Goal: Transaction & Acquisition: Book appointment/travel/reservation

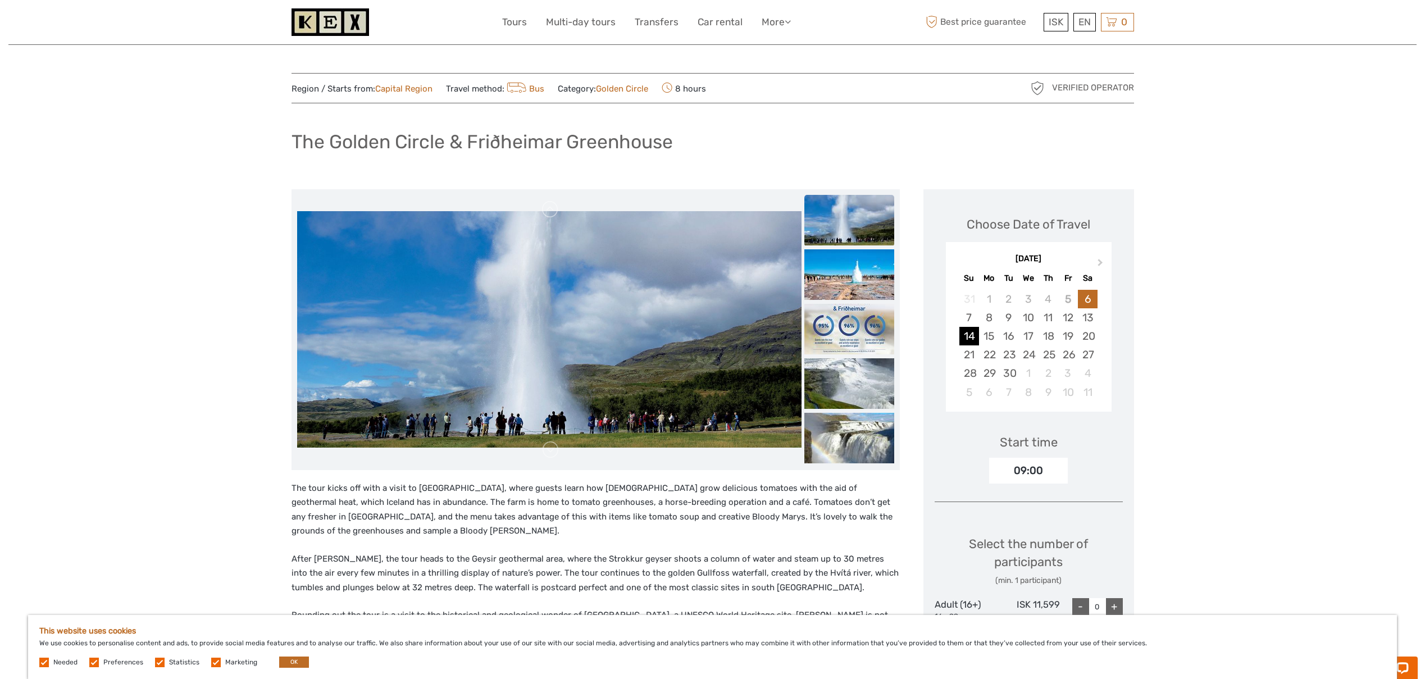
click at [969, 336] on div "14" at bounding box center [969, 336] width 20 height 19
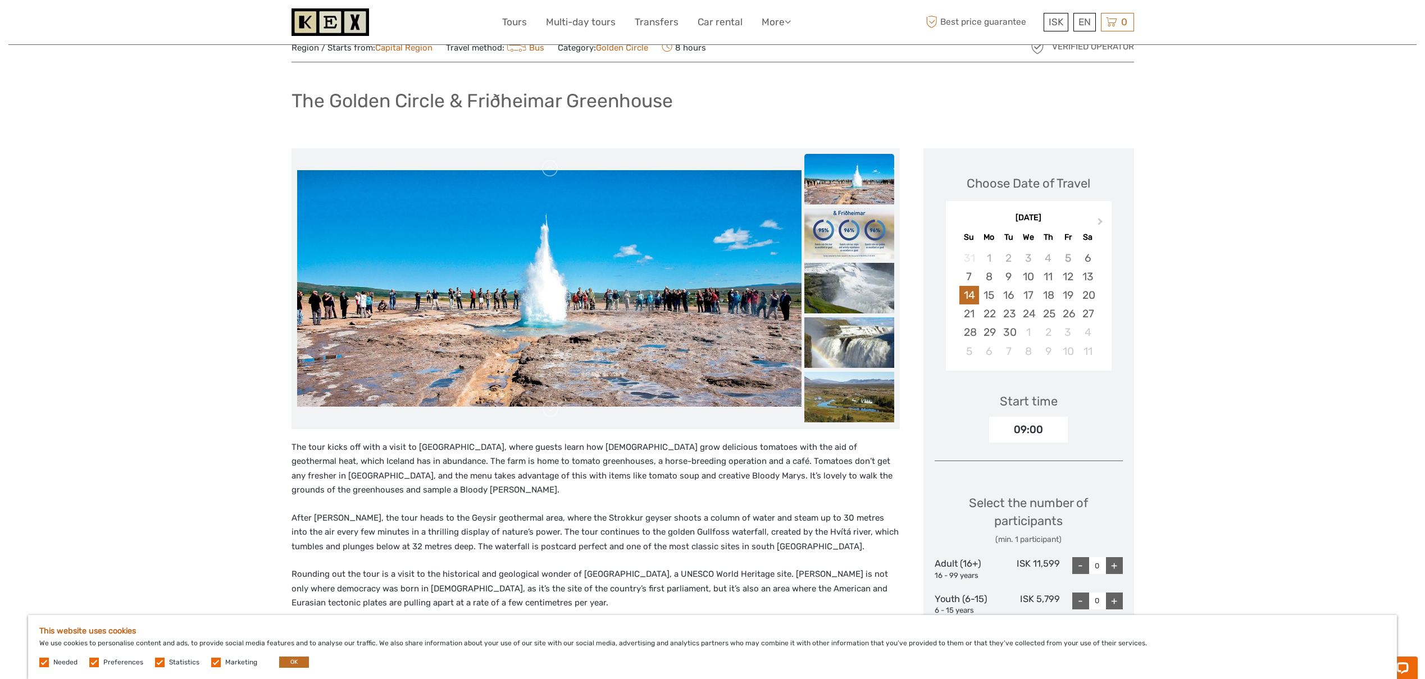
scroll to position [26, 0]
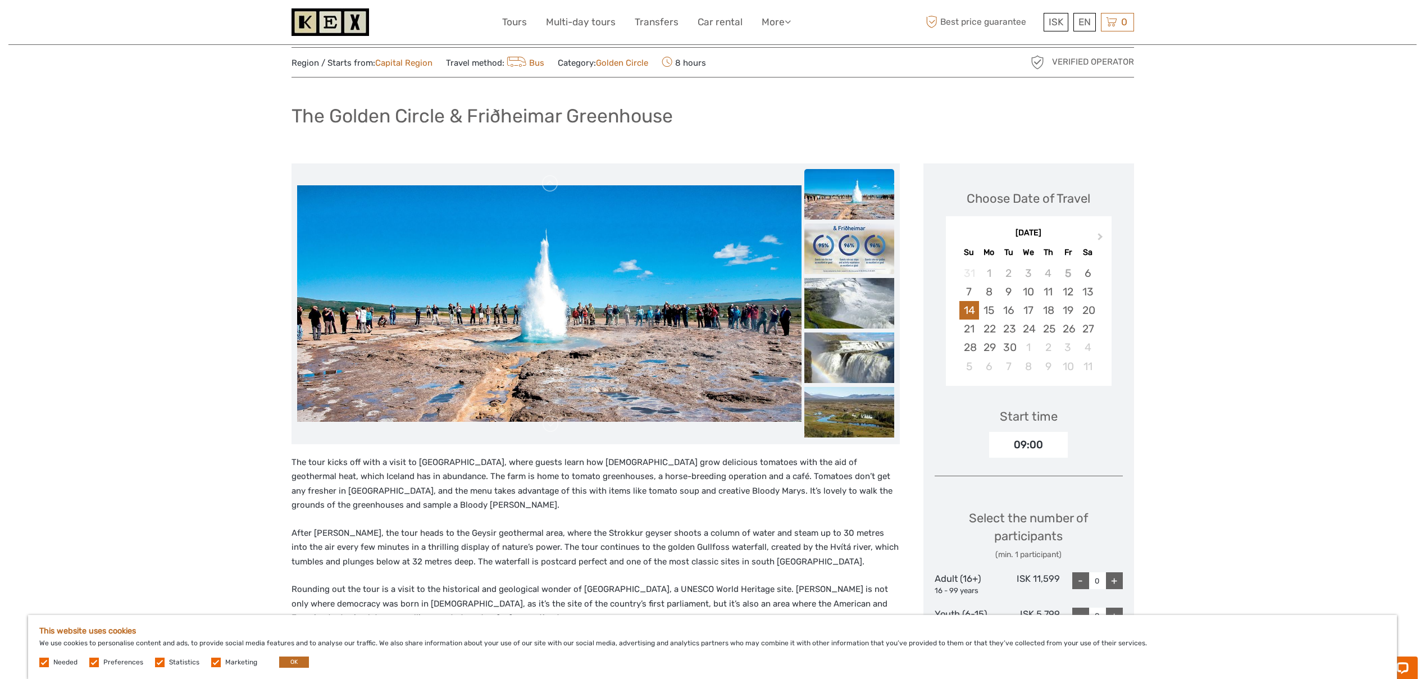
click at [855, 257] on img at bounding box center [849, 249] width 90 height 51
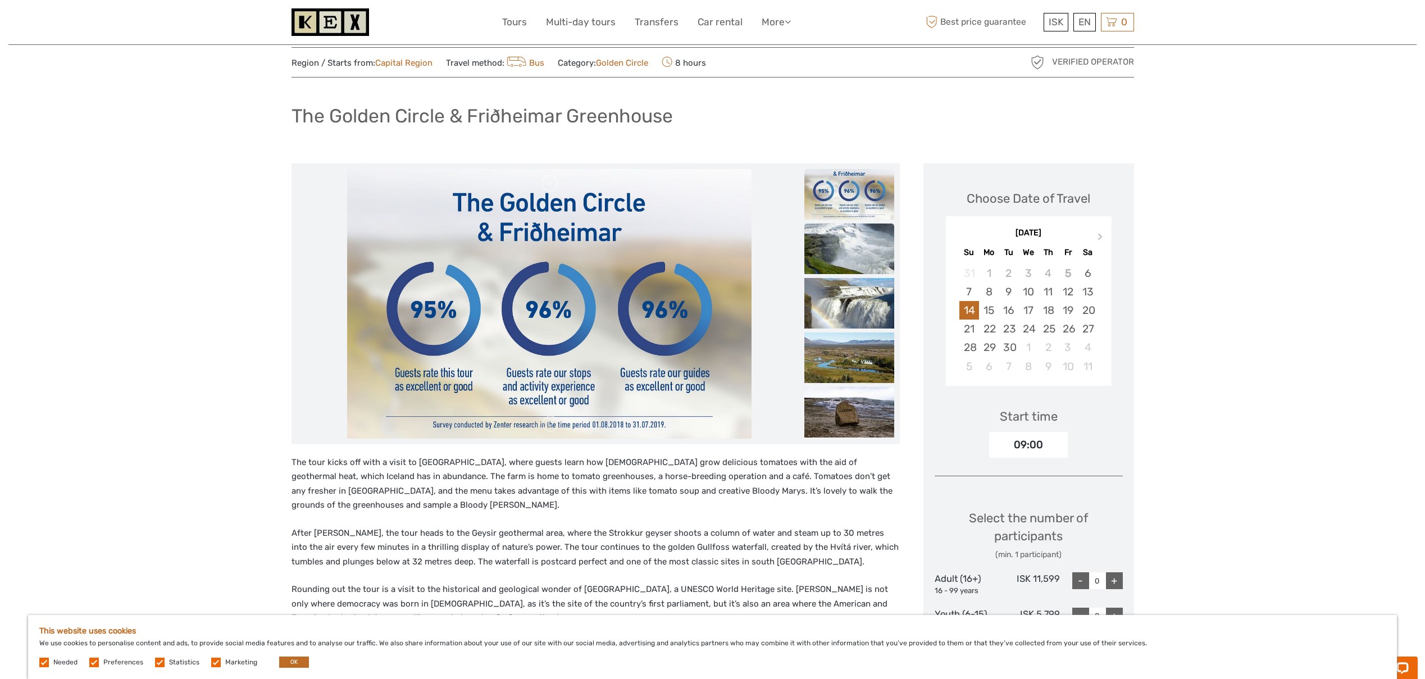
click at [857, 248] on img at bounding box center [849, 249] width 90 height 51
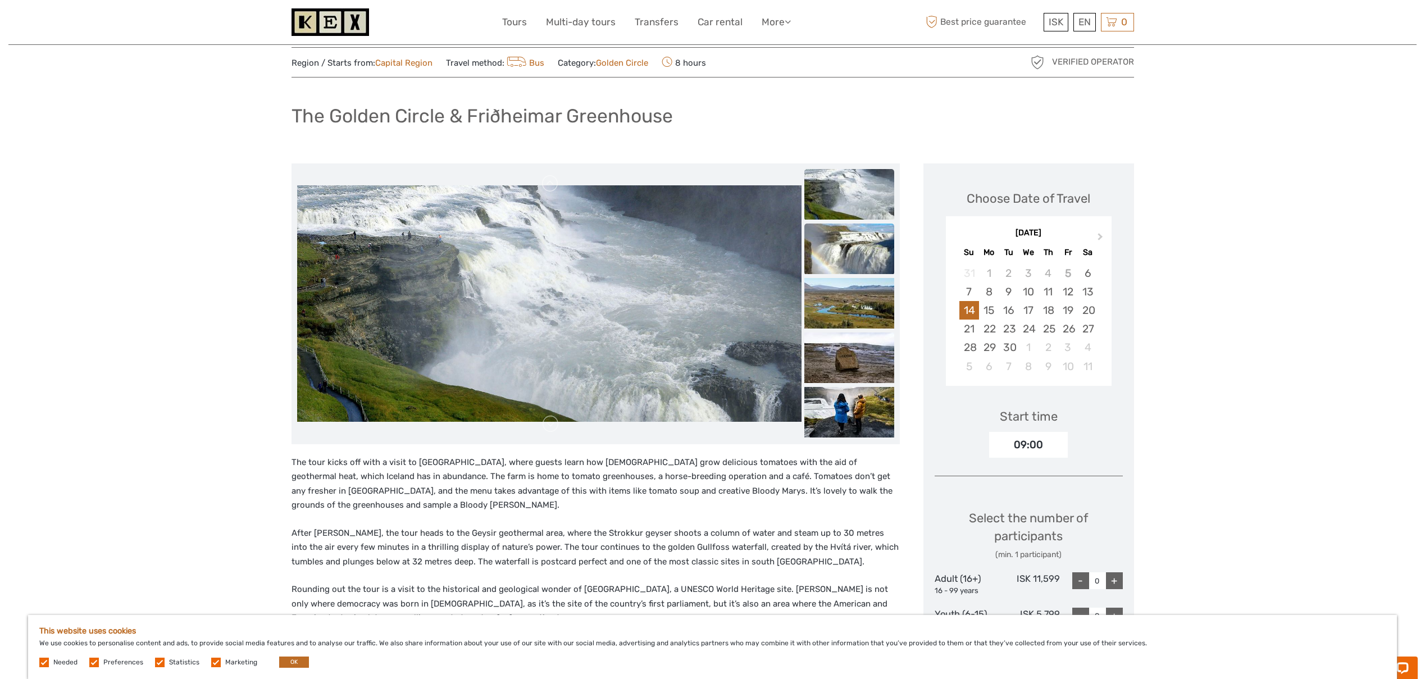
click at [857, 253] on img at bounding box center [849, 249] width 90 height 51
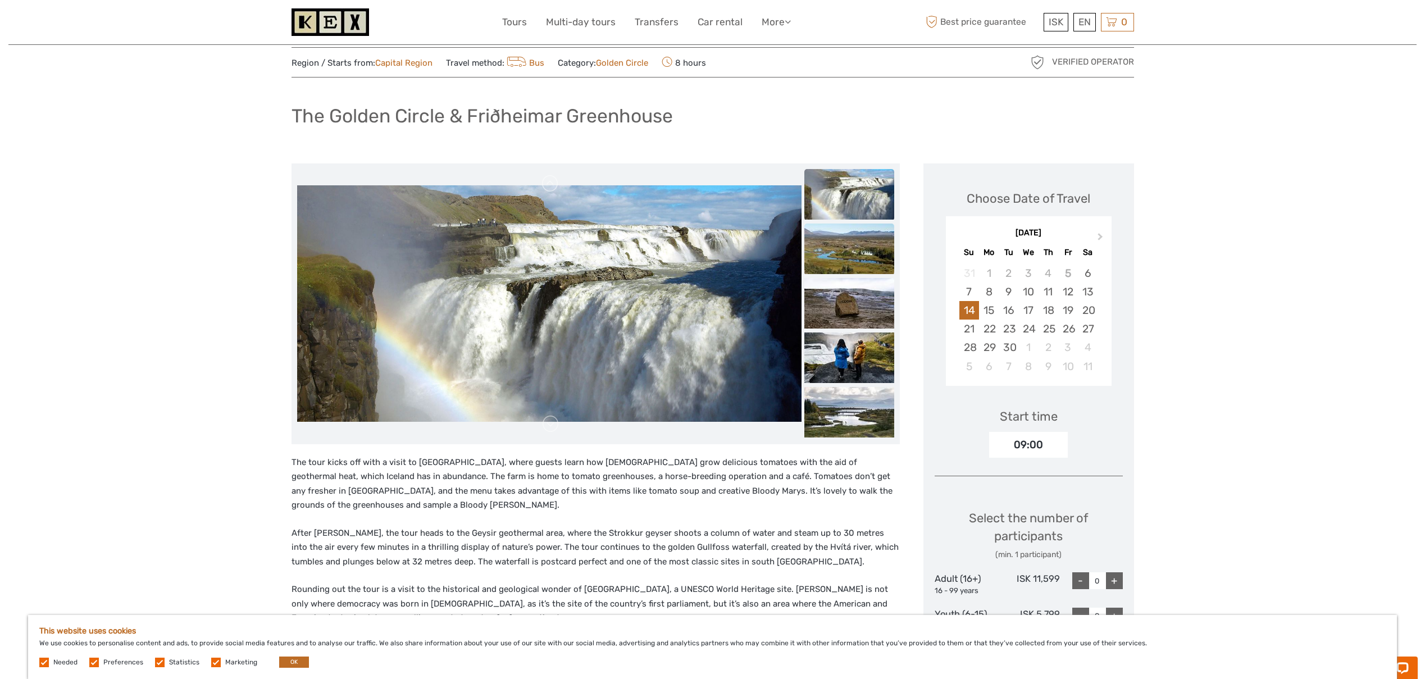
click at [862, 247] on img at bounding box center [849, 249] width 90 height 51
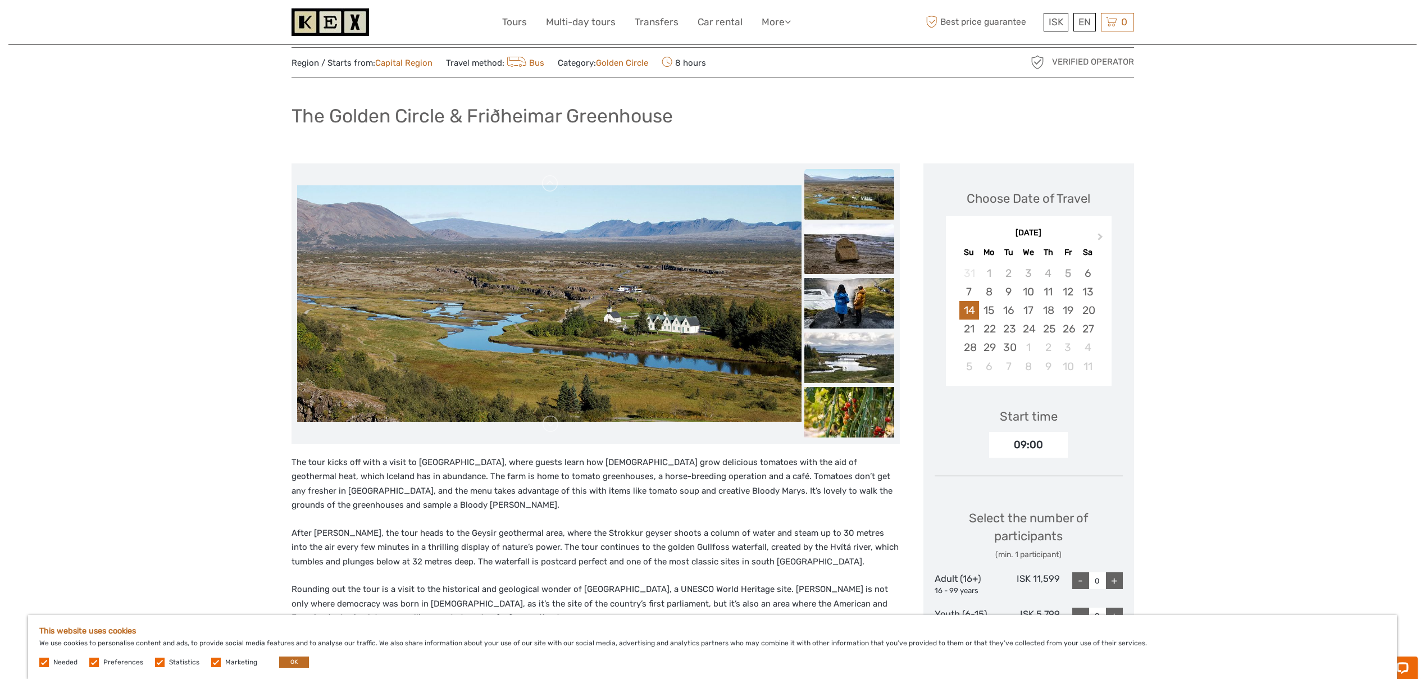
click at [859, 257] on img at bounding box center [849, 249] width 90 height 51
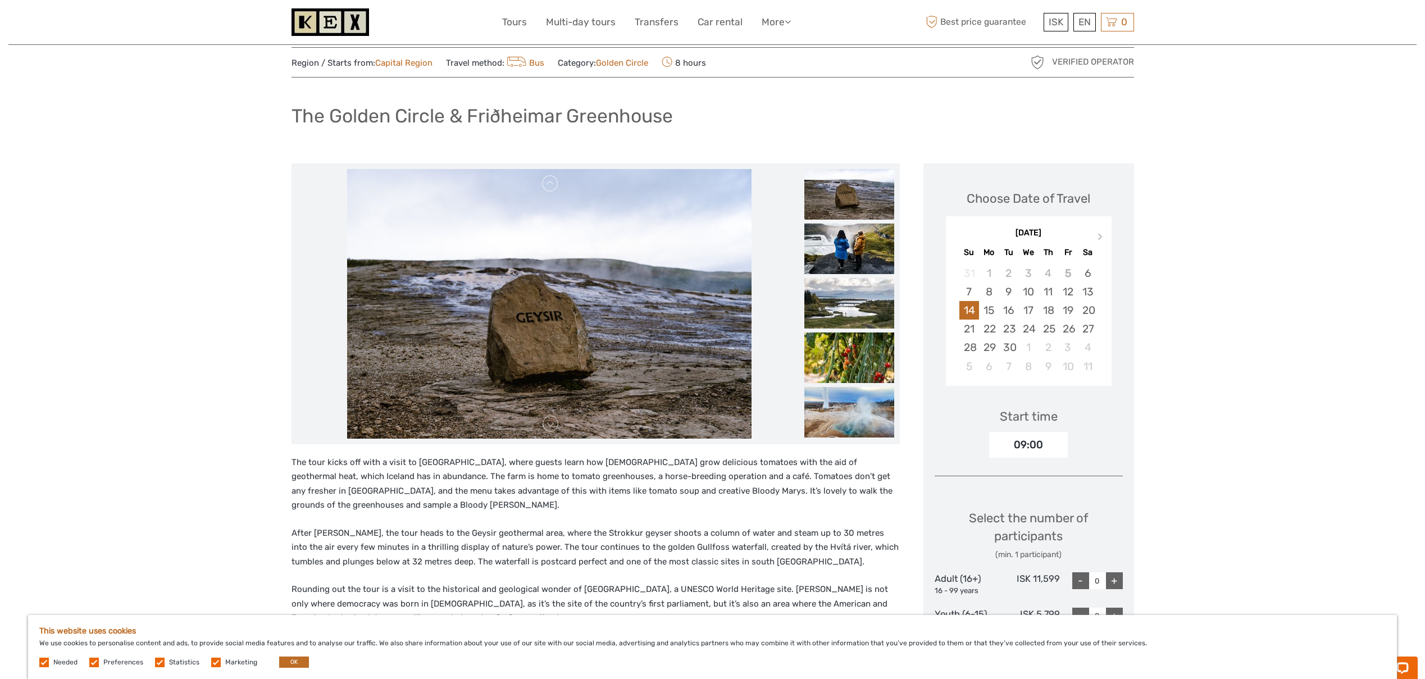
click at [859, 257] on img at bounding box center [849, 249] width 90 height 51
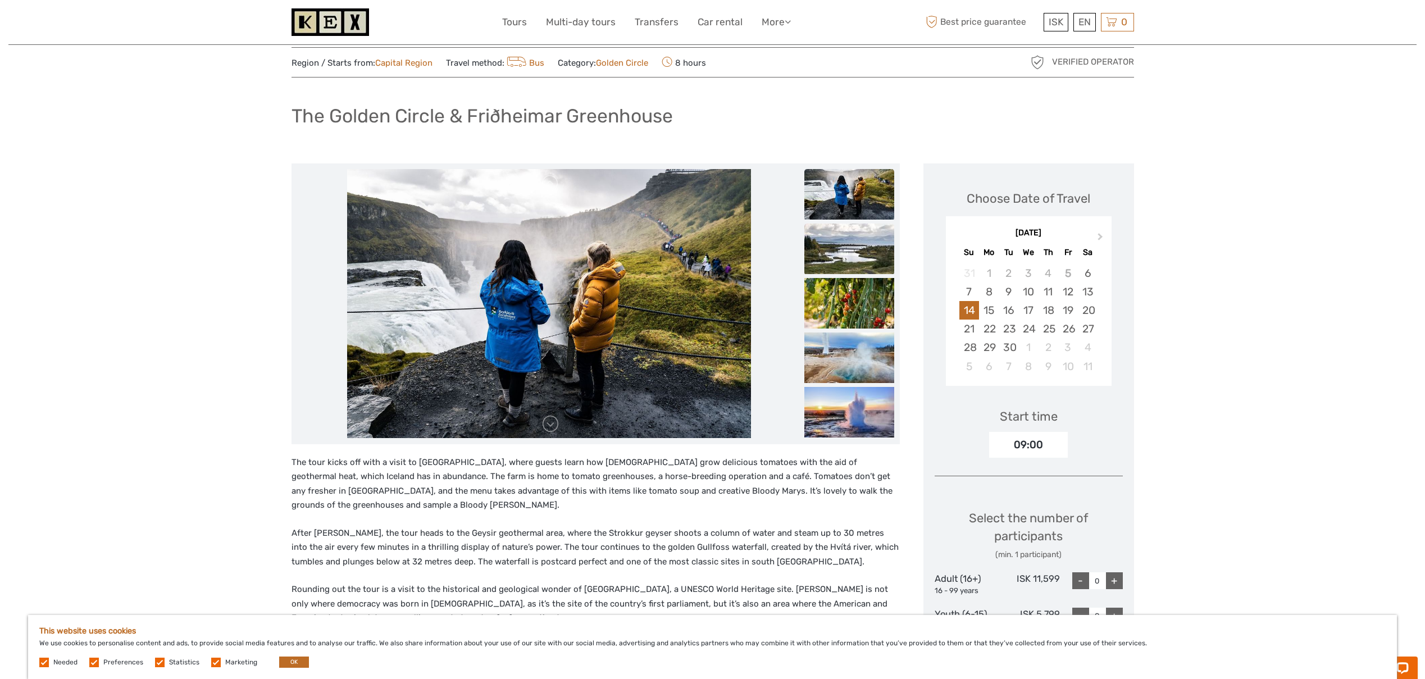
click at [859, 258] on img at bounding box center [849, 249] width 90 height 51
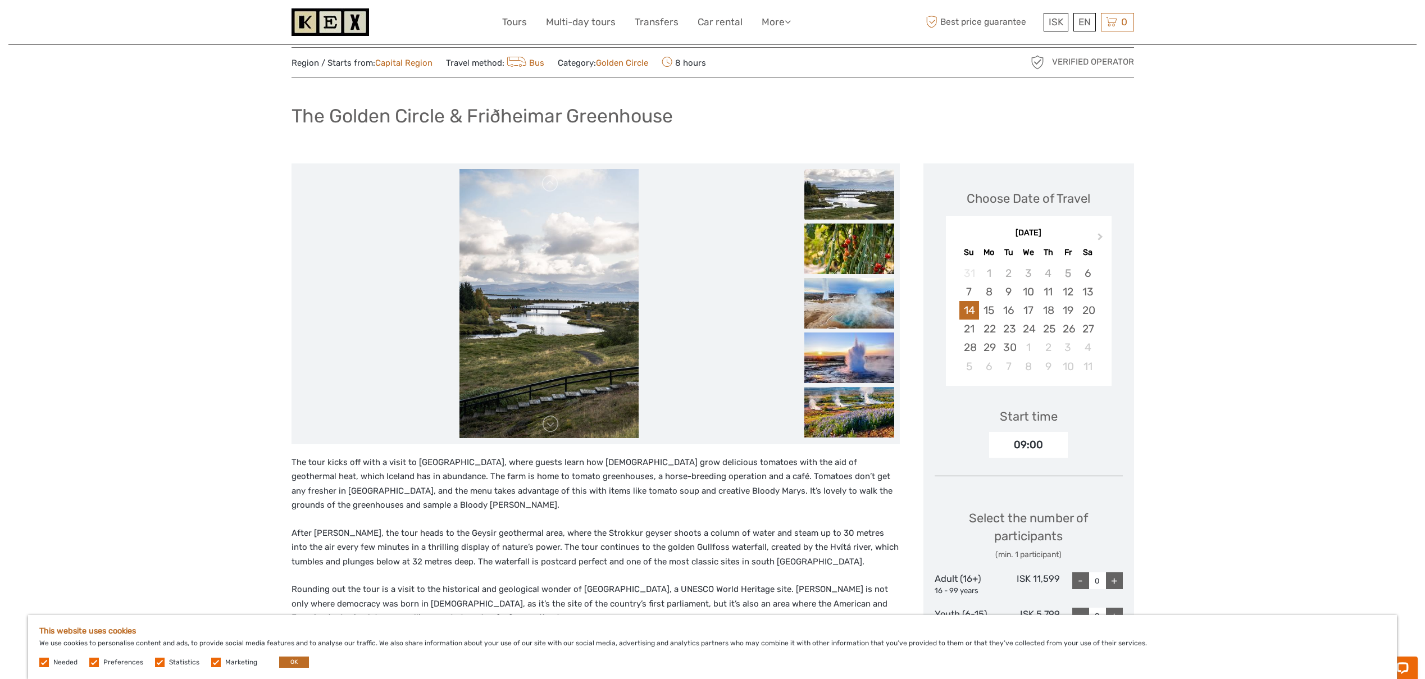
click at [859, 258] on img at bounding box center [849, 249] width 90 height 51
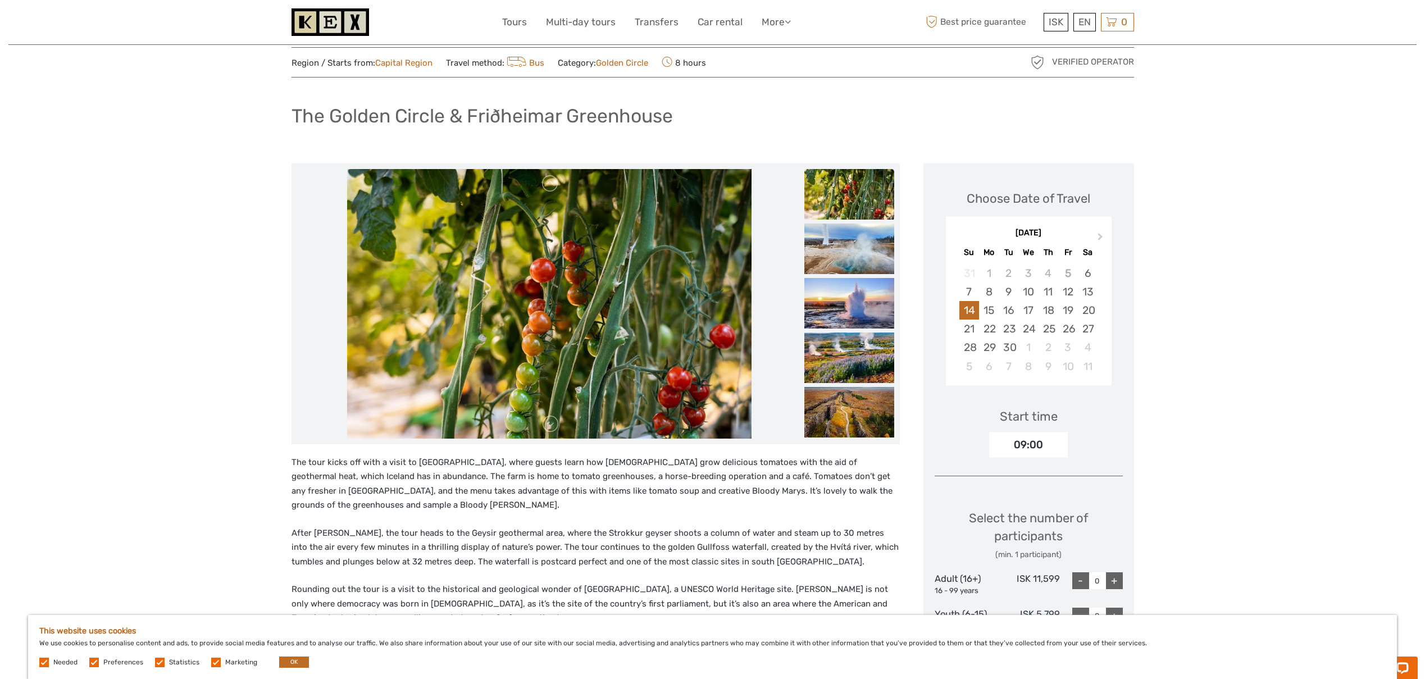
click at [859, 258] on img at bounding box center [849, 249] width 90 height 51
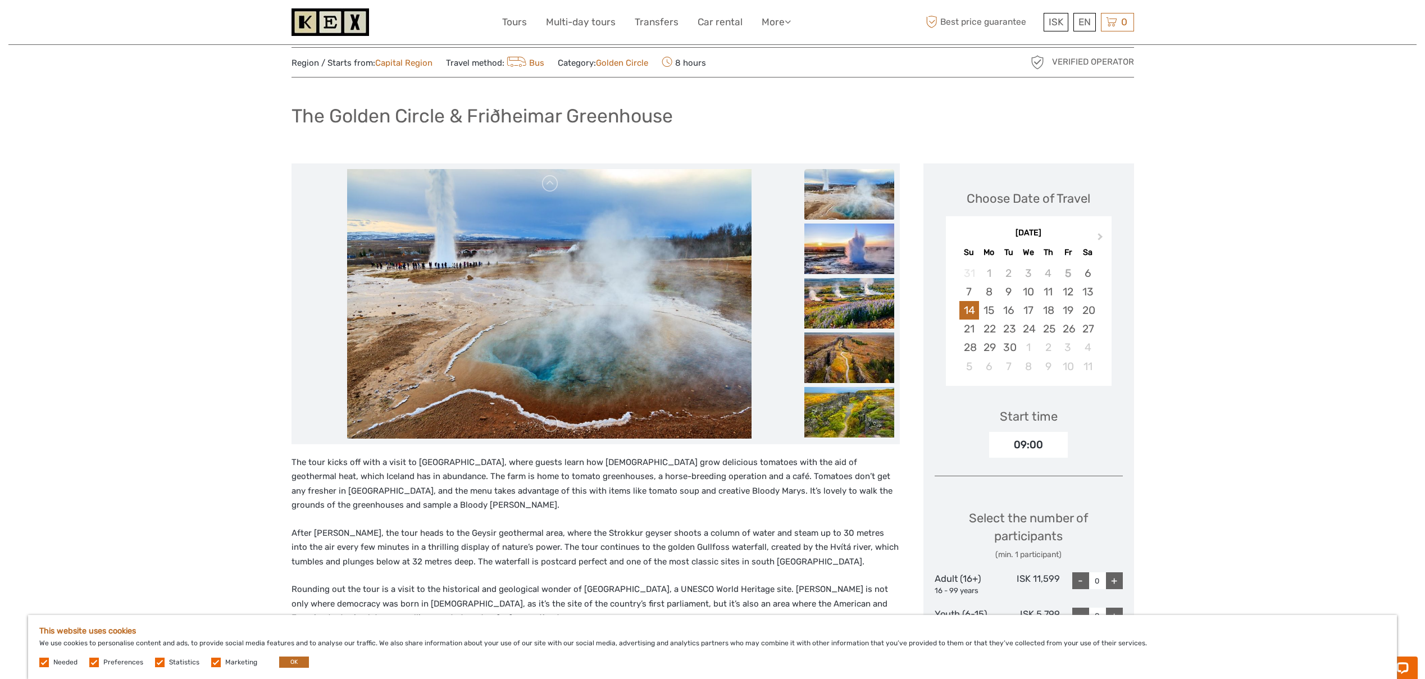
click at [859, 258] on img at bounding box center [849, 249] width 90 height 51
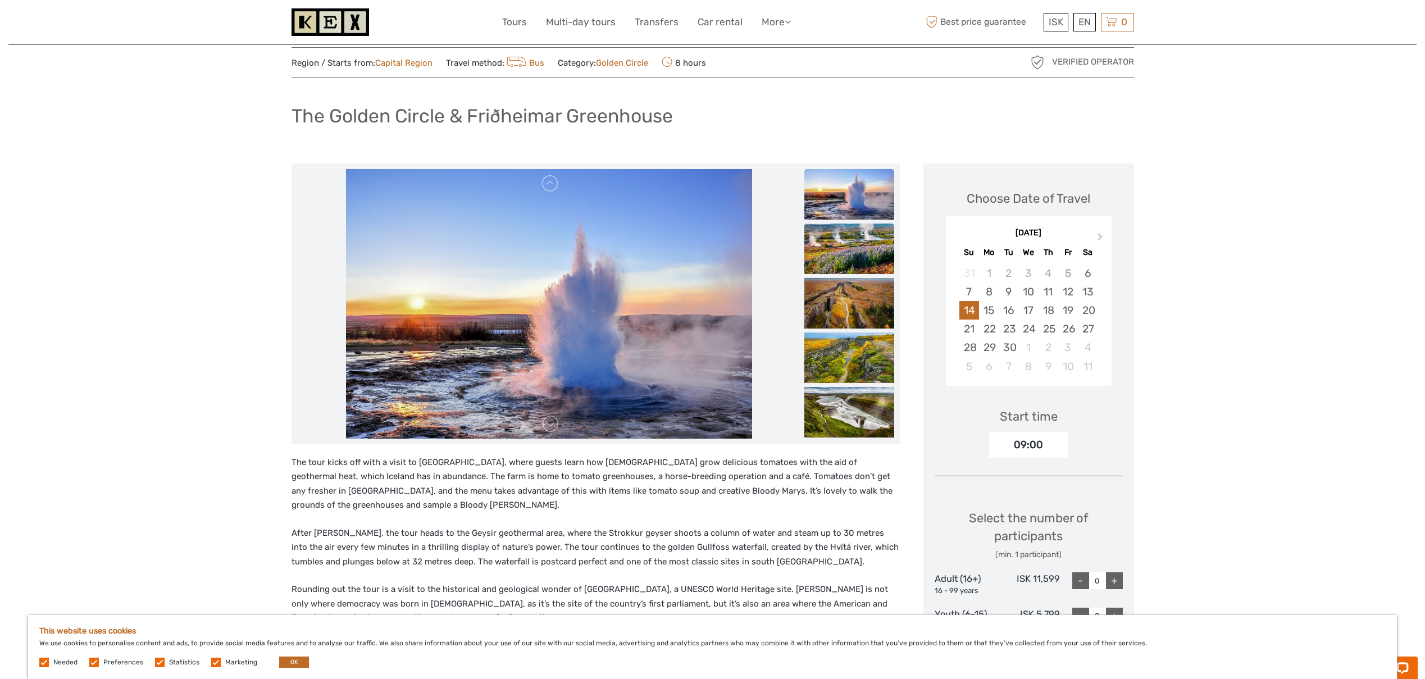
click at [859, 258] on img at bounding box center [849, 249] width 90 height 51
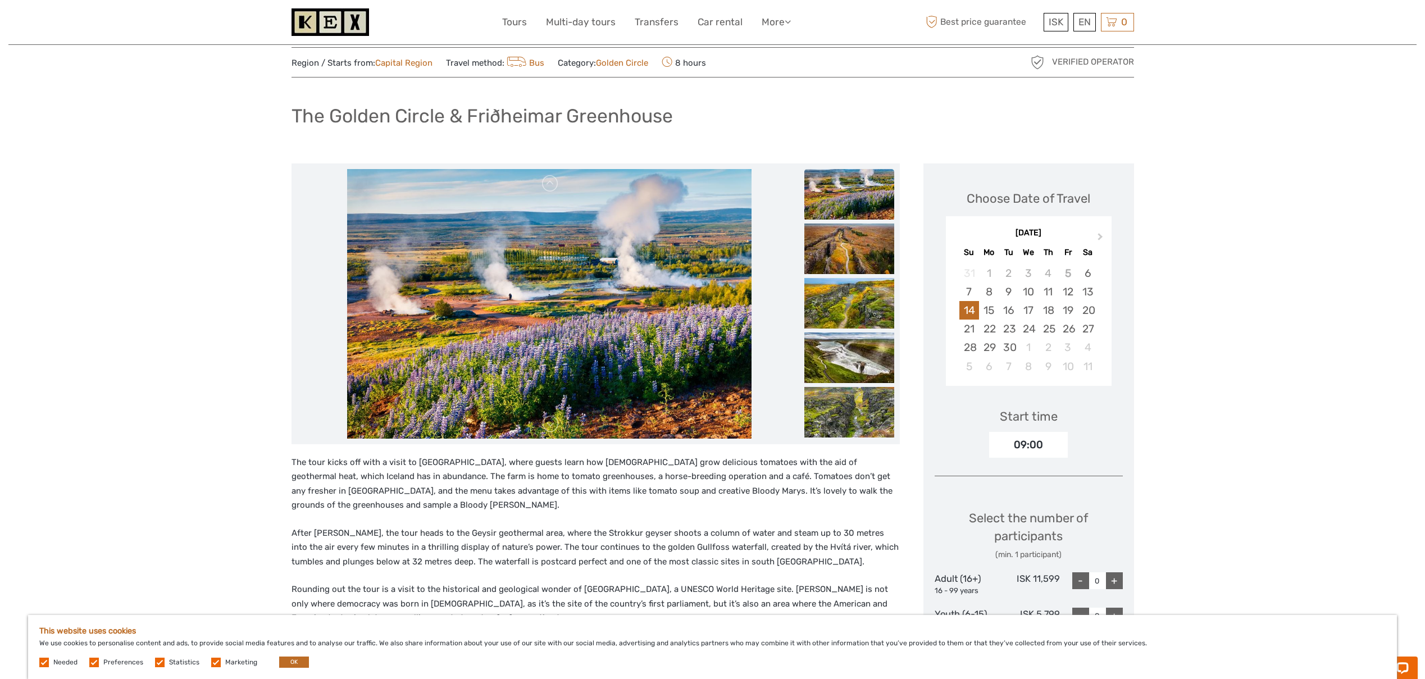
click at [859, 258] on img at bounding box center [849, 249] width 90 height 51
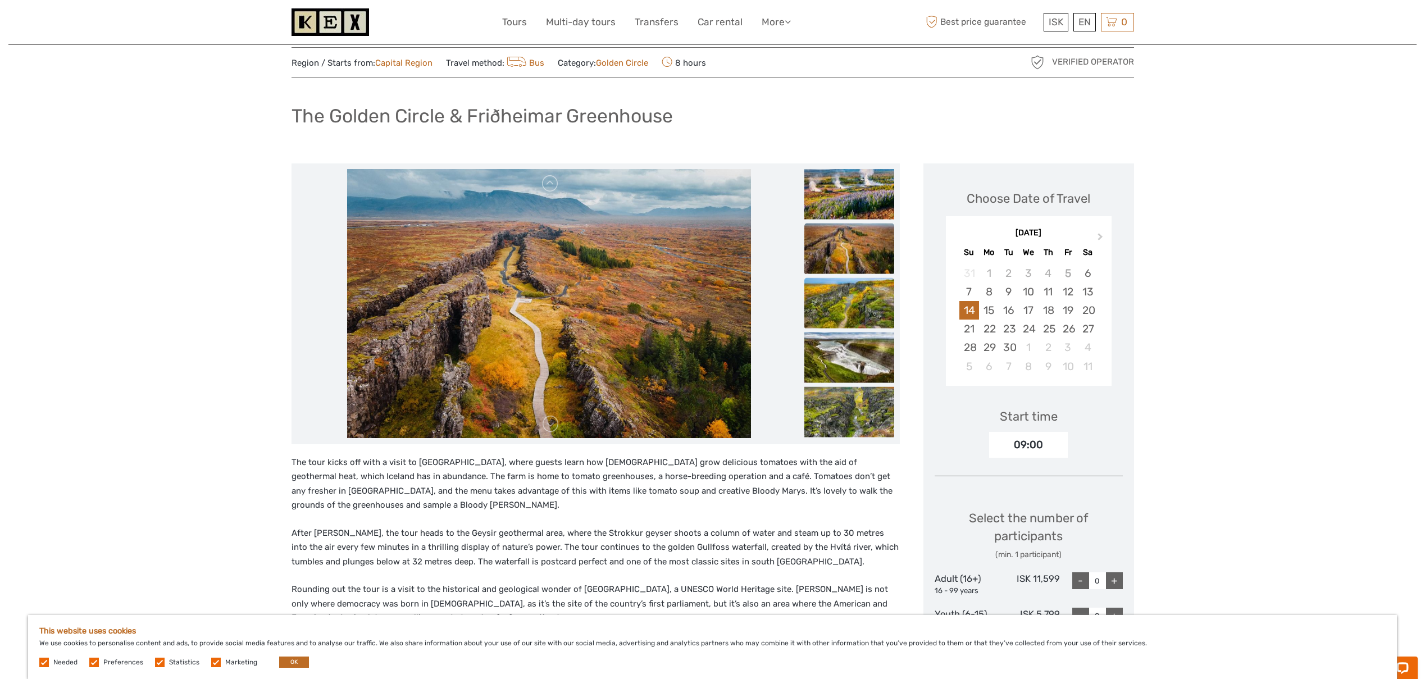
click at [853, 285] on img at bounding box center [849, 302] width 90 height 51
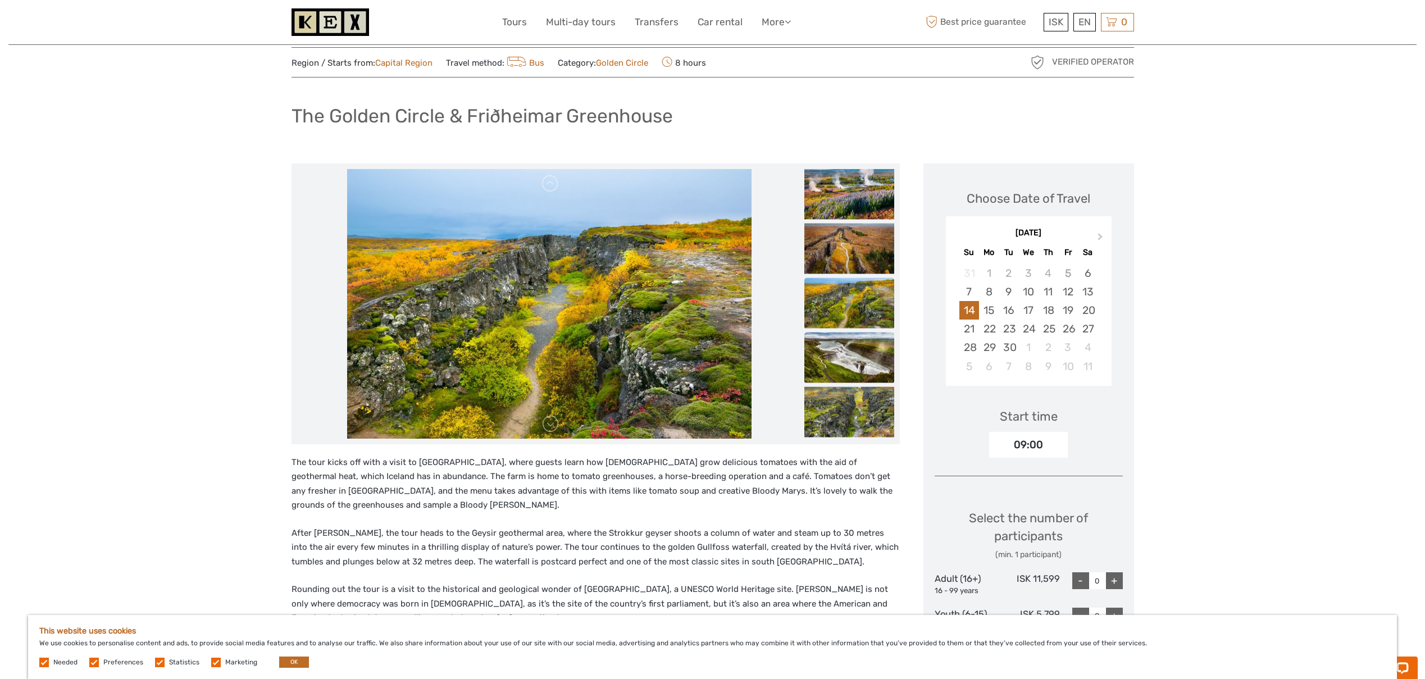
click at [839, 339] on img at bounding box center [849, 357] width 90 height 51
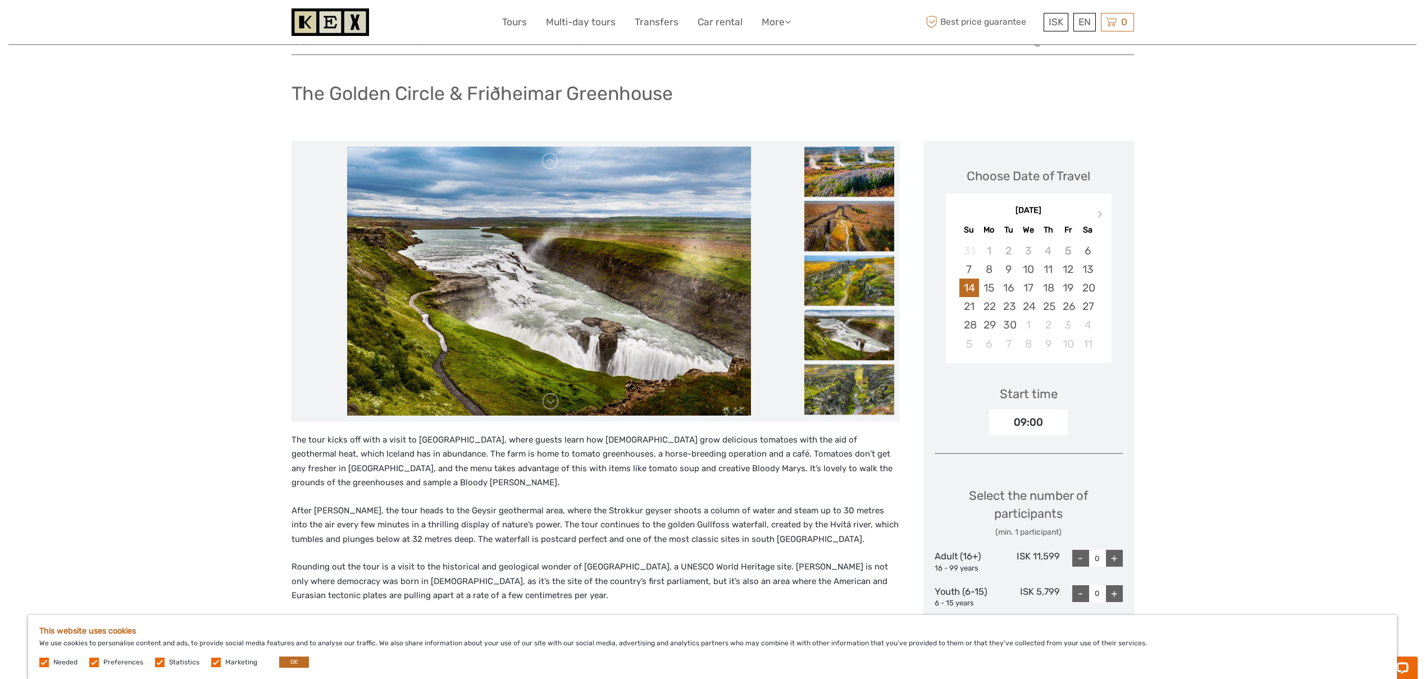
scroll to position [63, 0]
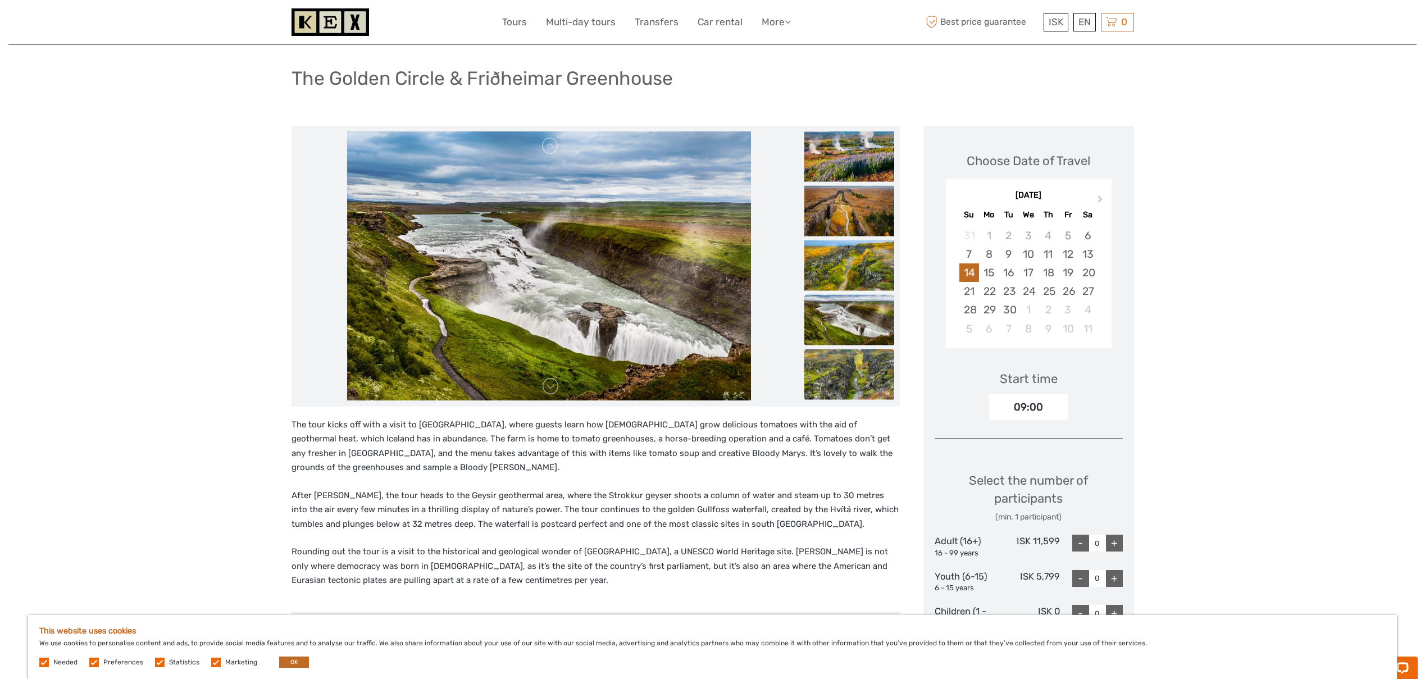
click at [832, 366] on img at bounding box center [849, 374] width 90 height 51
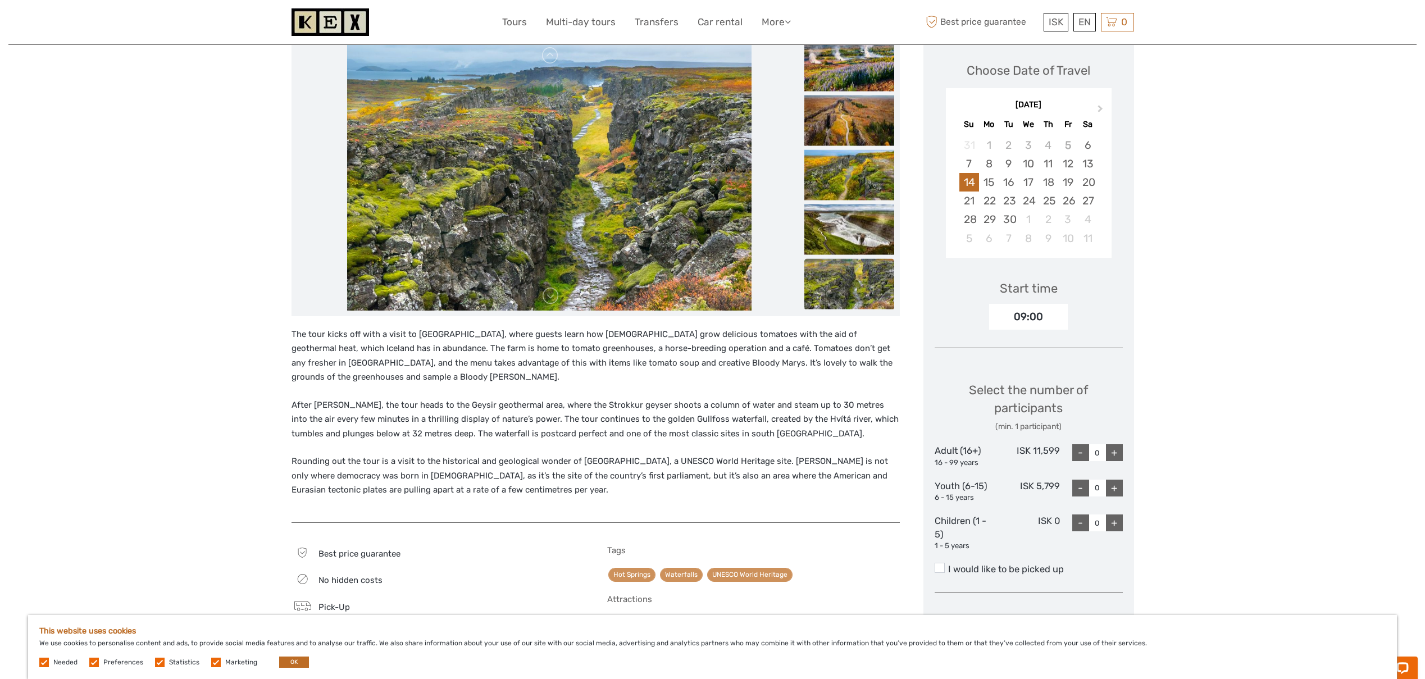
scroll to position [274, 0]
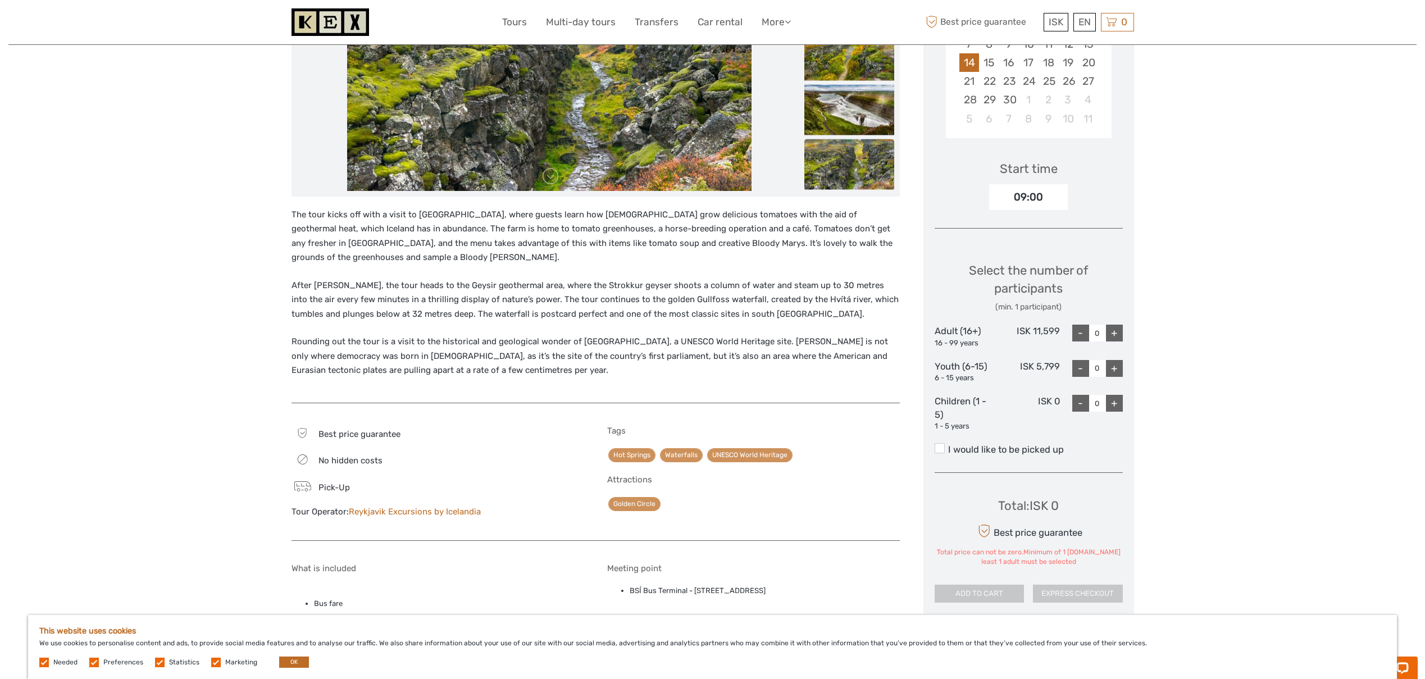
click at [241, 282] on div "Region / Starts from: Capital Region Travel method: Bus Category: Golden Circle…" at bounding box center [712, 470] width 1408 height 1488
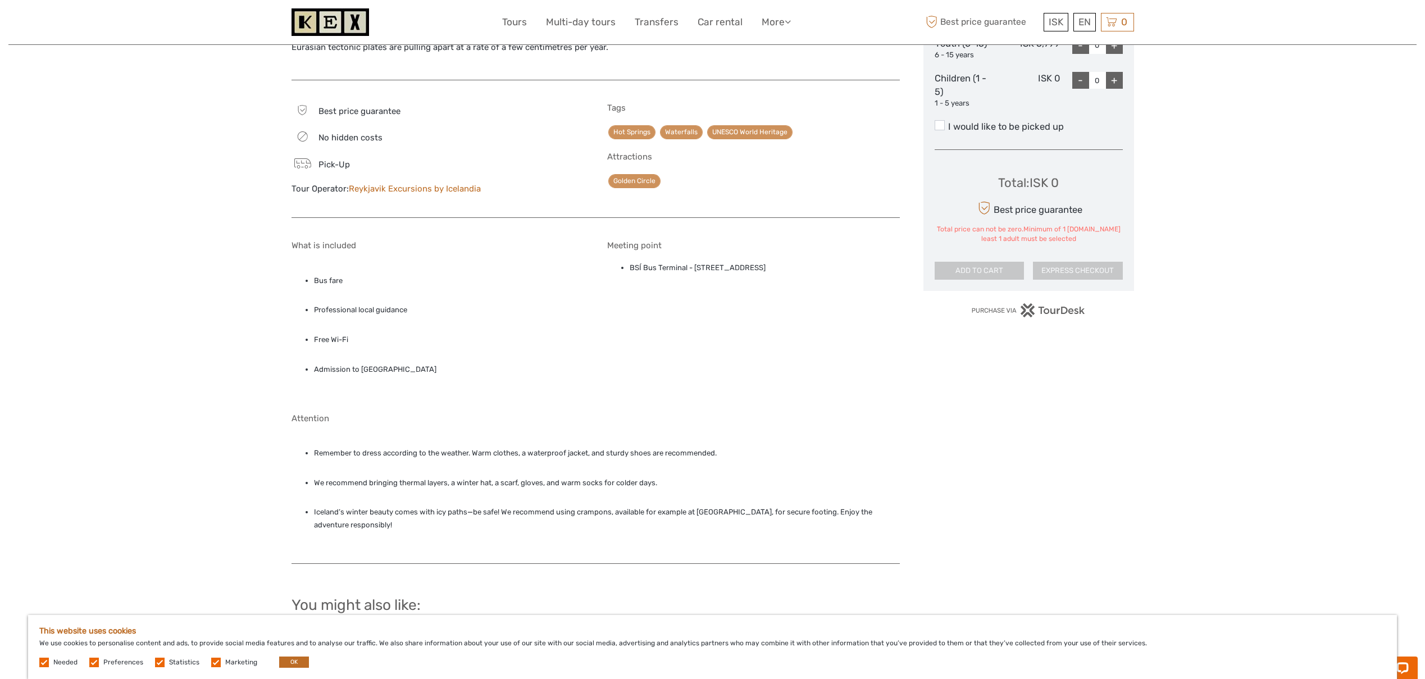
scroll to position [597, 0]
click at [641, 266] on li "BSÍ Bus Terminal - Vatnsmýrarvegur 10, Reykjavík, 101" at bounding box center [765, 267] width 270 height 12
drag, startPoint x: 630, startPoint y: 266, endPoint x: 819, endPoint y: 266, distance: 188.7
click at [819, 266] on li "BSÍ Bus Terminal - Vatnsmýrarvegur 10, Reykjavík, 101" at bounding box center [765, 267] width 270 height 12
copy li "BSÍ Bus Terminal - Vatnsmýrarvegur 10, Reykjavík, 101"
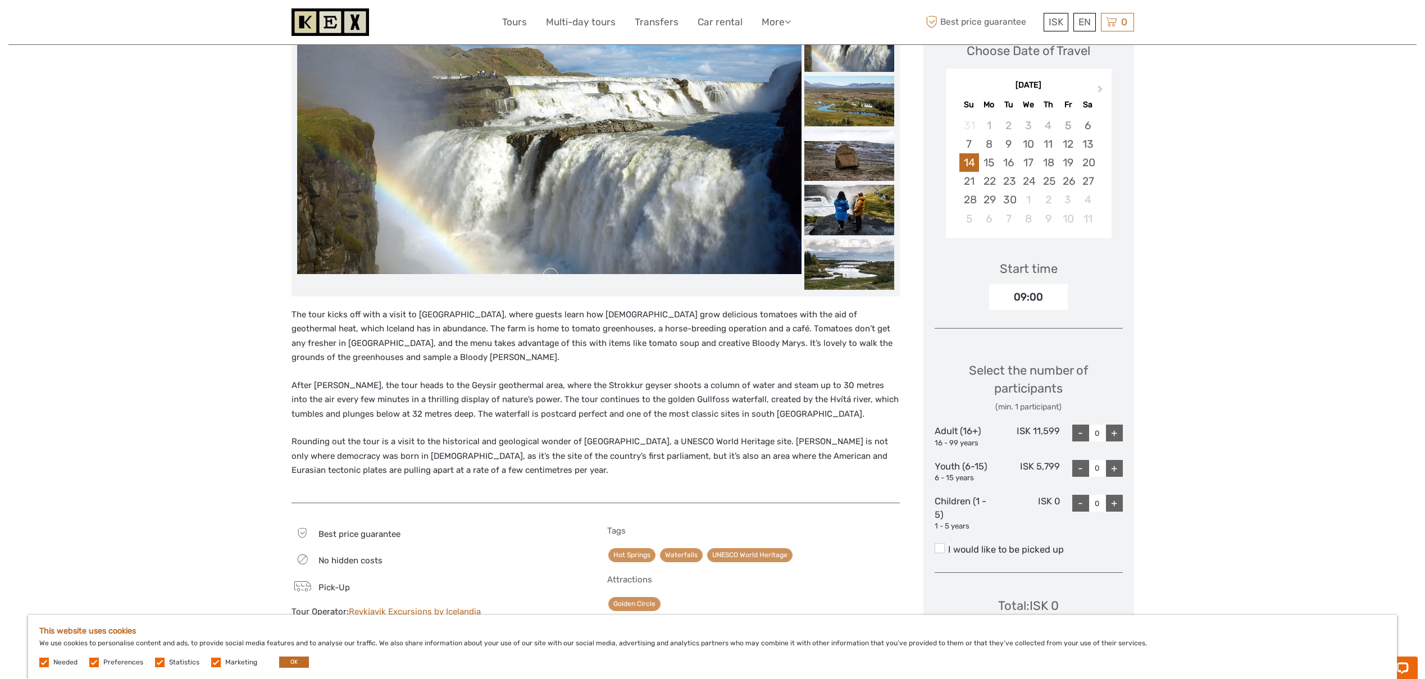
scroll to position [0, 0]
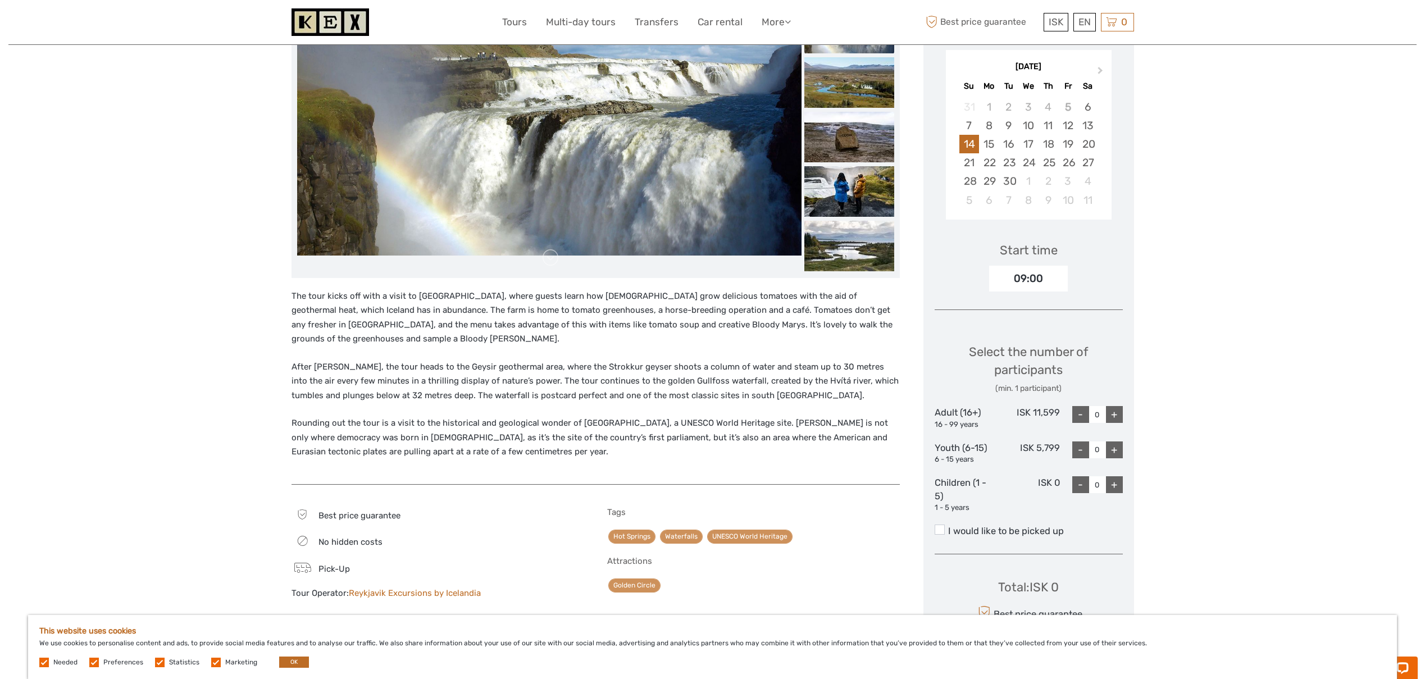
click at [249, 326] on div "Region / Starts from: Capital Region Travel method: Bus Category: Golden Circle…" at bounding box center [712, 552] width 1408 height 1488
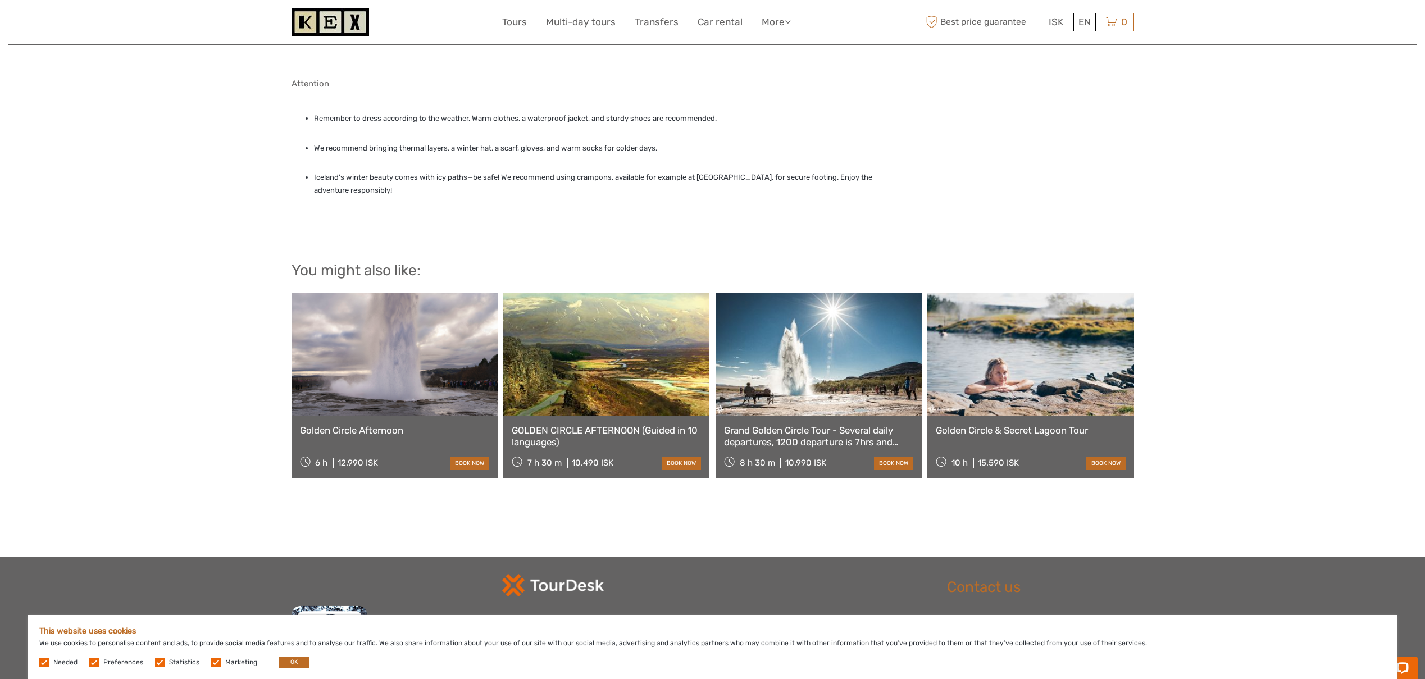
scroll to position [971, 0]
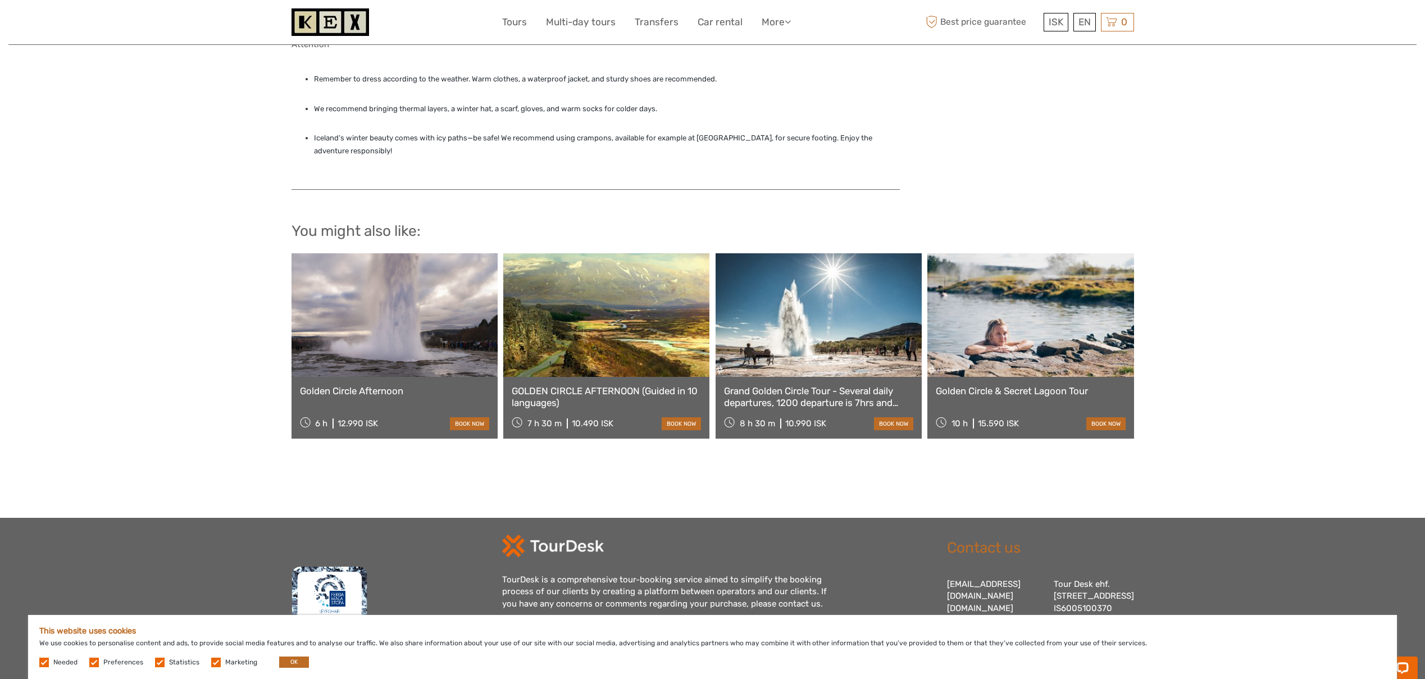
click at [822, 392] on link "Grand Golden Circle Tour - Several daily departures, 1200 departure is 7hrs and…" at bounding box center [818, 396] width 189 height 23
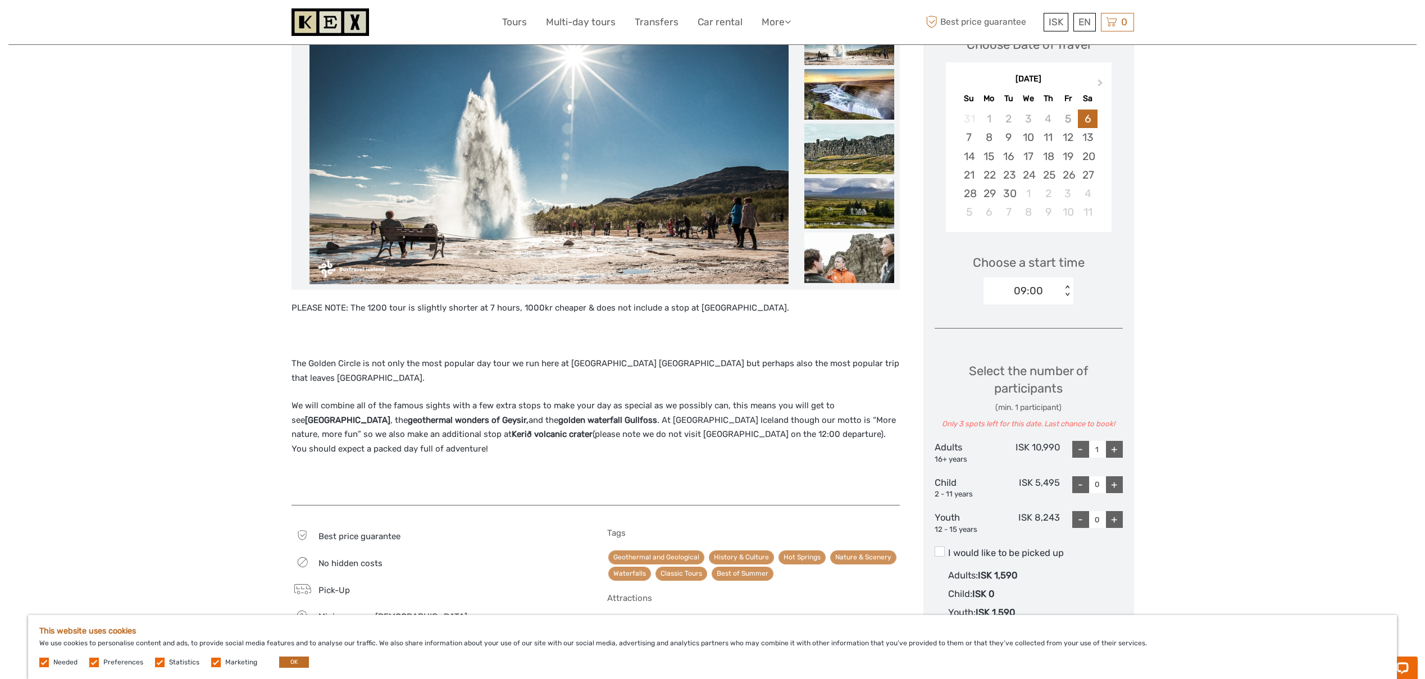
scroll to position [213, 0]
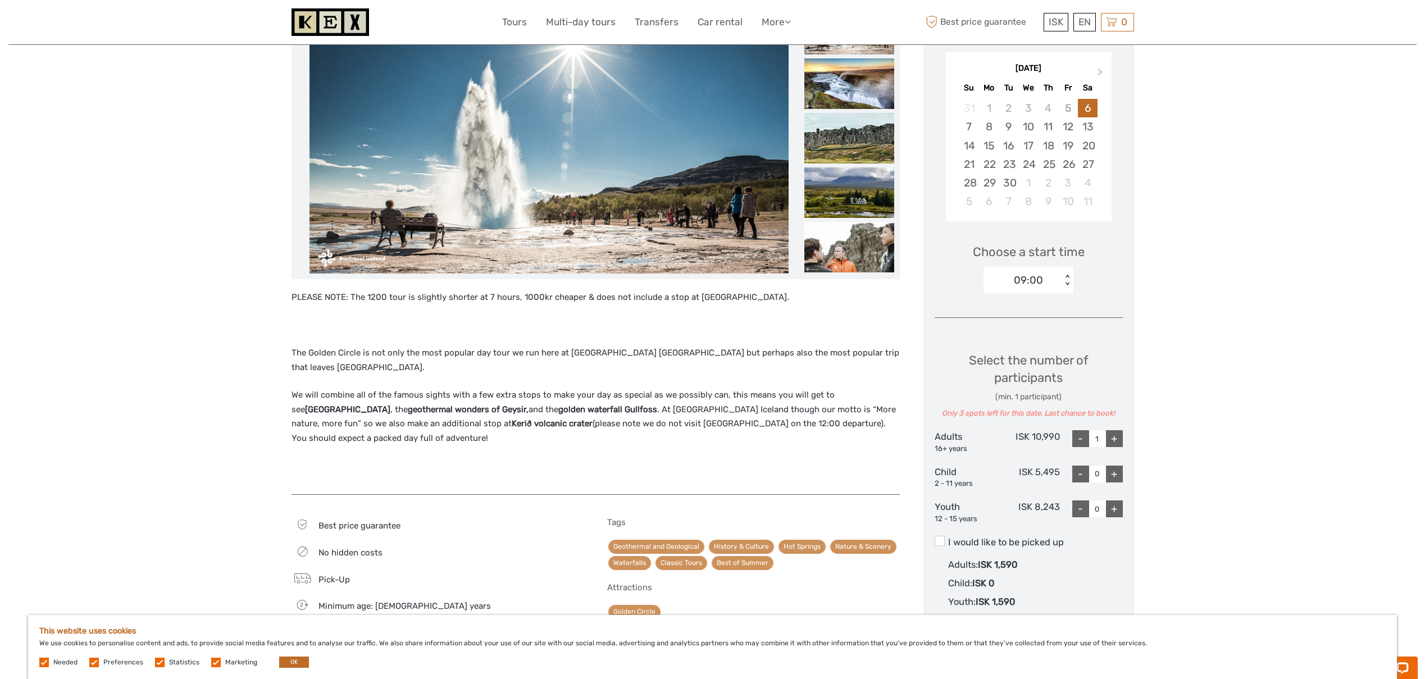
click at [229, 331] on div "Region / Starts from: Capital Region Travel method: Bus 8 hours 30 minutes Veri…" at bounding box center [712, 509] width 1408 height 1444
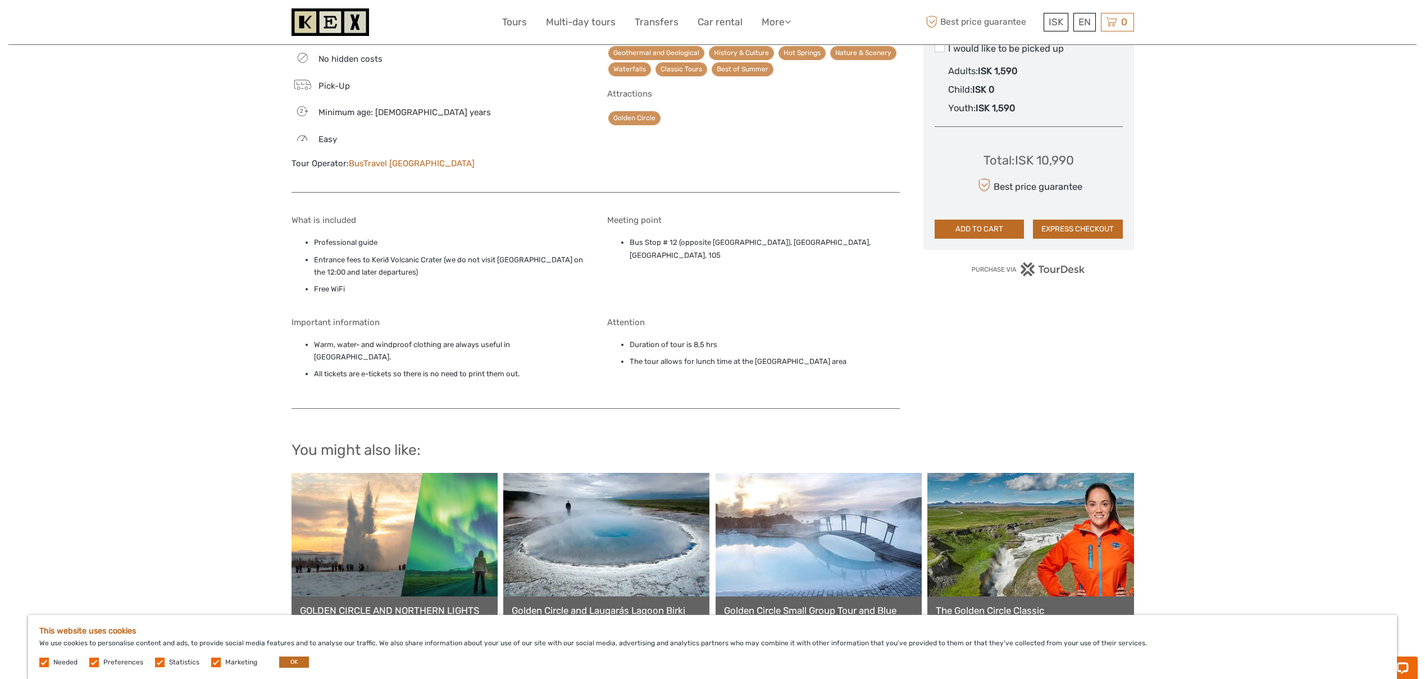
scroll to position [816, 0]
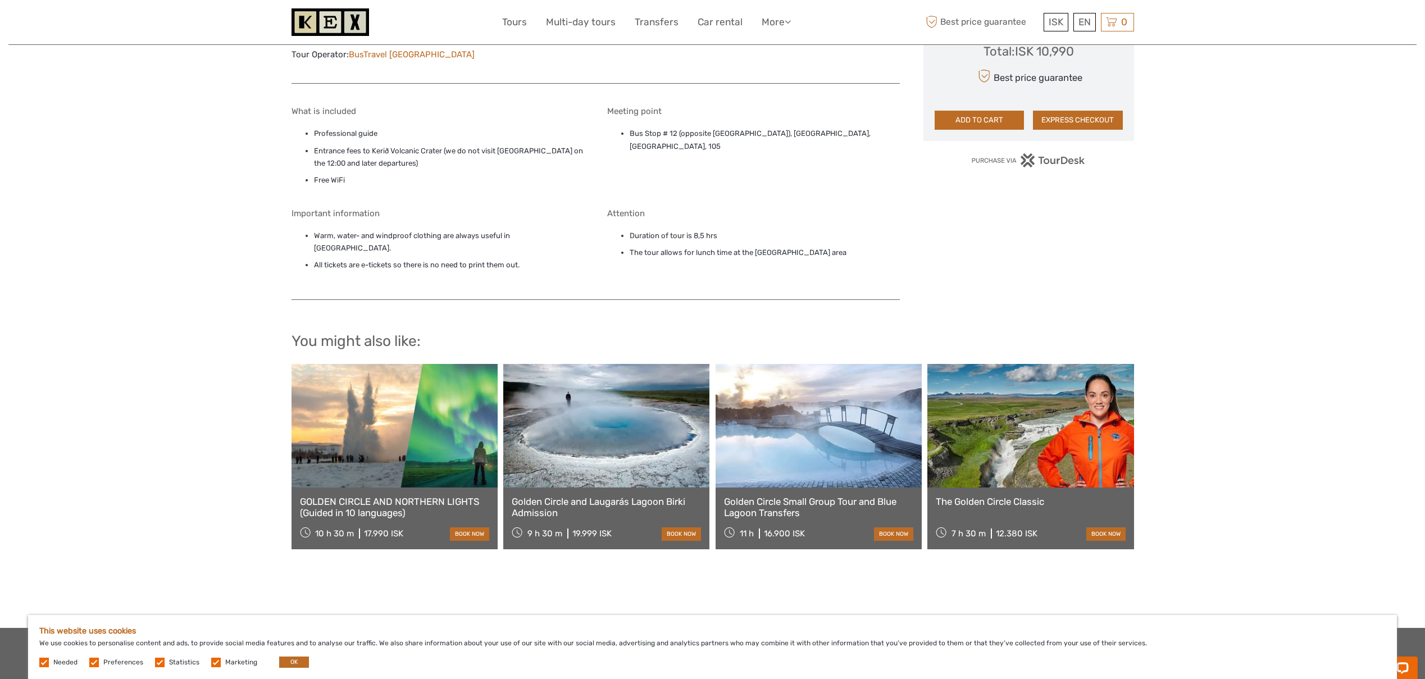
click at [1003, 496] on link "The Golden Circle Classic" at bounding box center [1030, 501] width 189 height 11
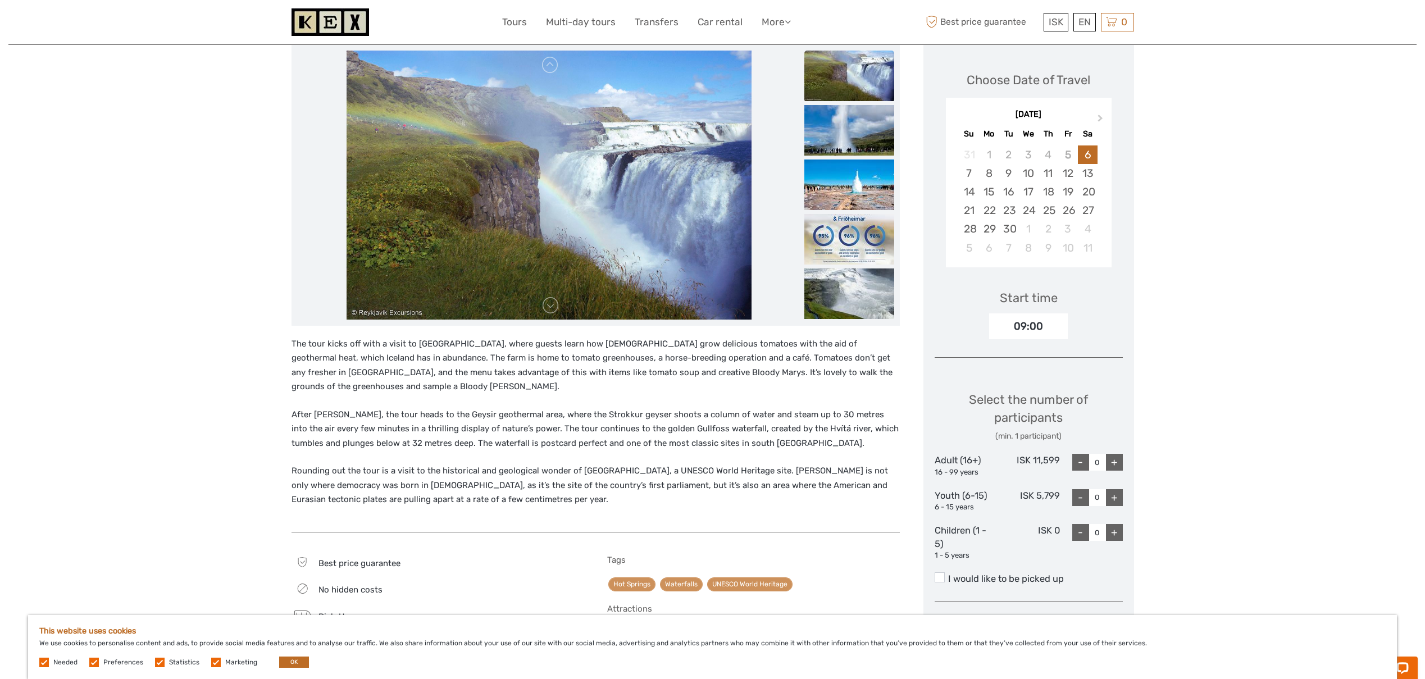
scroll to position [138, 0]
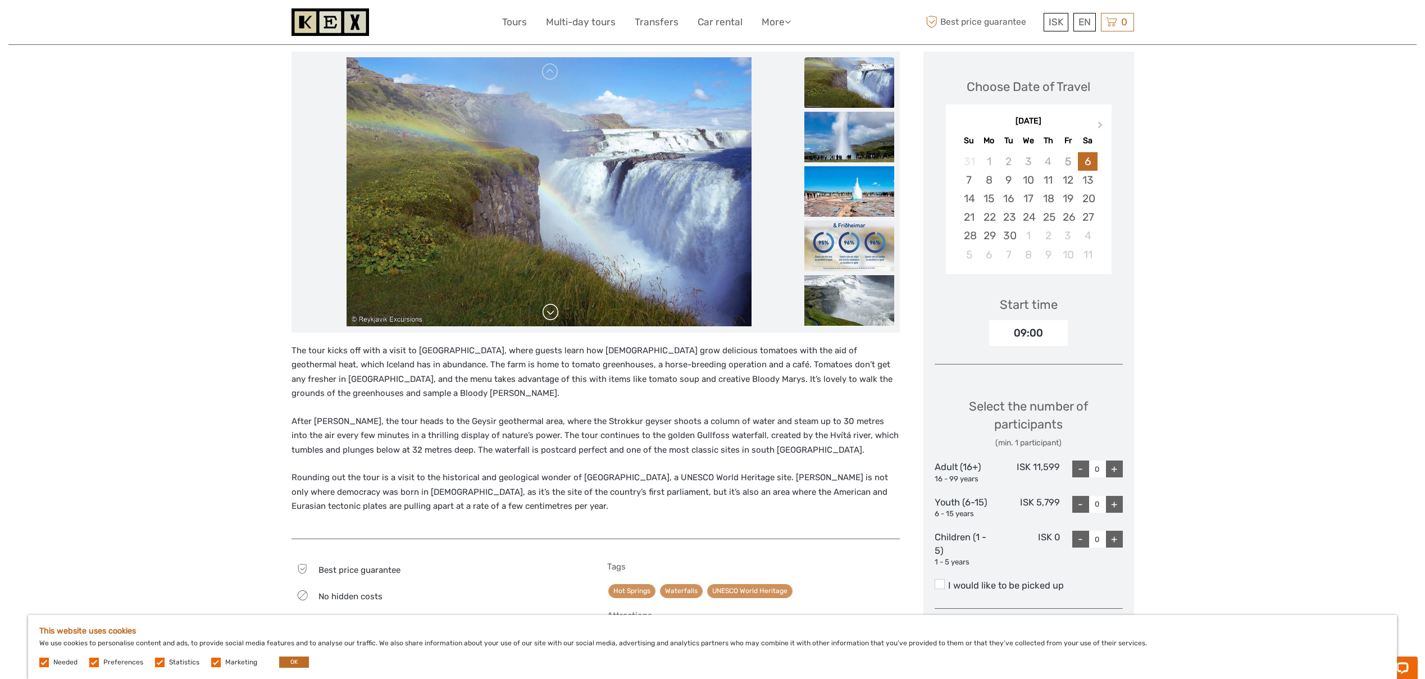
click at [554, 316] on link at bounding box center [550, 312] width 18 height 18
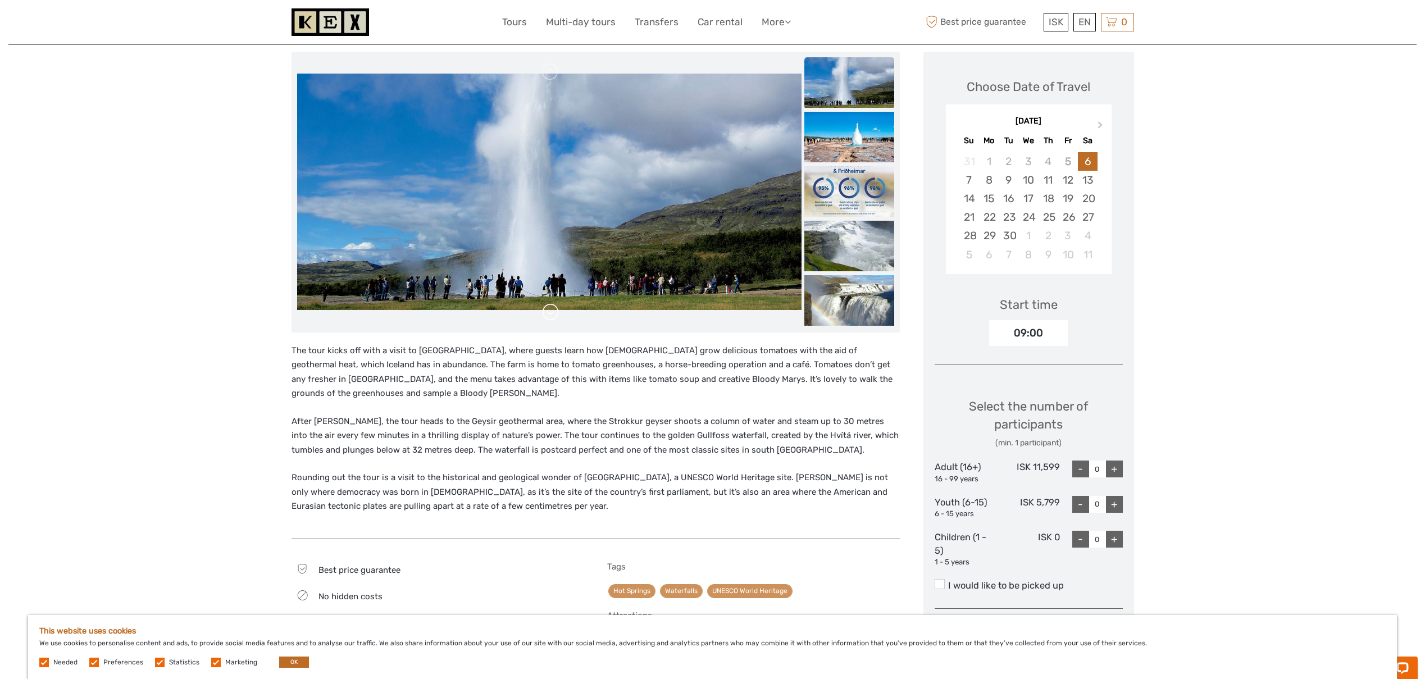
click at [553, 316] on link at bounding box center [550, 312] width 18 height 18
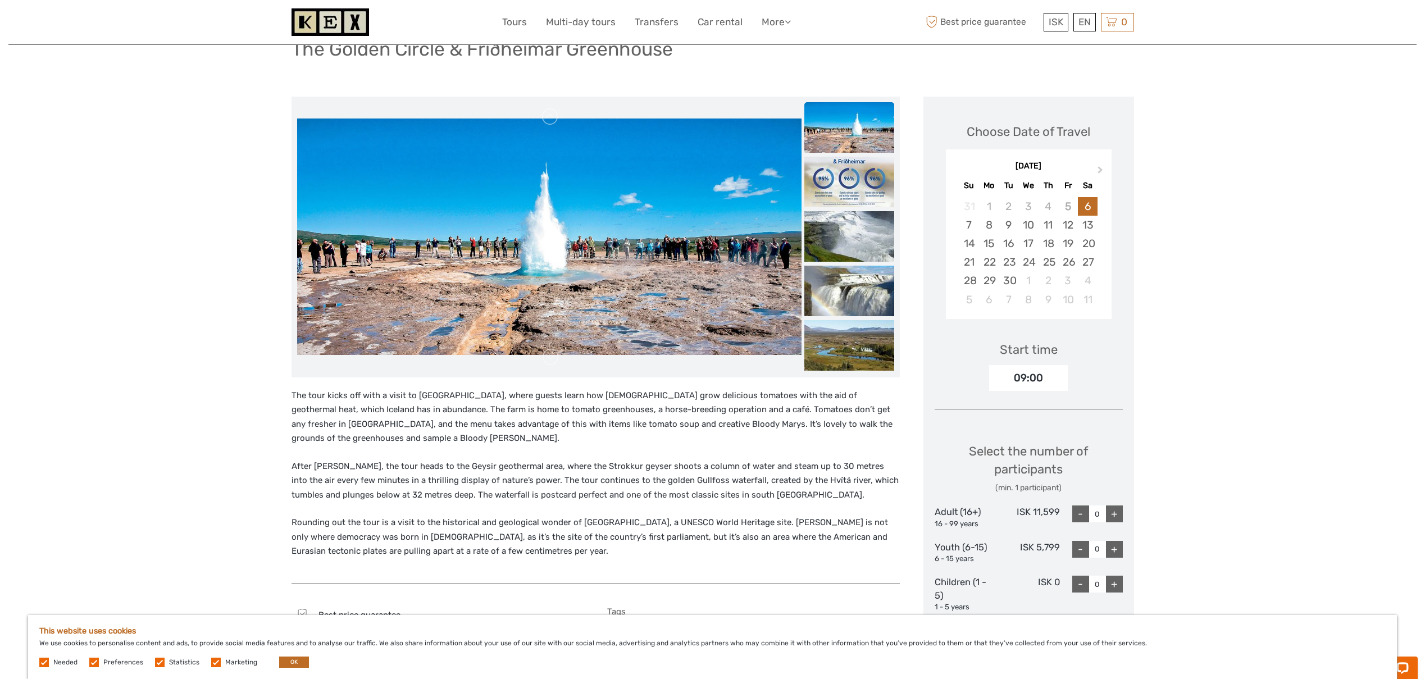
scroll to position [93, 0]
click at [426, 395] on p "The tour kicks off with a visit to [GEOGRAPHIC_DATA], where guests learn how [D…" at bounding box center [596, 416] width 608 height 57
copy p "Friðheimar"
click at [488, 407] on p "The tour kicks off with a visit to Friðheimar, where guests learn how Icelander…" at bounding box center [596, 416] width 608 height 57
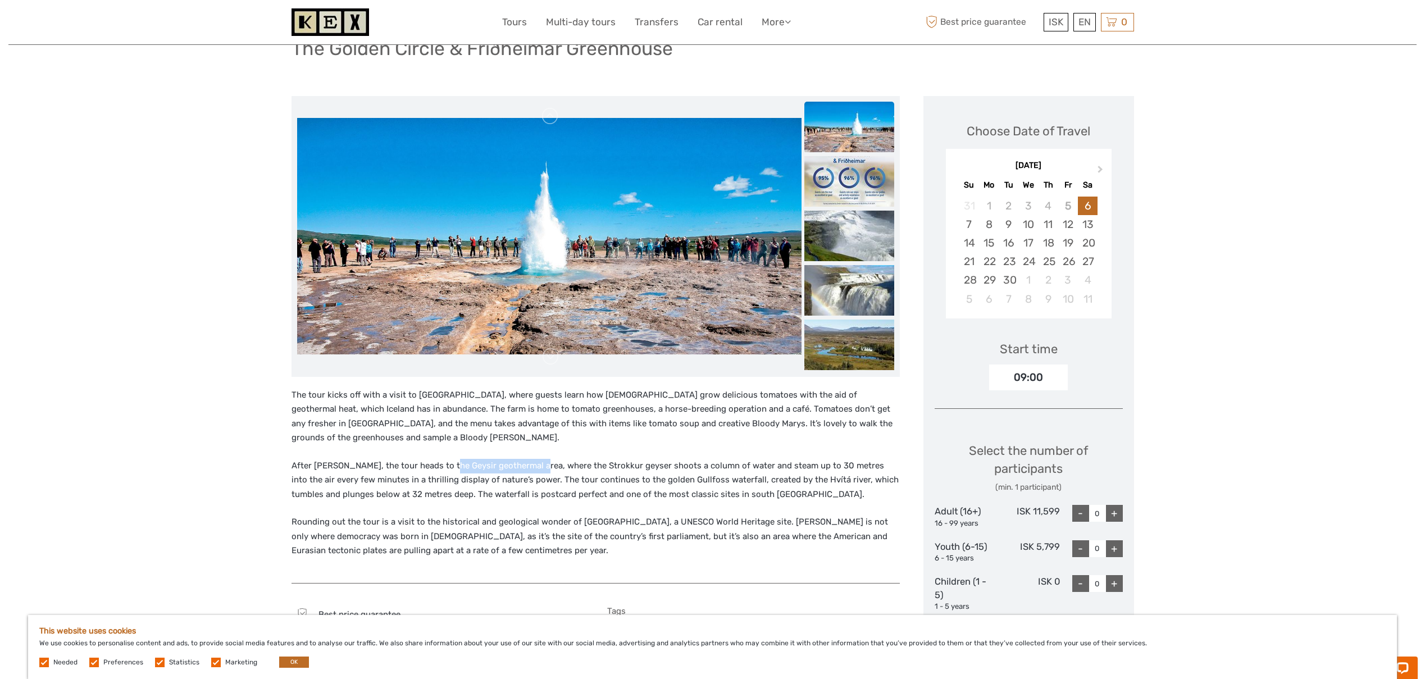
drag, startPoint x: 443, startPoint y: 466, endPoint x: 532, endPoint y: 465, distance: 88.8
click at [532, 465] on p "After Friðheimar, the tour heads to the Geysir geothermal area, where the Strok…" at bounding box center [596, 480] width 608 height 43
copy p "Geysir geothermal area"
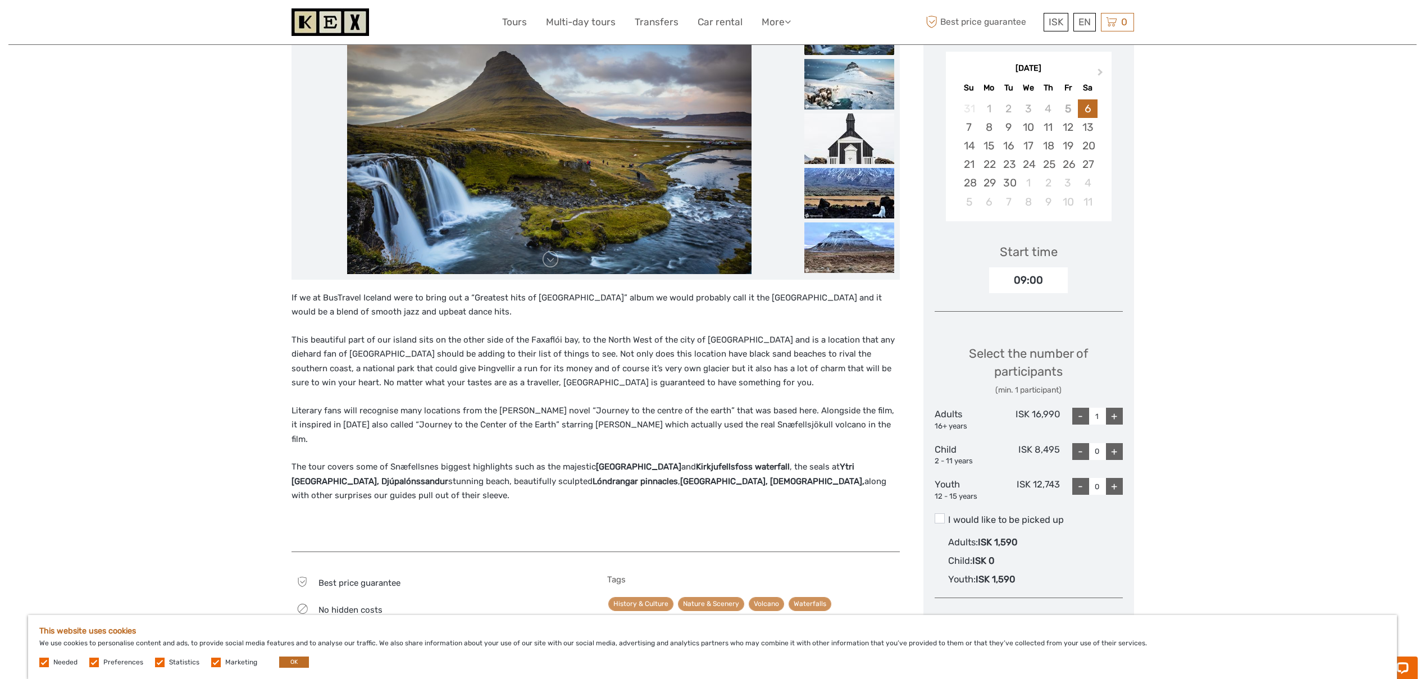
scroll to position [197, 0]
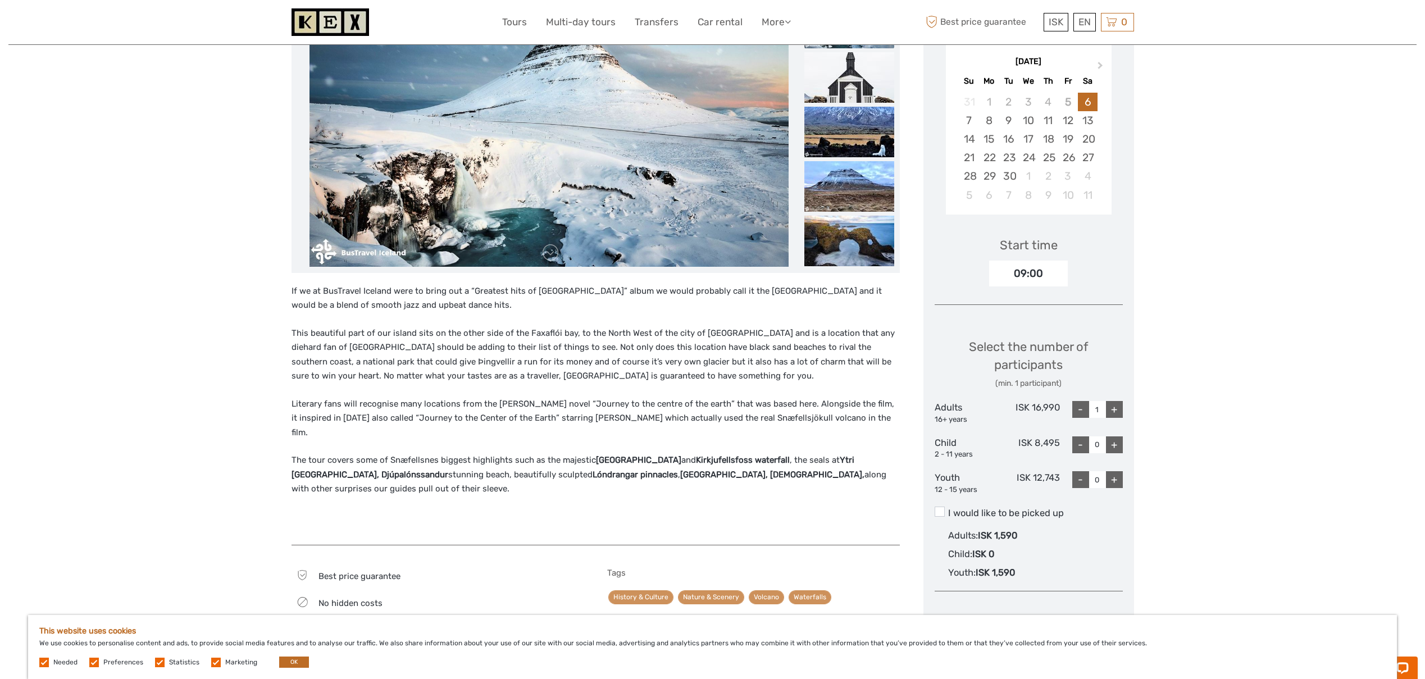
click at [343, 349] on p "This beautiful part of our island sits on the other side of the Faxaflói bay, t…" at bounding box center [596, 354] width 608 height 57
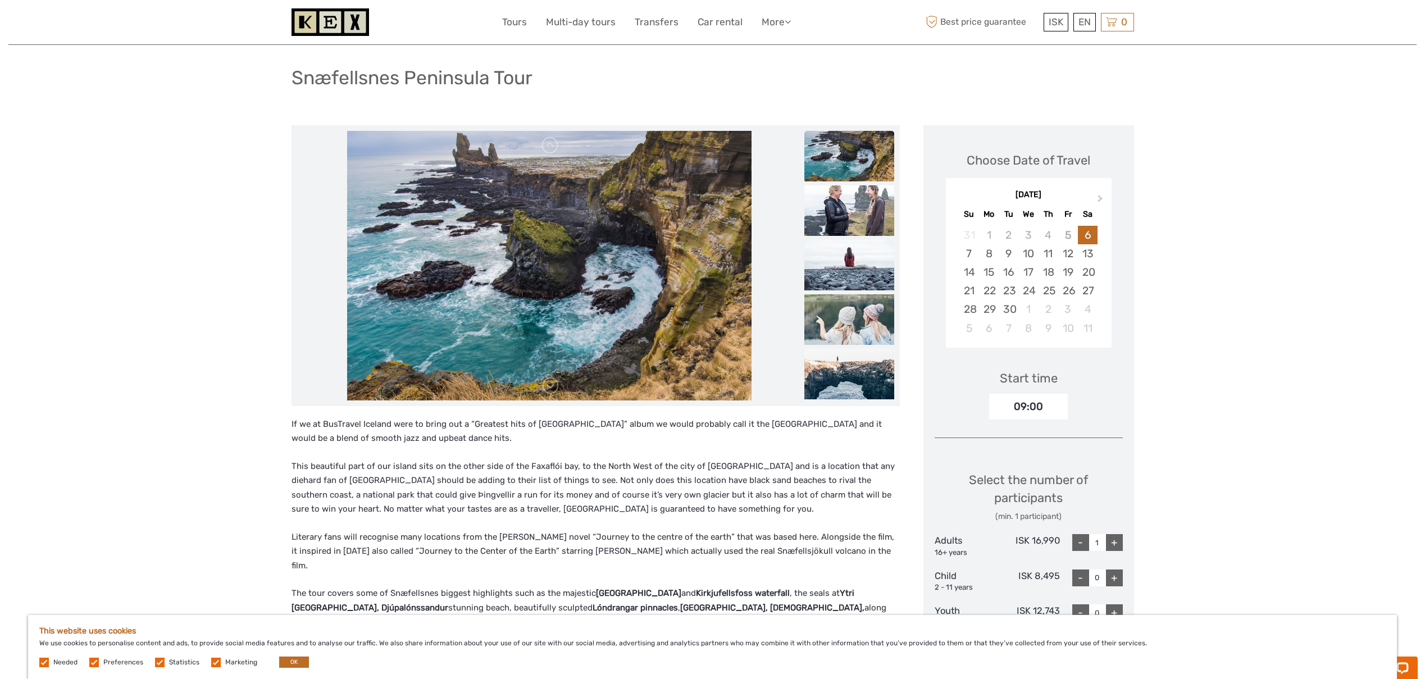
scroll to position [0, 0]
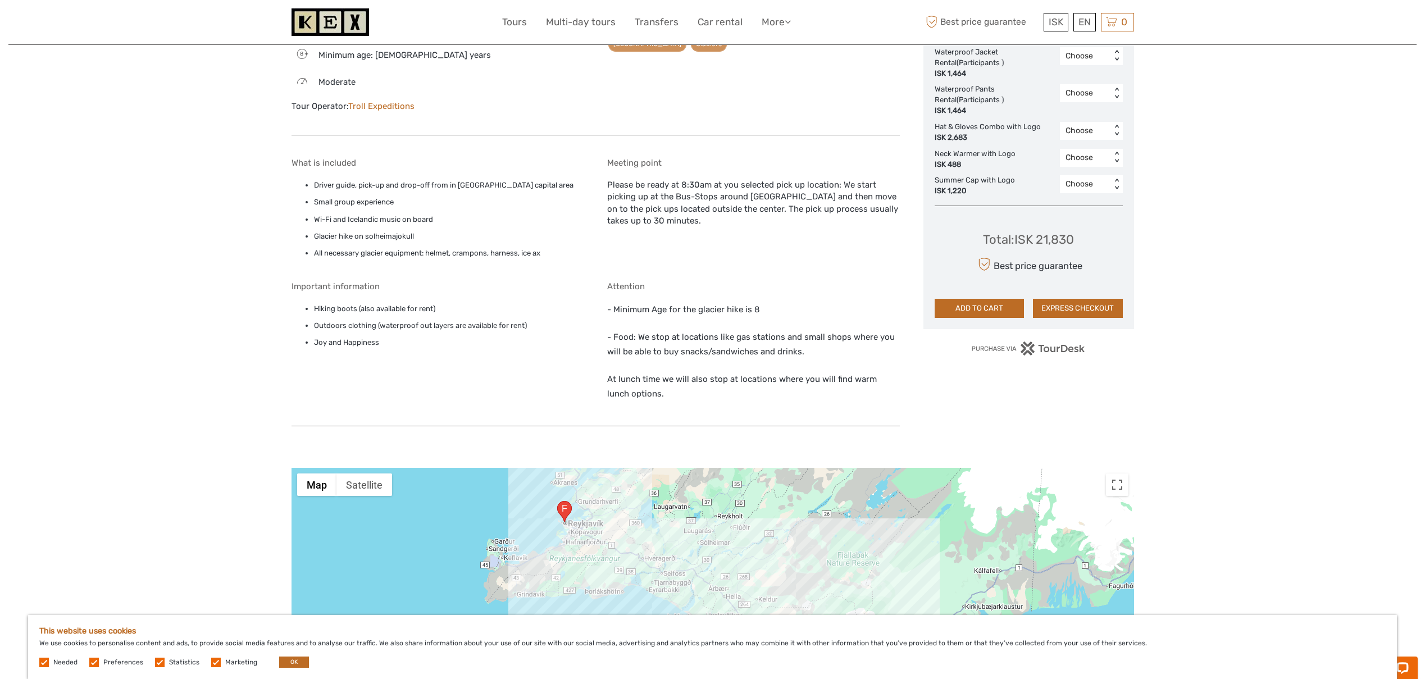
scroll to position [682, 0]
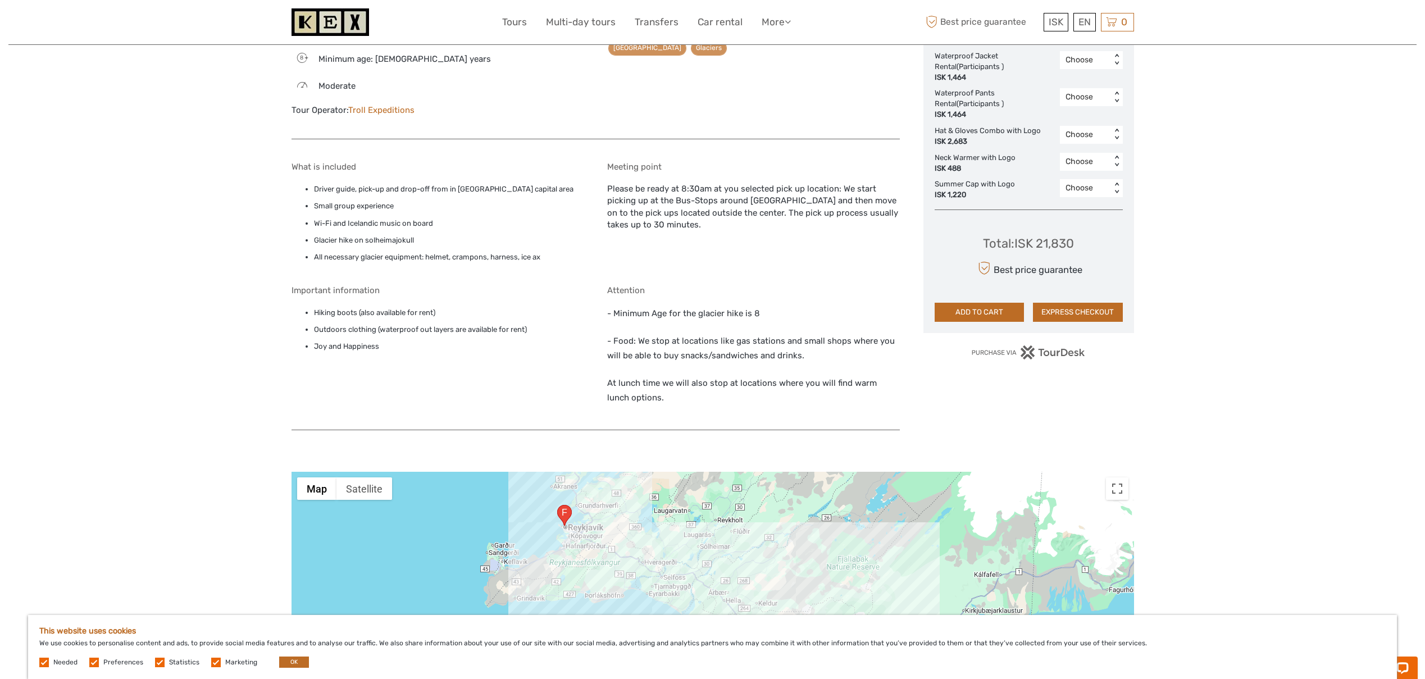
click at [638, 187] on div "Meeting point Please be ready at 8:30am at you selected pick up location: We st…" at bounding box center [753, 215] width 293 height 107
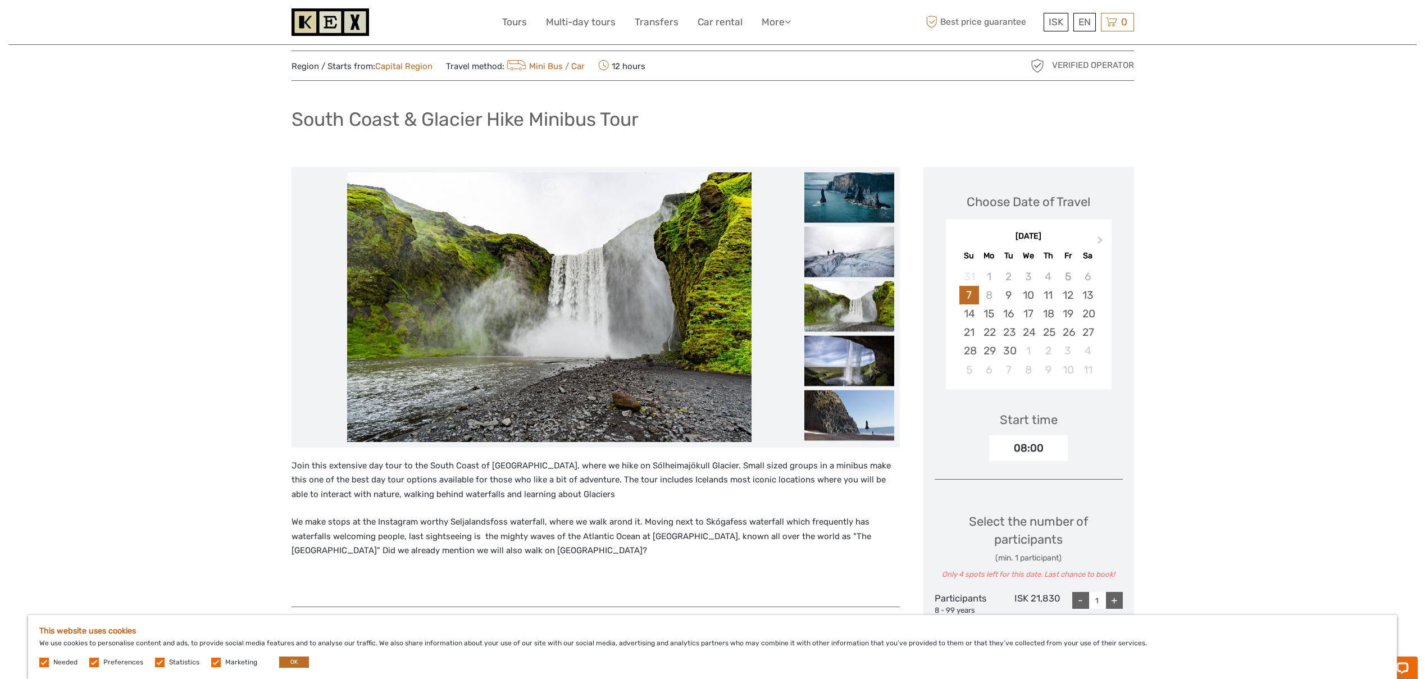
scroll to position [0, 0]
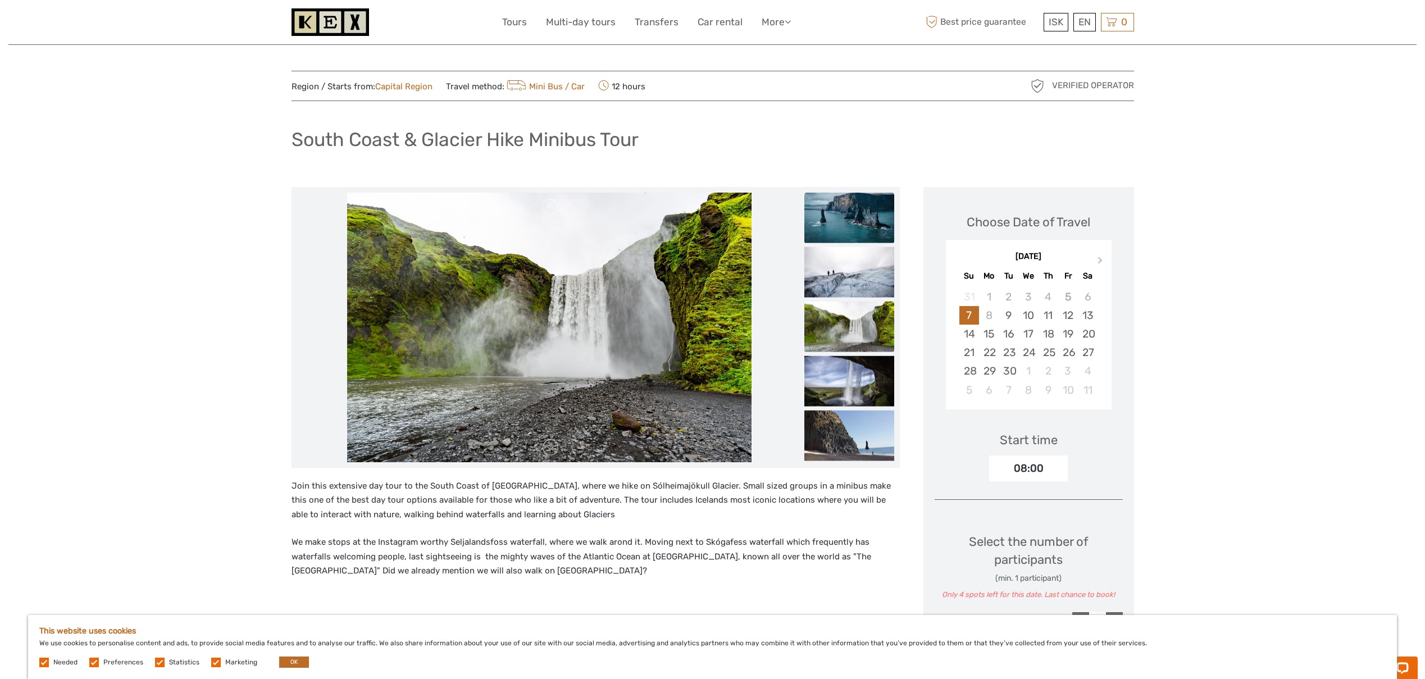
click at [851, 235] on img at bounding box center [849, 217] width 90 height 51
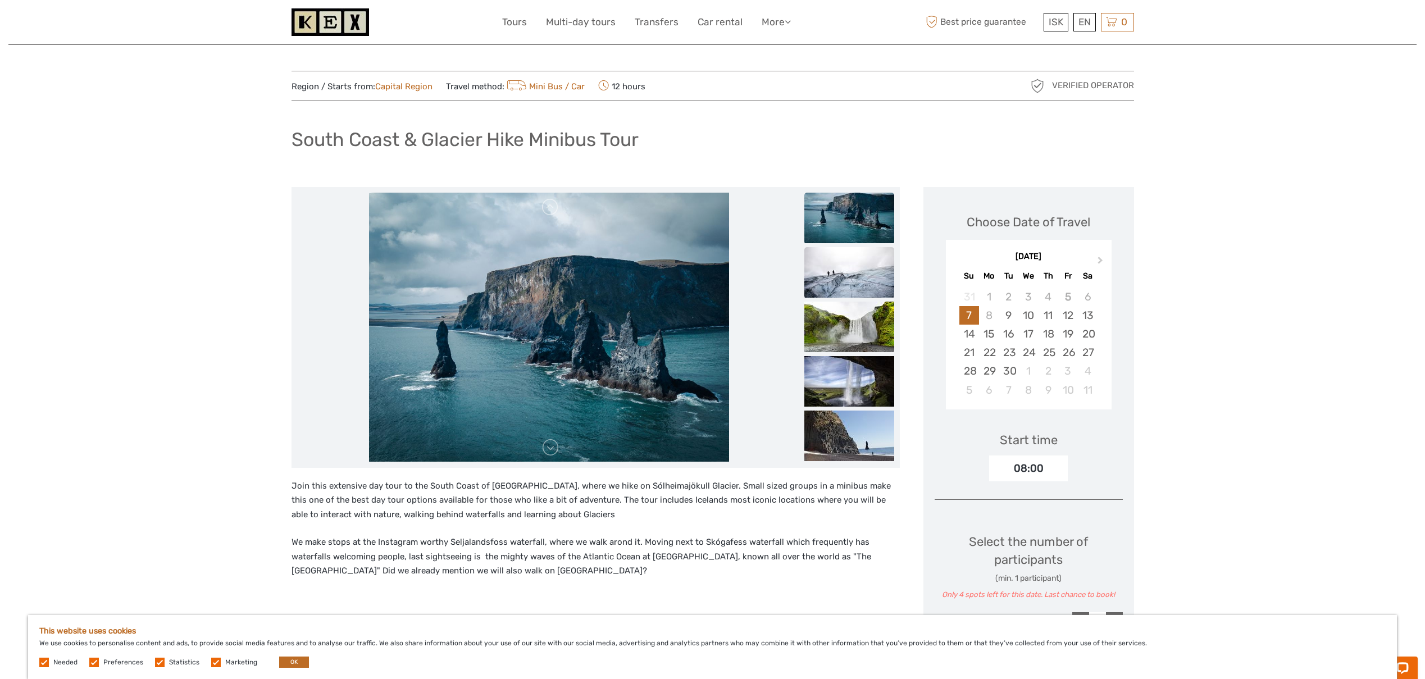
click at [849, 263] on img at bounding box center [849, 272] width 90 height 51
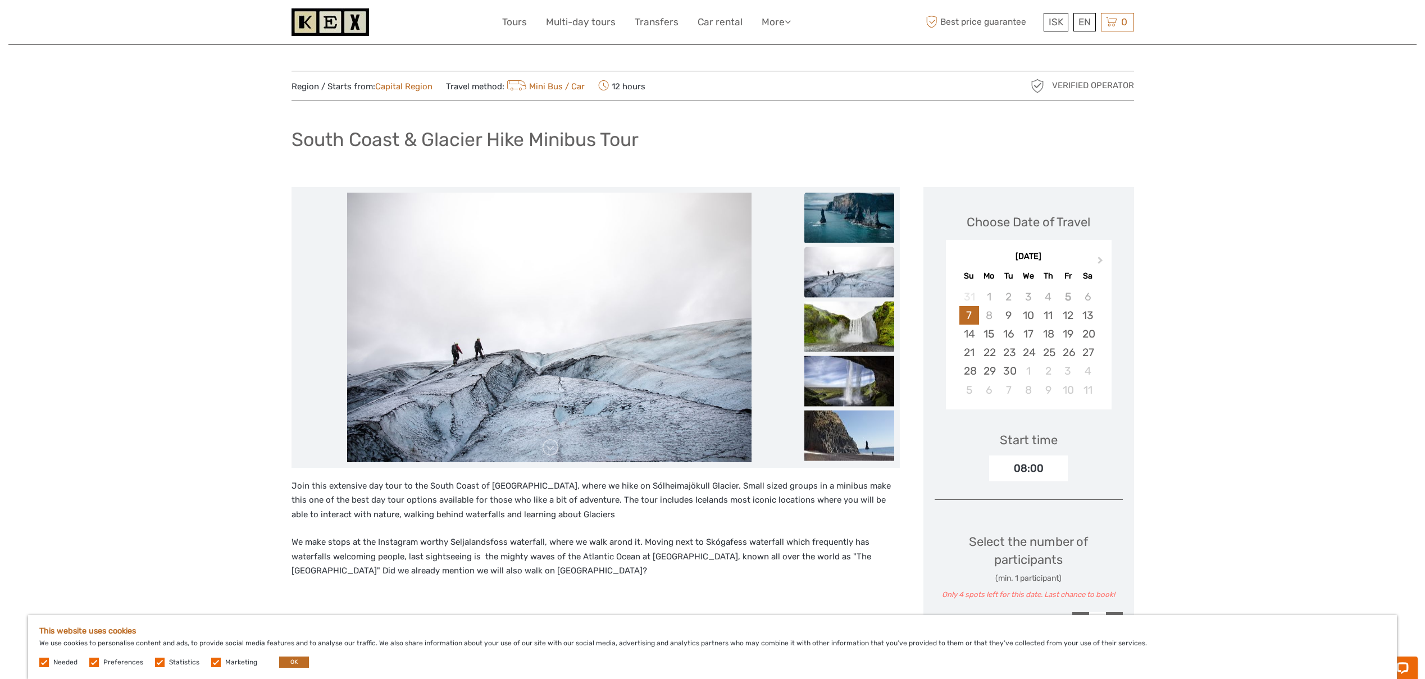
click at [854, 213] on img at bounding box center [849, 217] width 90 height 51
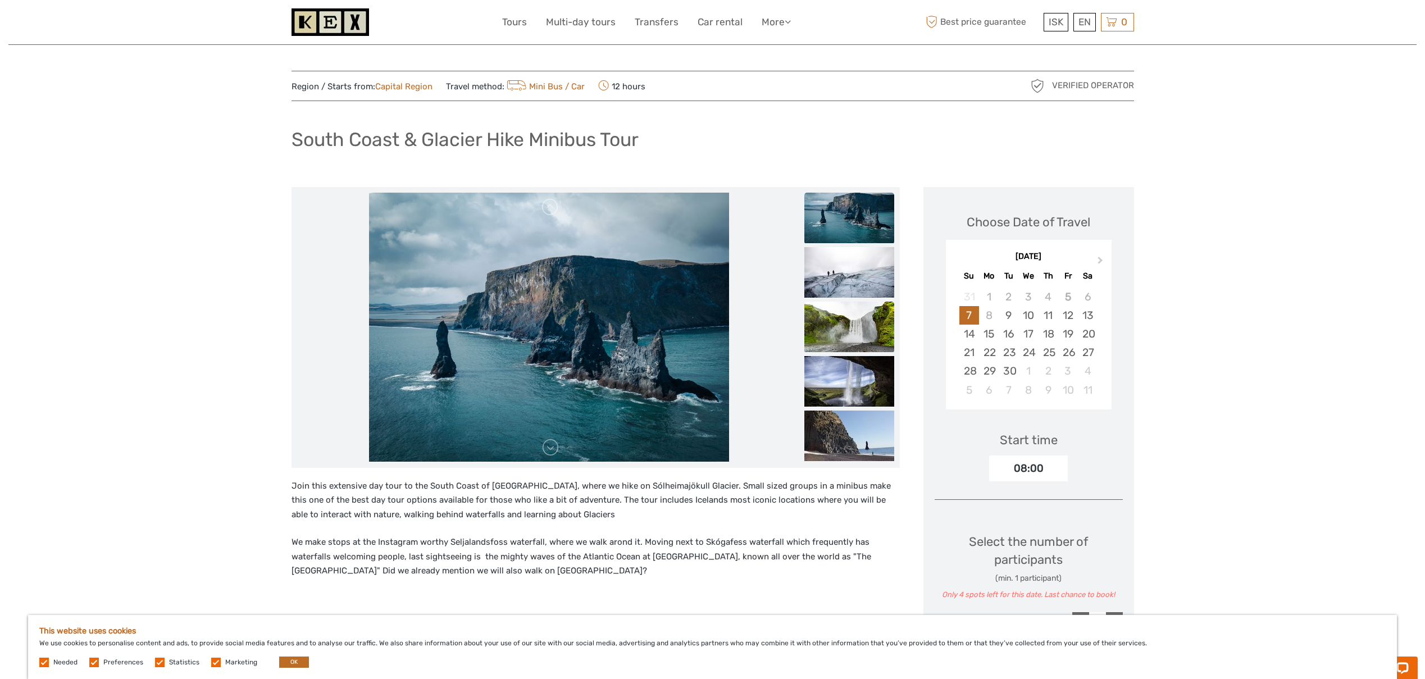
click at [827, 317] on img at bounding box center [849, 327] width 90 height 51
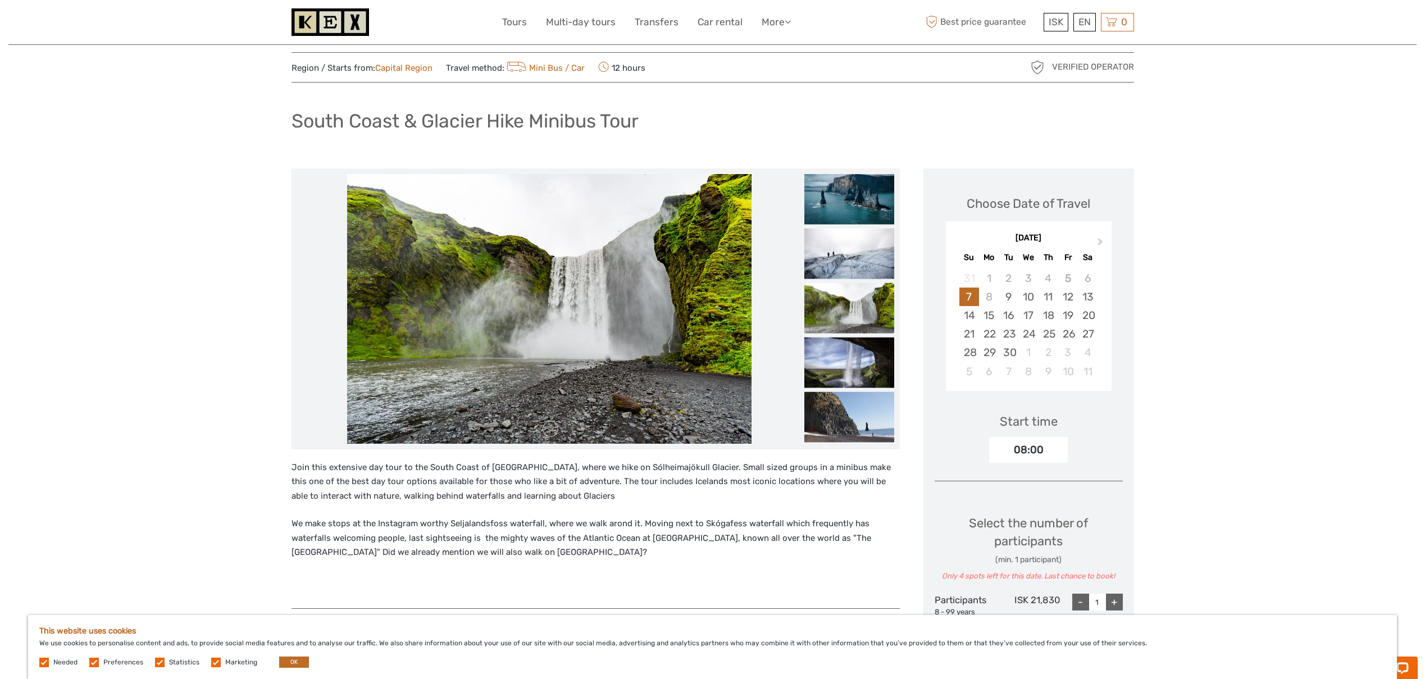
scroll to position [331, 0]
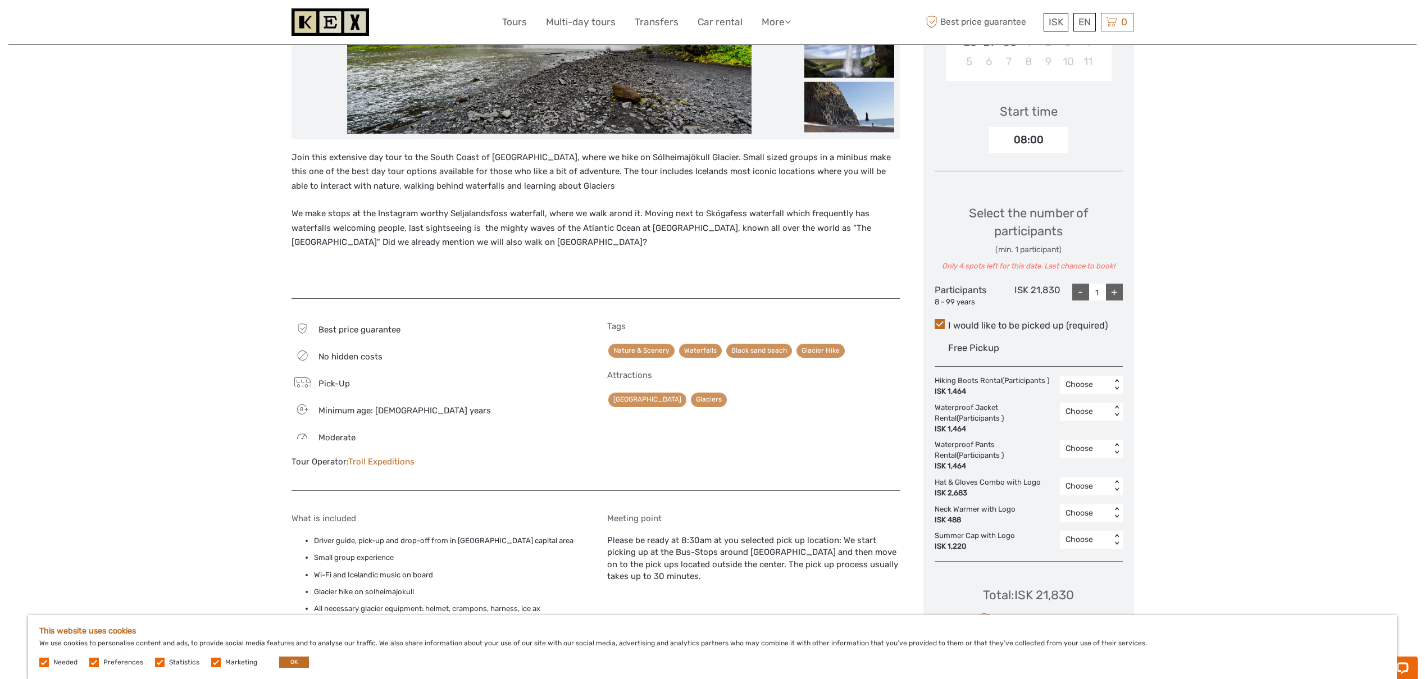
click at [1286, 295] on div "Region / Starts from: Capital Region Travel method: Mini Bus / Car 12 hours Ver…" at bounding box center [712, 546] width 1408 height 1755
click at [1105, 386] on div "Choose" at bounding box center [1085, 384] width 51 height 13
click at [1170, 365] on div "Region / Starts from: Capital Region Travel method: Mini Bus / Car 12 hours Ver…" at bounding box center [712, 546] width 1408 height 1755
click at [1179, 362] on div "Region / Starts from: Capital Region Travel method: Mini Bus / Car 12 hours Ver…" at bounding box center [712, 546] width 1408 height 1755
click at [1178, 363] on div "Region / Starts from: Capital Region Travel method: Mini Bus / Car 12 hours Ver…" at bounding box center [712, 546] width 1408 height 1755
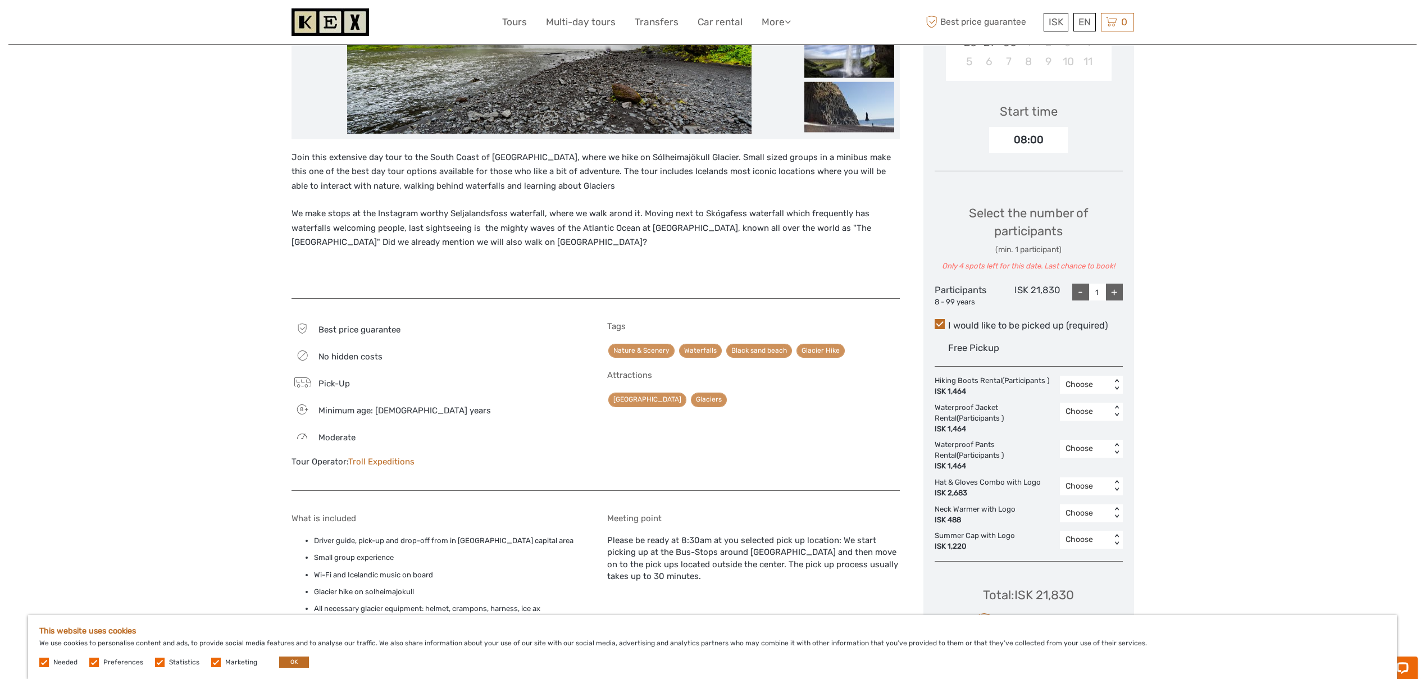
click at [1176, 363] on div "Region / Starts from: Capital Region Travel method: Mini Bus / Car 12 hours Ver…" at bounding box center [712, 546] width 1408 height 1755
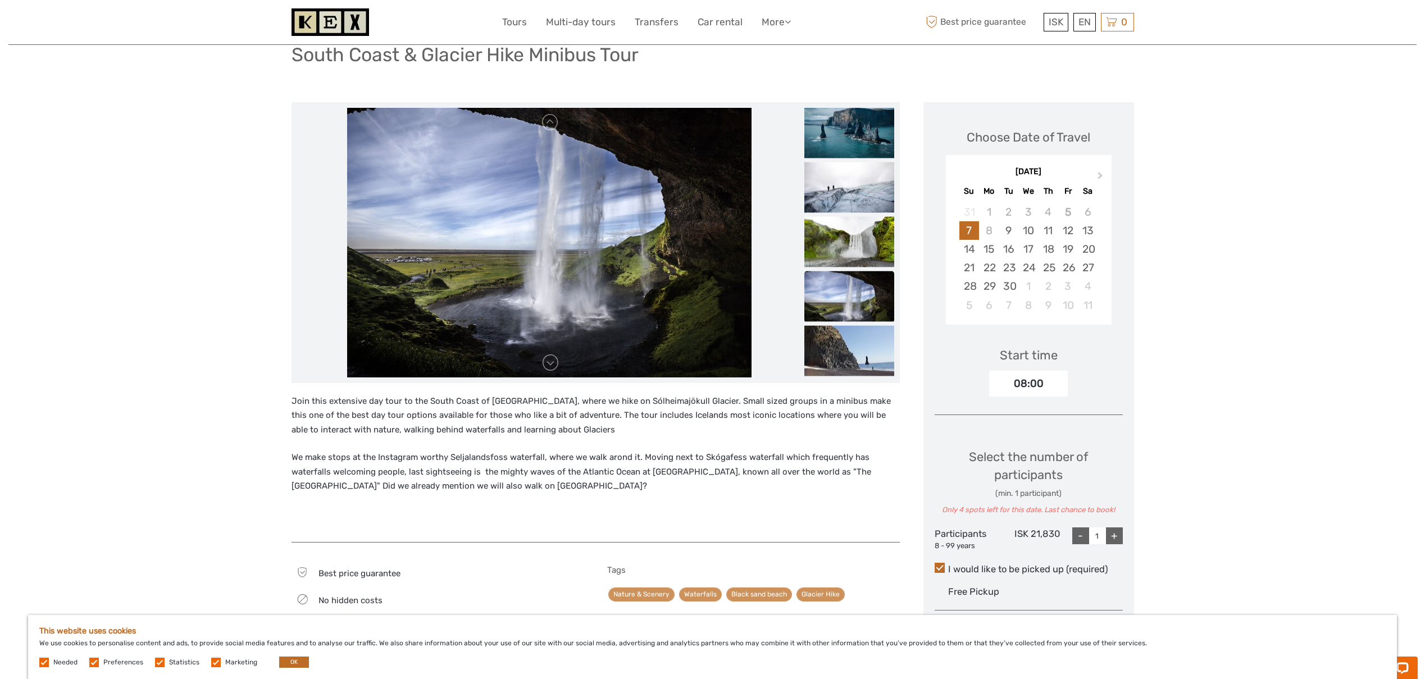
scroll to position [85, 0]
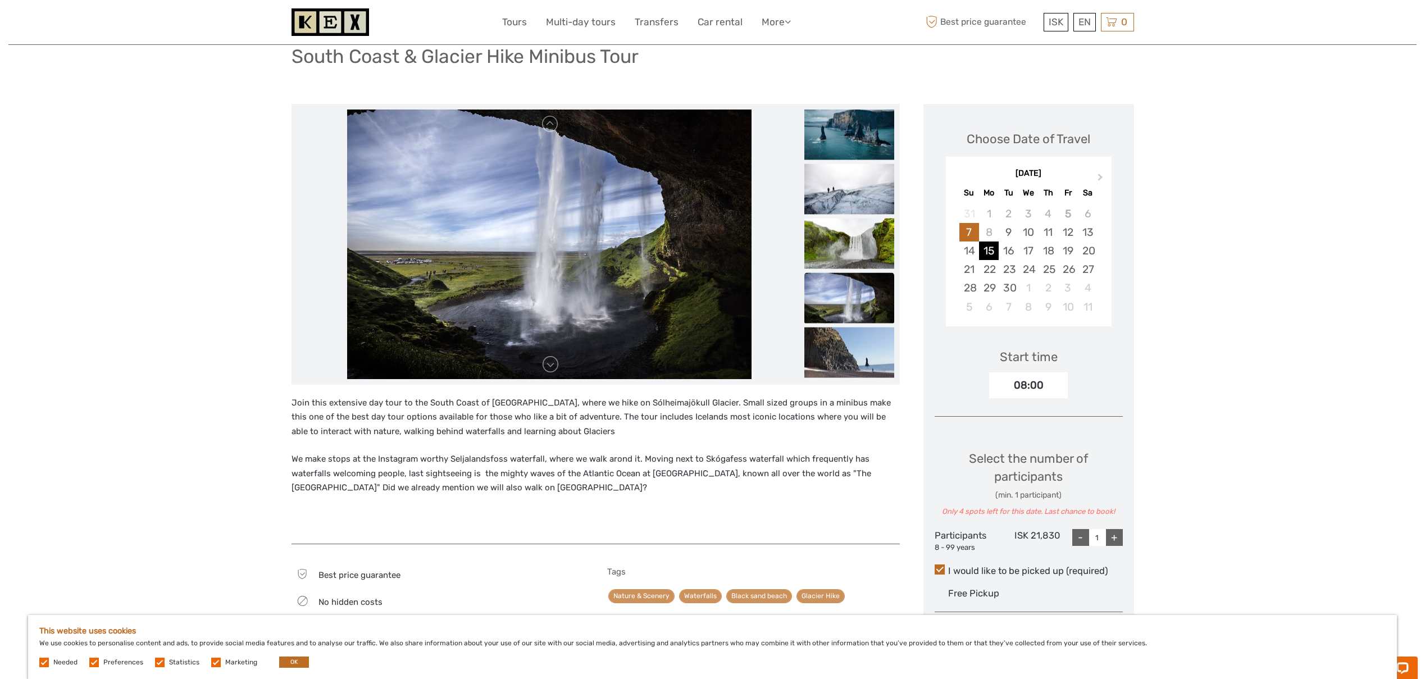
click at [989, 252] on div "15" at bounding box center [989, 251] width 20 height 19
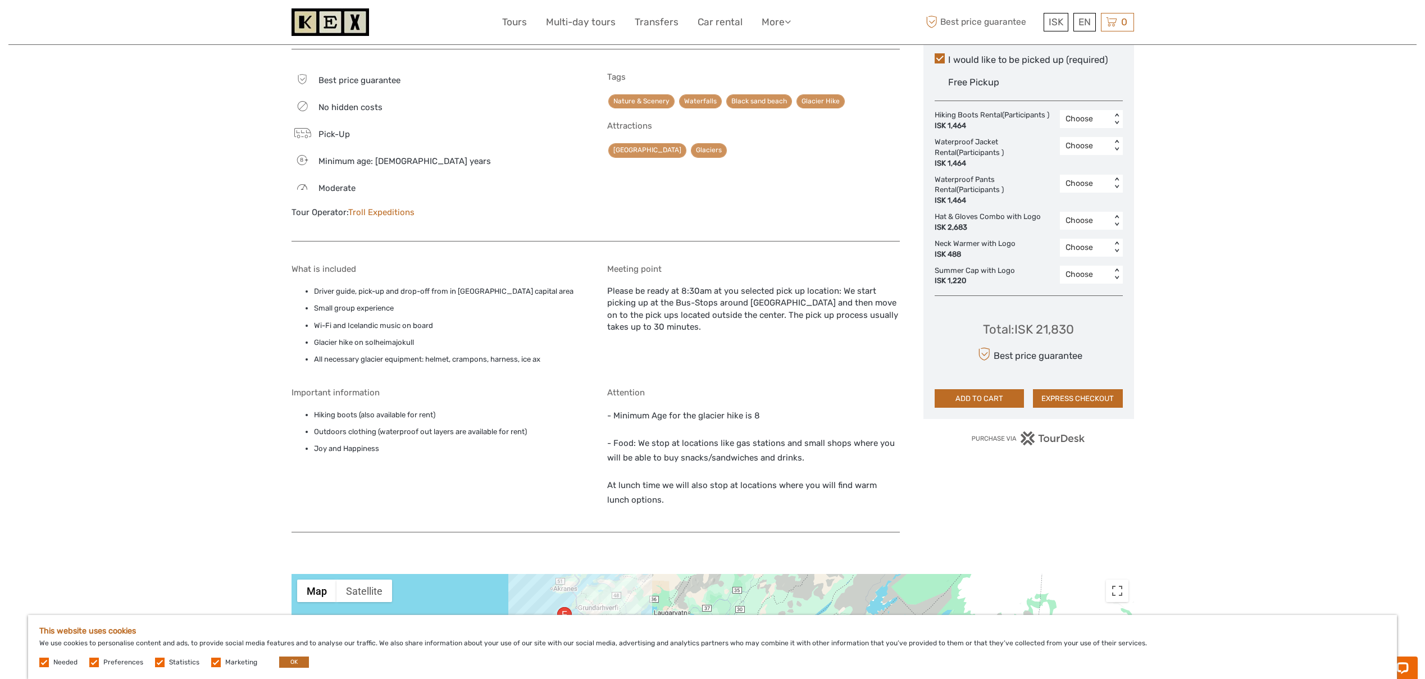
scroll to position [0, 0]
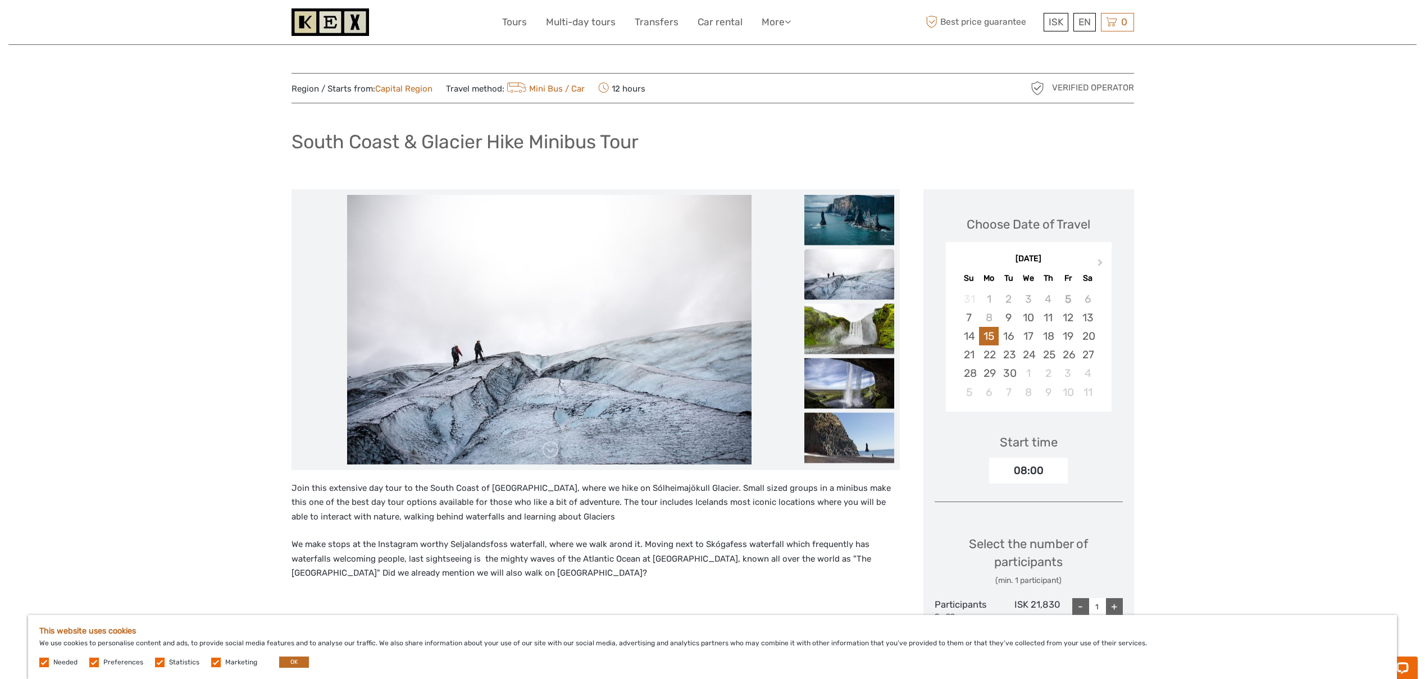
click at [846, 265] on img at bounding box center [849, 274] width 90 height 51
click at [850, 321] on img at bounding box center [849, 328] width 90 height 51
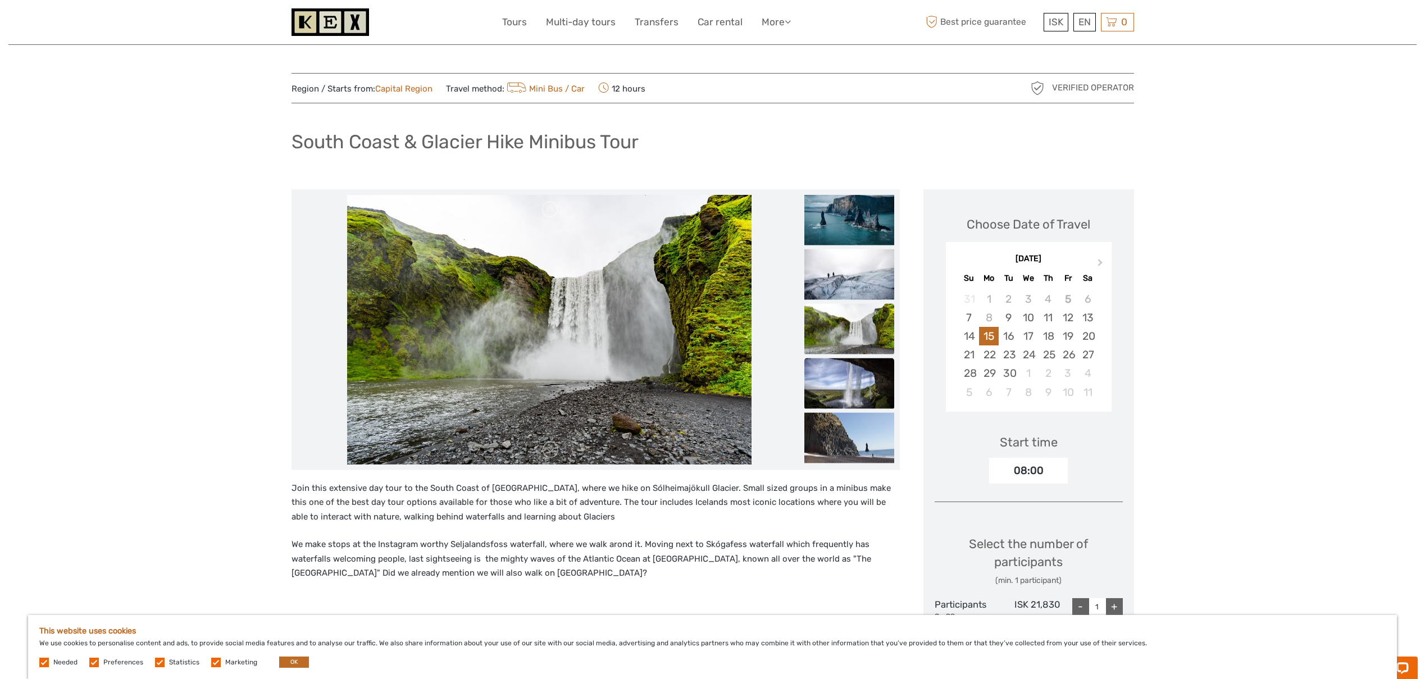
click at [832, 381] on img at bounding box center [849, 383] width 90 height 51
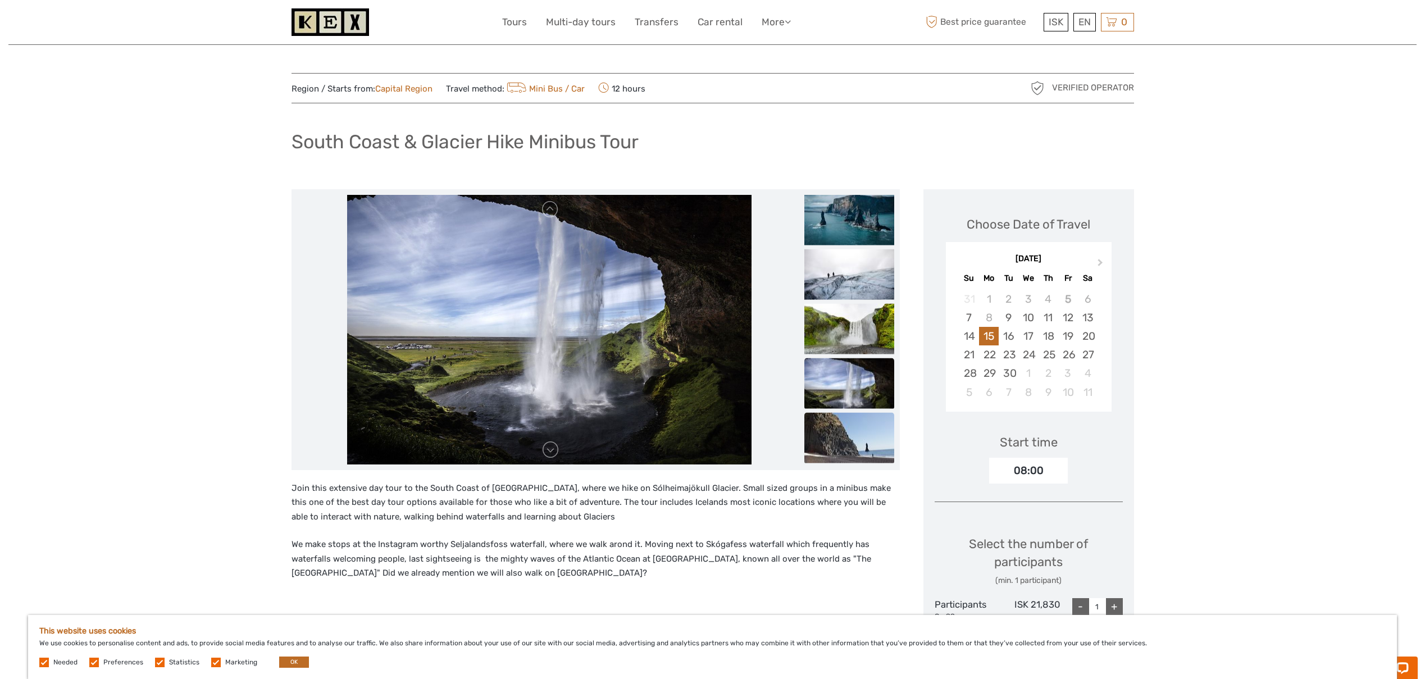
click at [826, 422] on img at bounding box center [849, 437] width 90 height 51
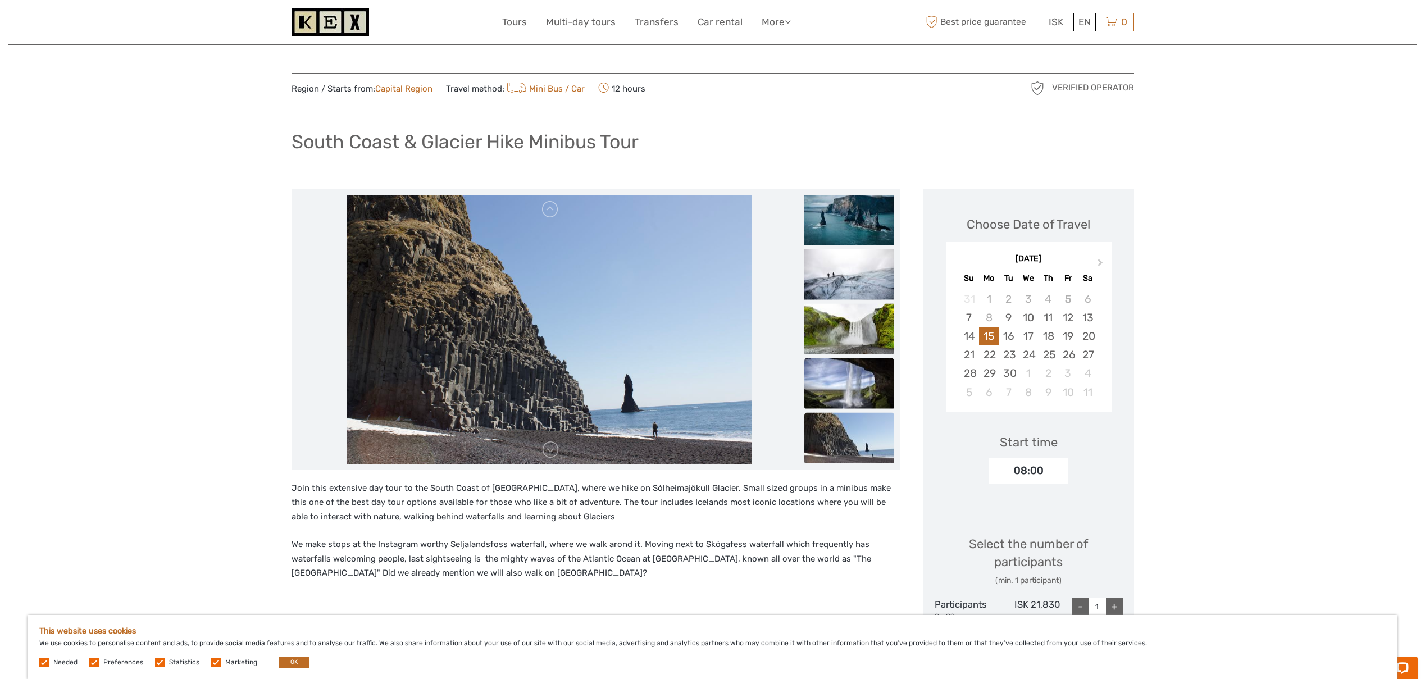
click at [840, 380] on img at bounding box center [849, 383] width 90 height 51
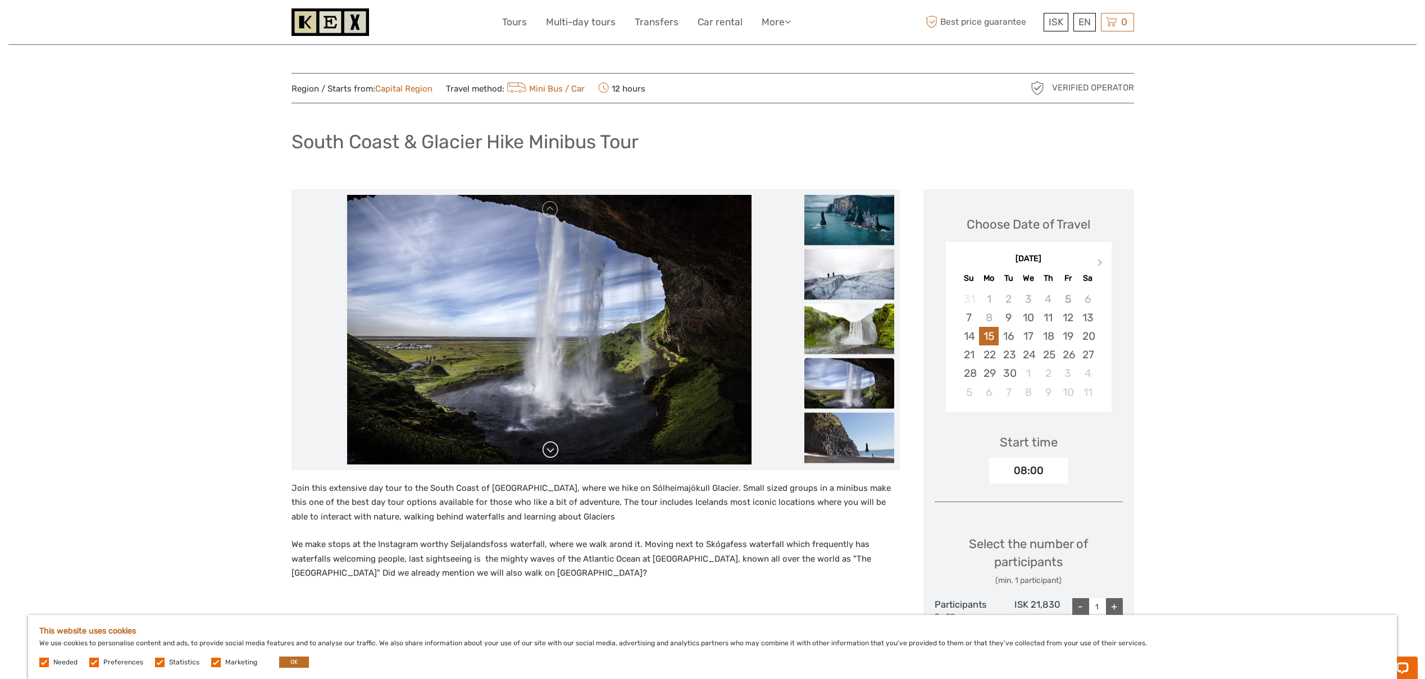
click at [552, 453] on link at bounding box center [550, 450] width 18 height 18
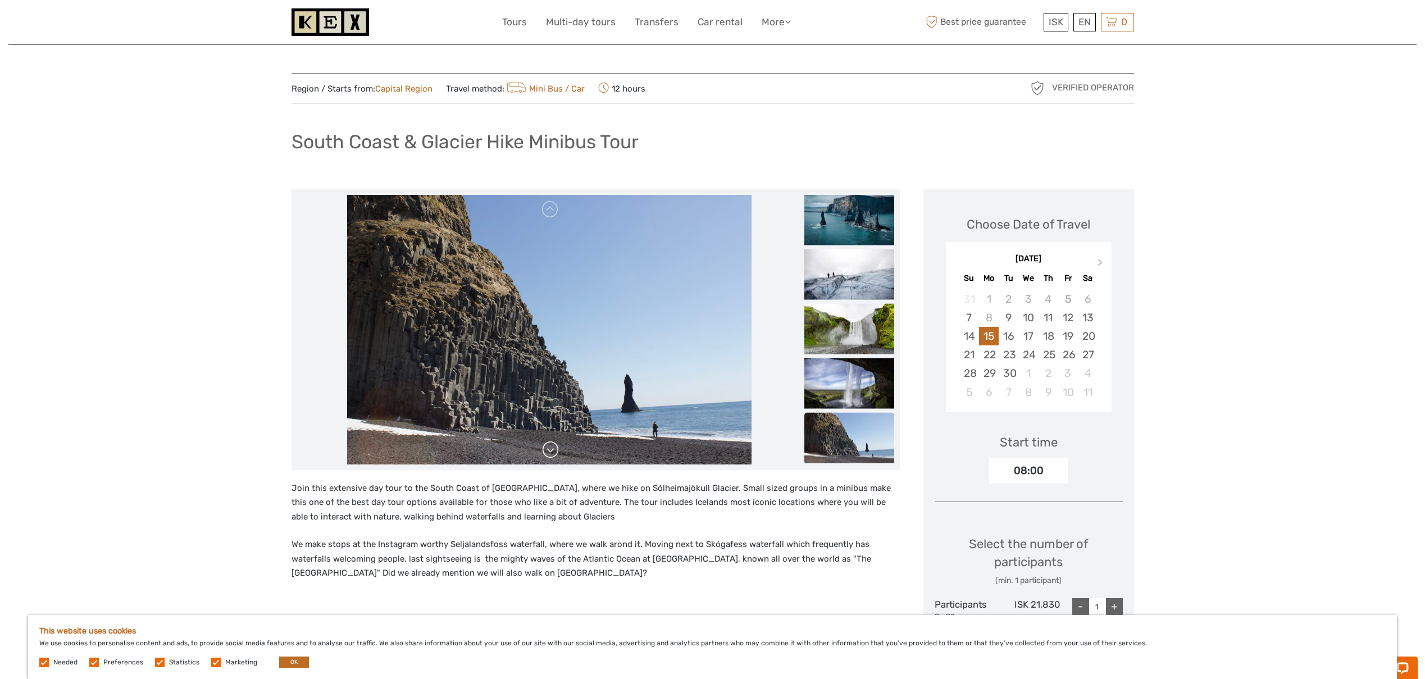
click at [552, 453] on link at bounding box center [550, 450] width 18 height 18
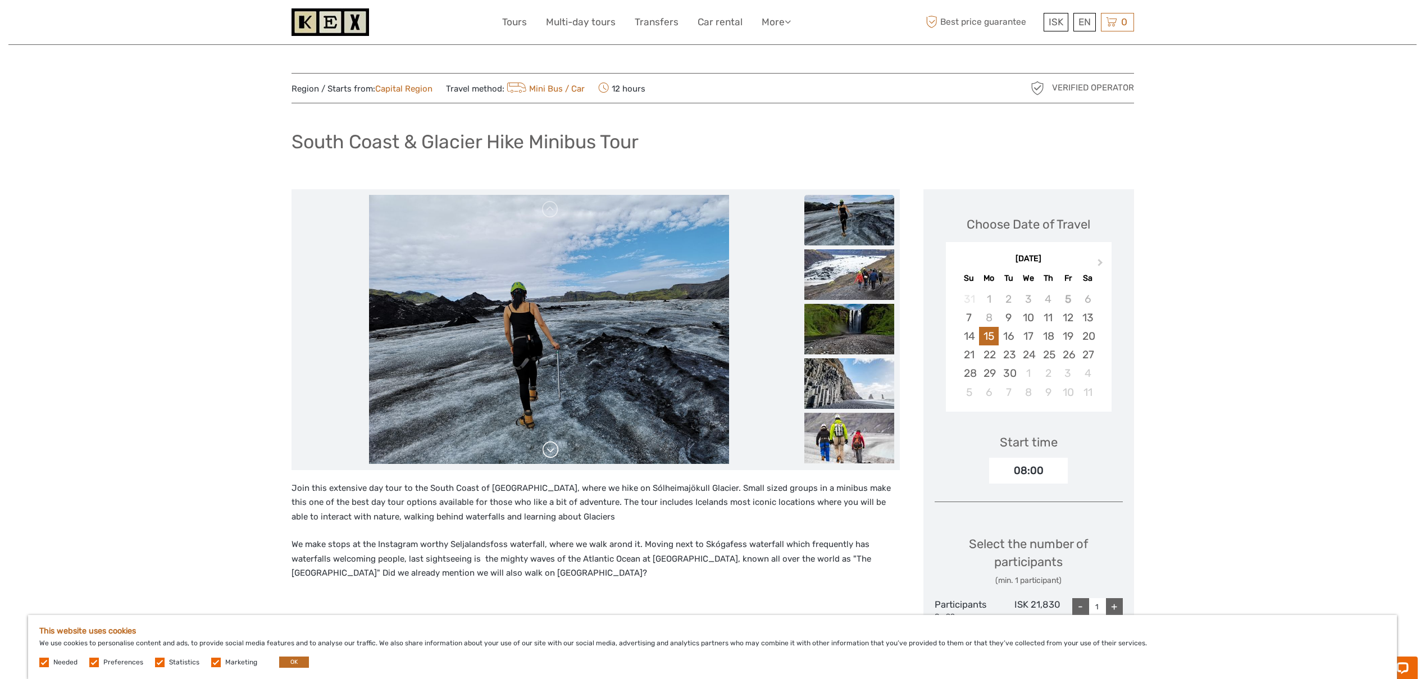
click at [552, 453] on link at bounding box center [550, 450] width 18 height 18
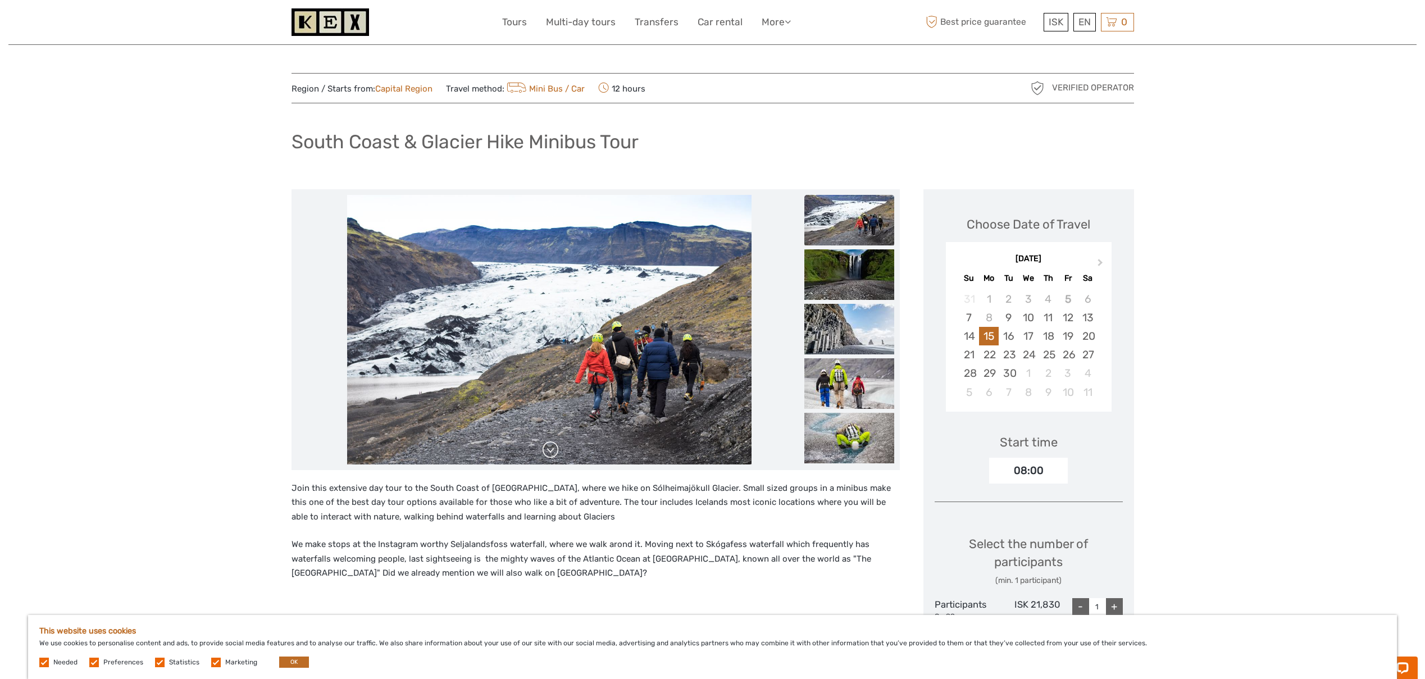
click at [554, 447] on link at bounding box center [550, 450] width 18 height 18
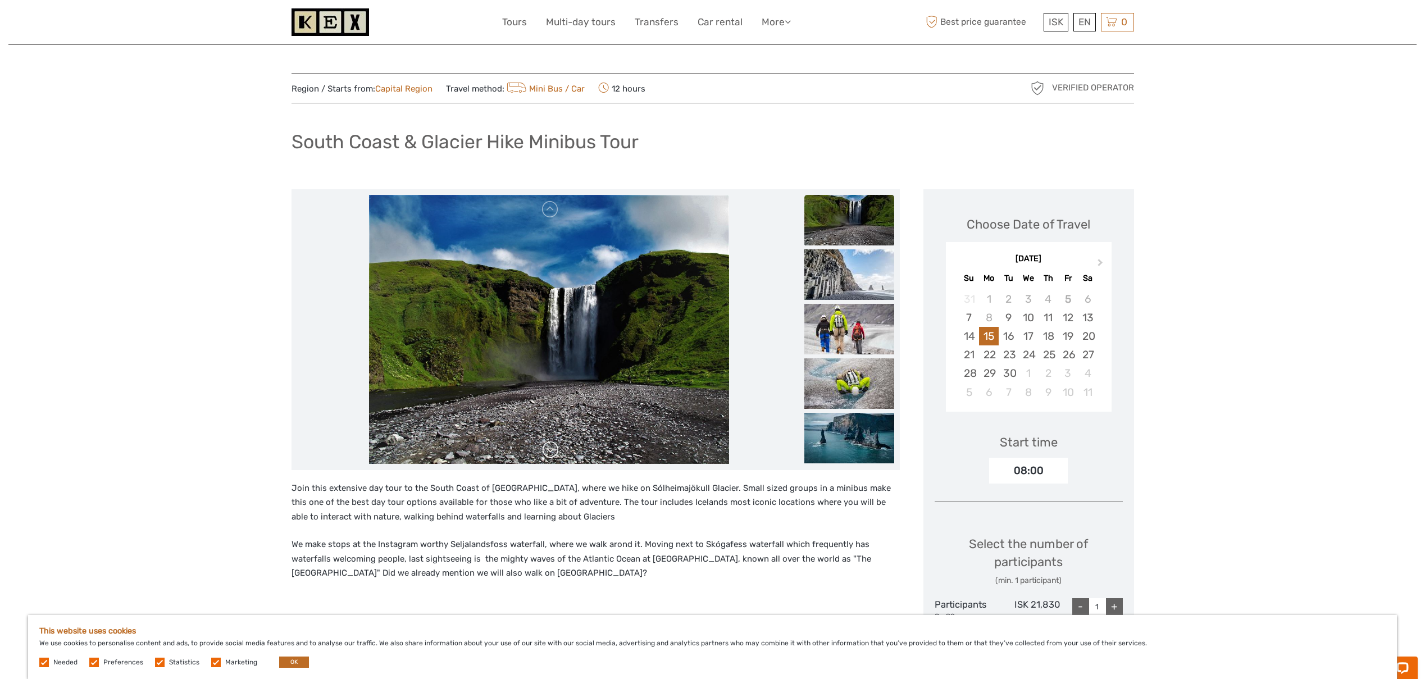
click at [554, 447] on link at bounding box center [550, 450] width 18 height 18
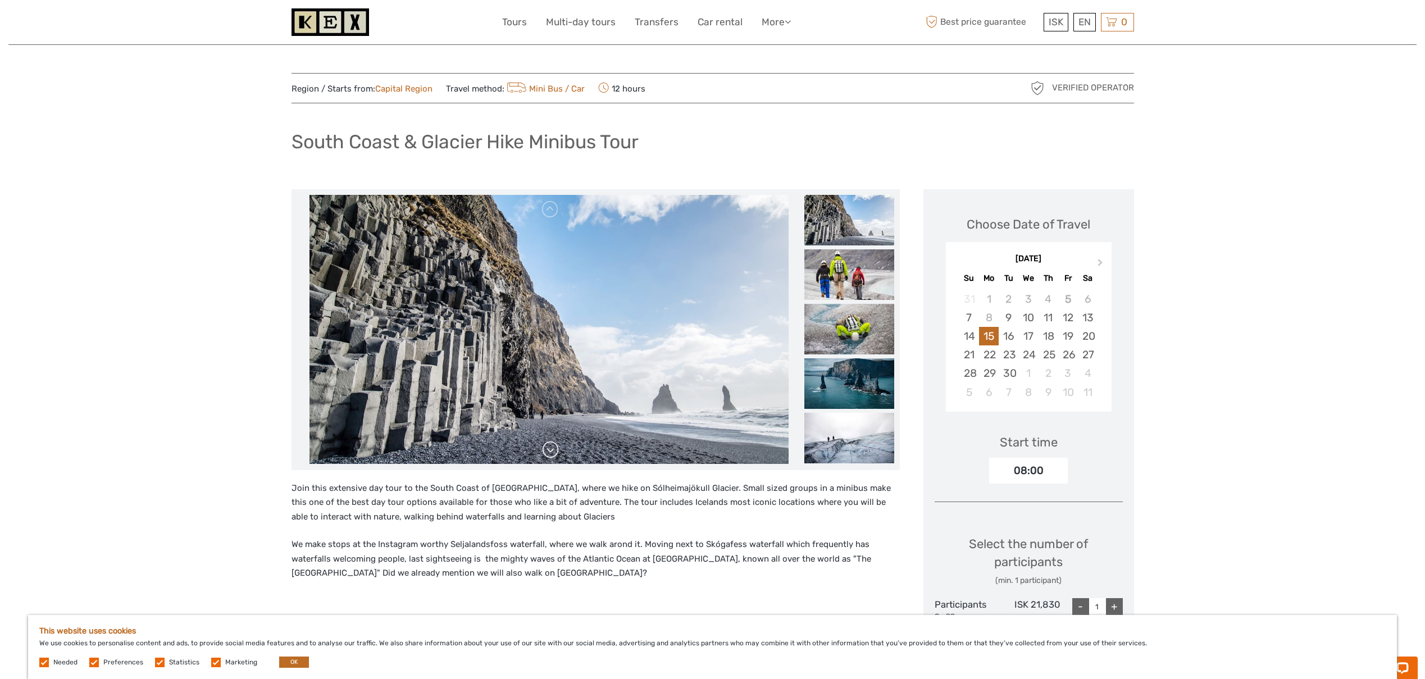
click at [554, 447] on link at bounding box center [550, 450] width 18 height 18
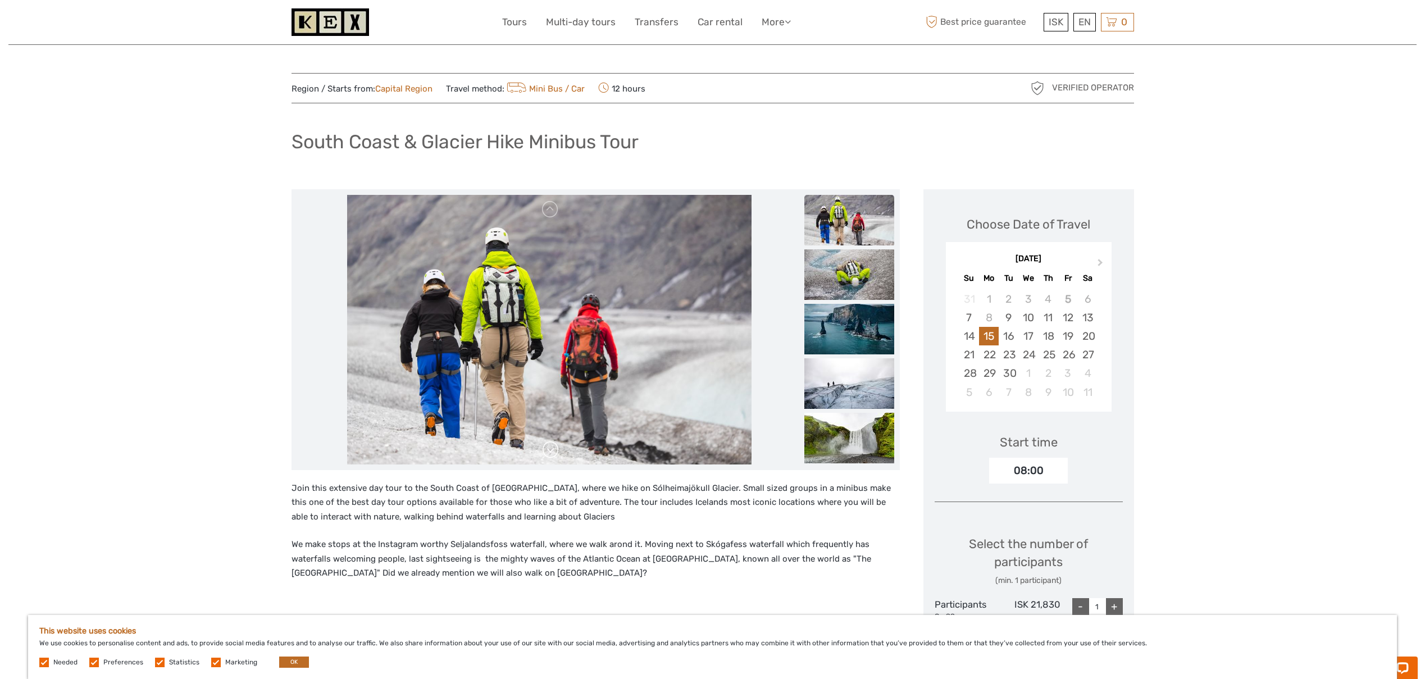
click at [554, 447] on link at bounding box center [550, 450] width 18 height 18
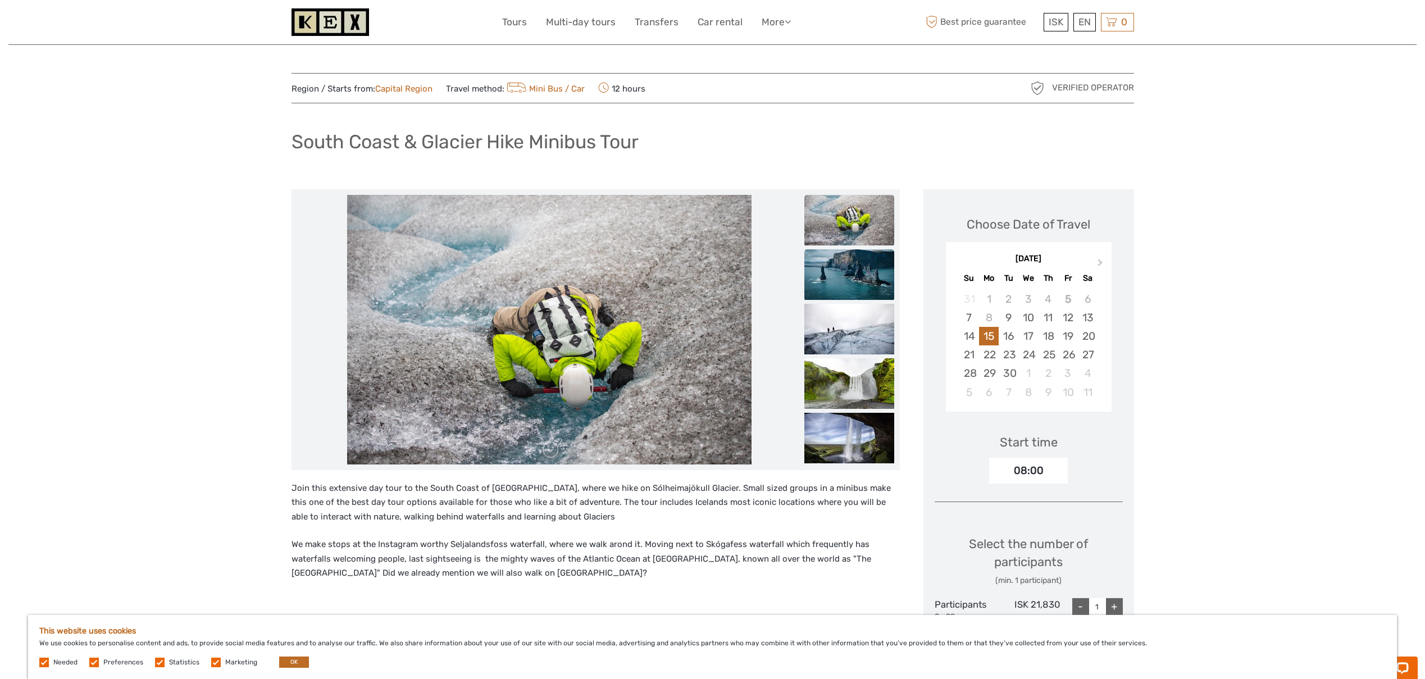
click at [863, 278] on img at bounding box center [849, 274] width 90 height 51
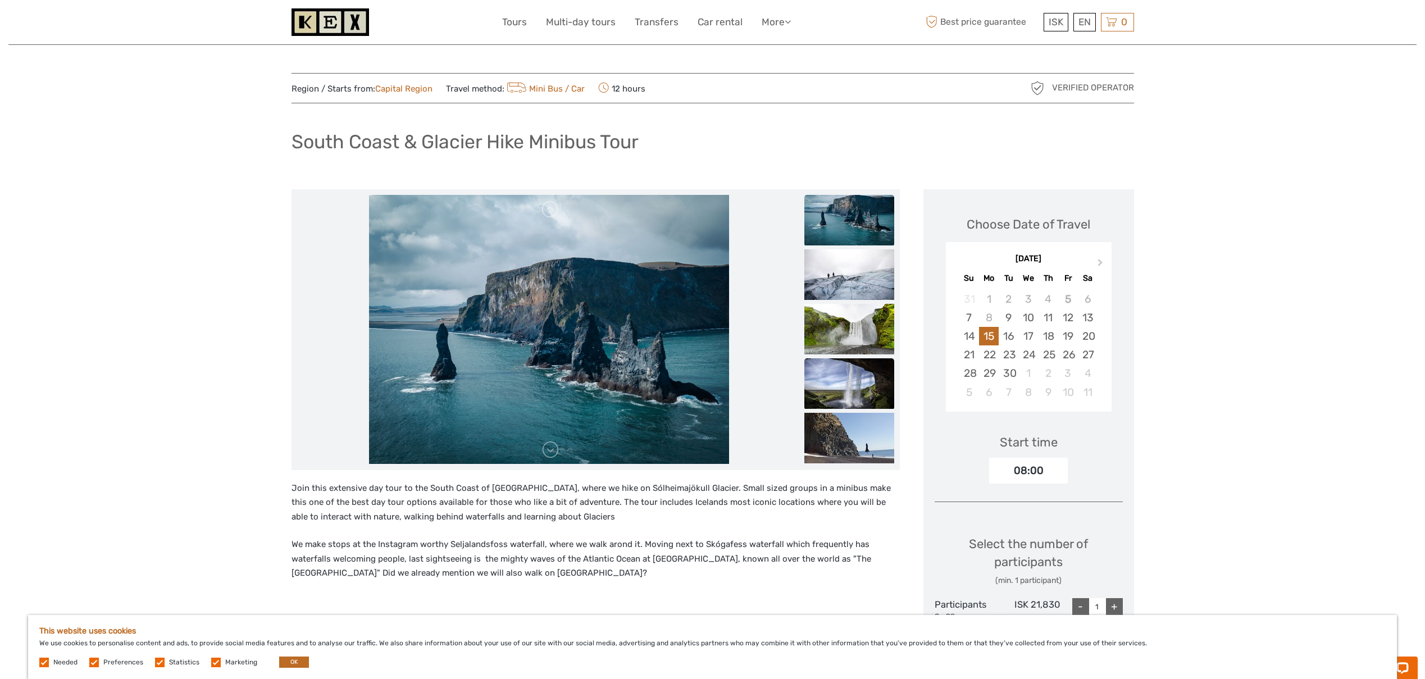
click at [846, 385] on img at bounding box center [849, 383] width 90 height 51
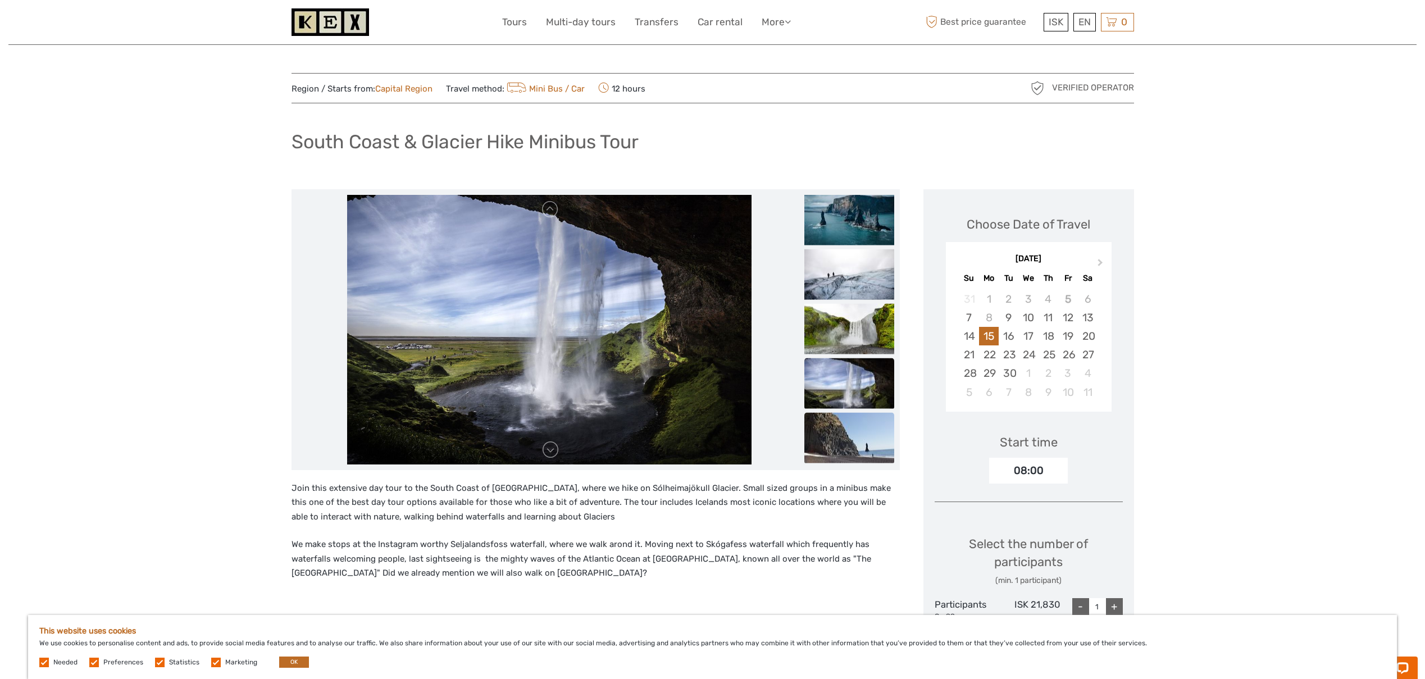
click at [853, 414] on img at bounding box center [849, 437] width 90 height 51
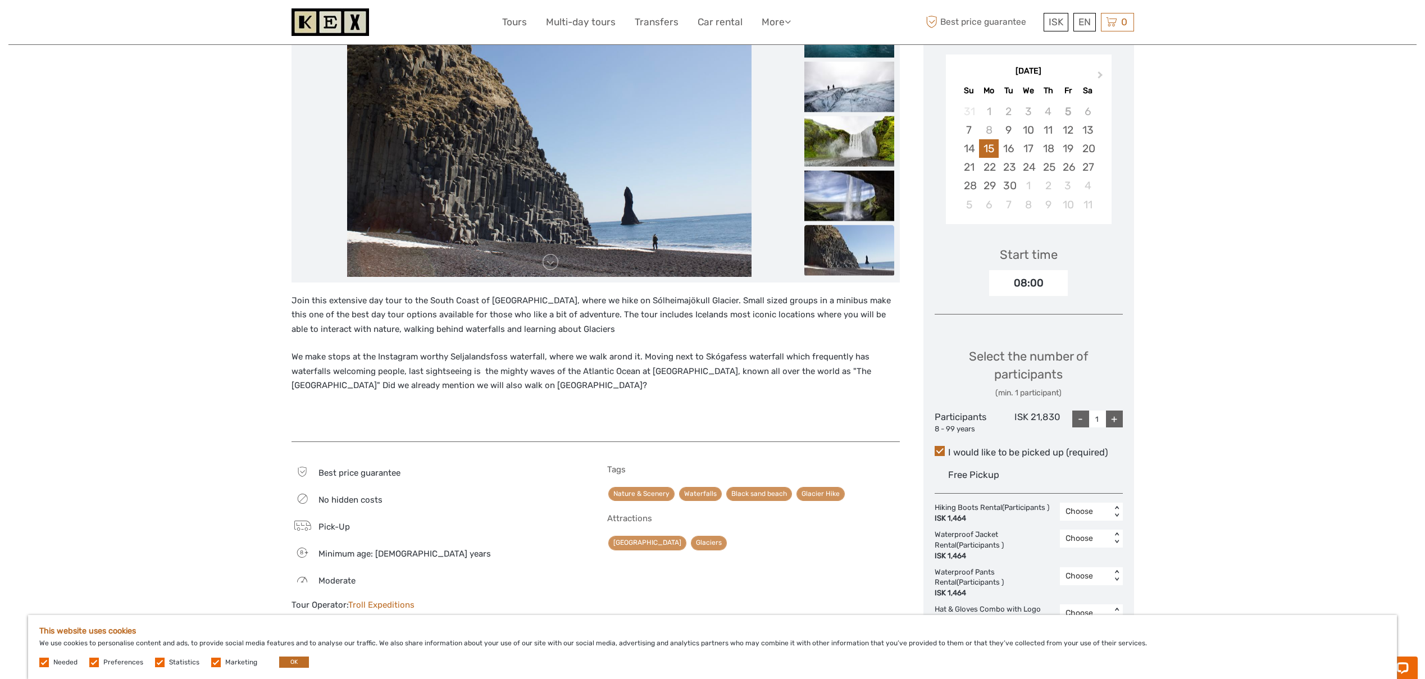
scroll to position [190, 0]
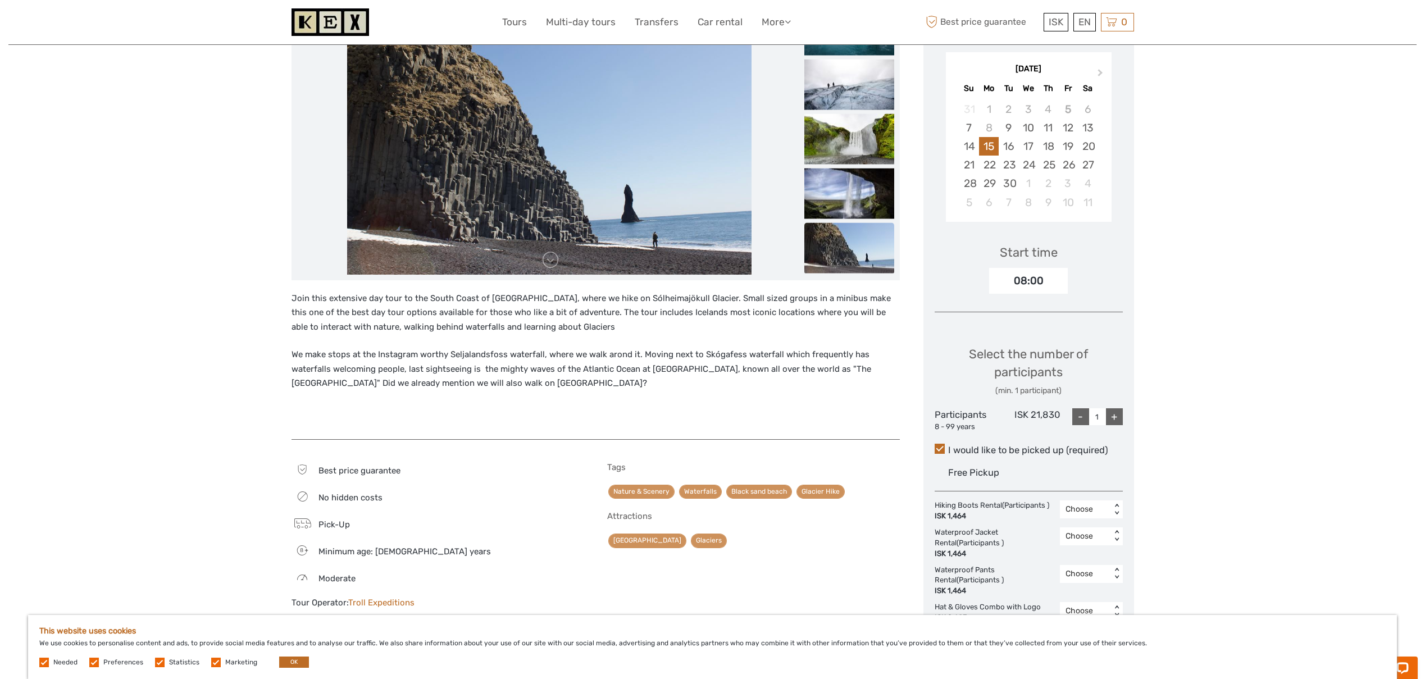
click at [862, 374] on p "We make stops at the Instagram worthy Seljalandsfoss waterfall, where we walk a…" at bounding box center [596, 369] width 608 height 43
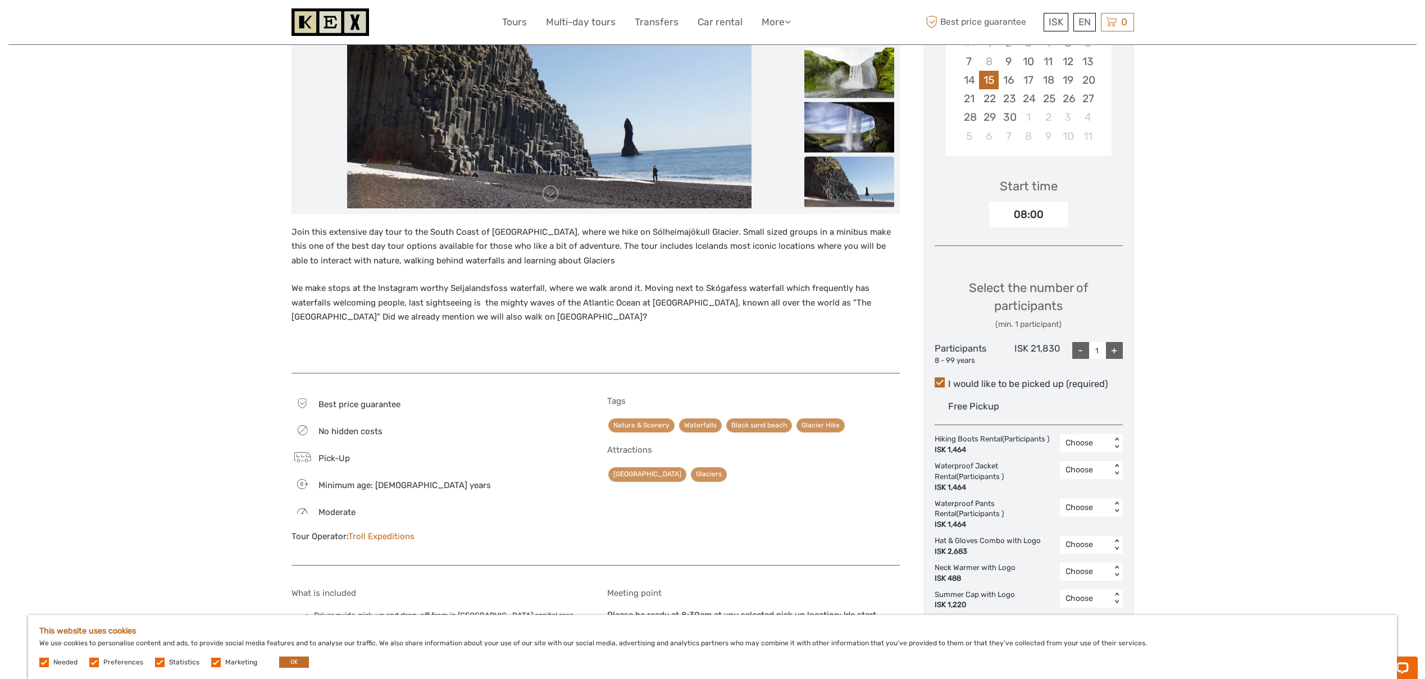
scroll to position [258, 0]
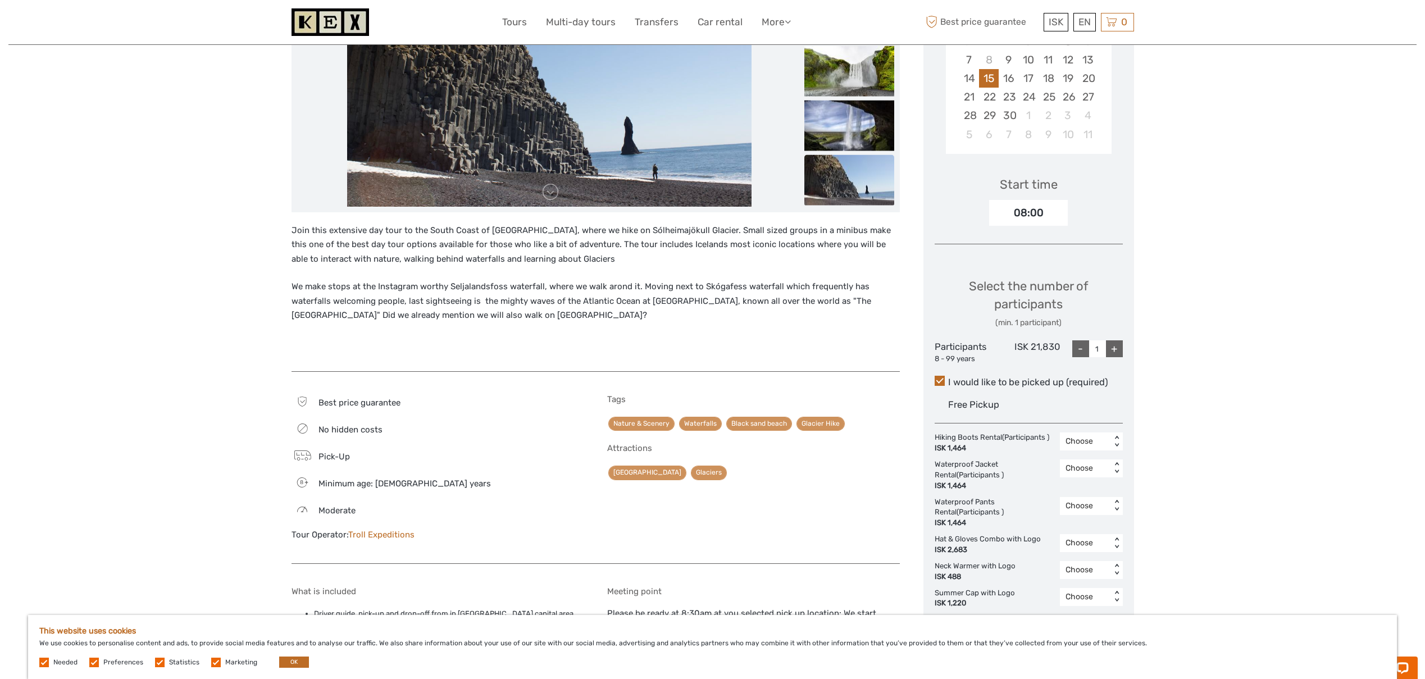
click at [868, 304] on p "We make stops at the Instagram worthy Seljalandsfoss waterfall, where we walk a…" at bounding box center [596, 301] width 608 height 43
click at [156, 367] on div "Region / Starts from: Capital Region Travel method: Mini Bus / Car 12 hours Ver…" at bounding box center [712, 619] width 1408 height 1755
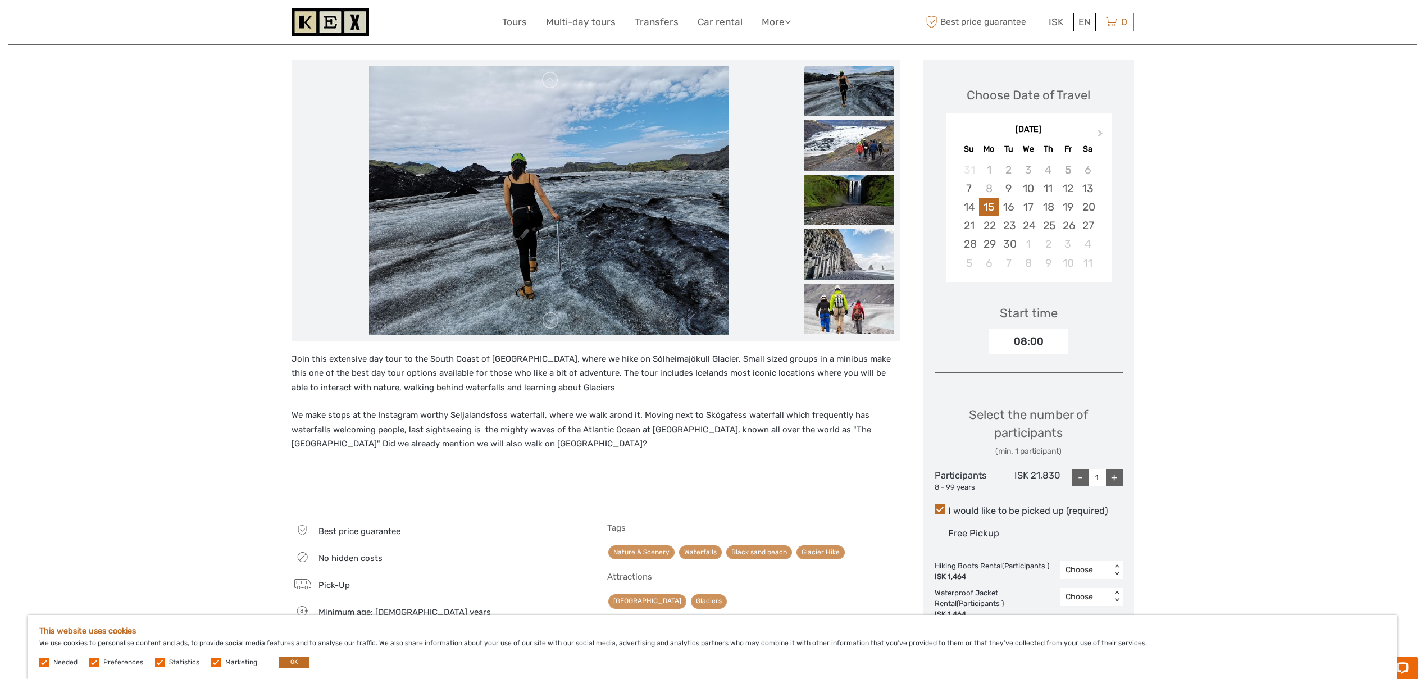
scroll to position [80, 0]
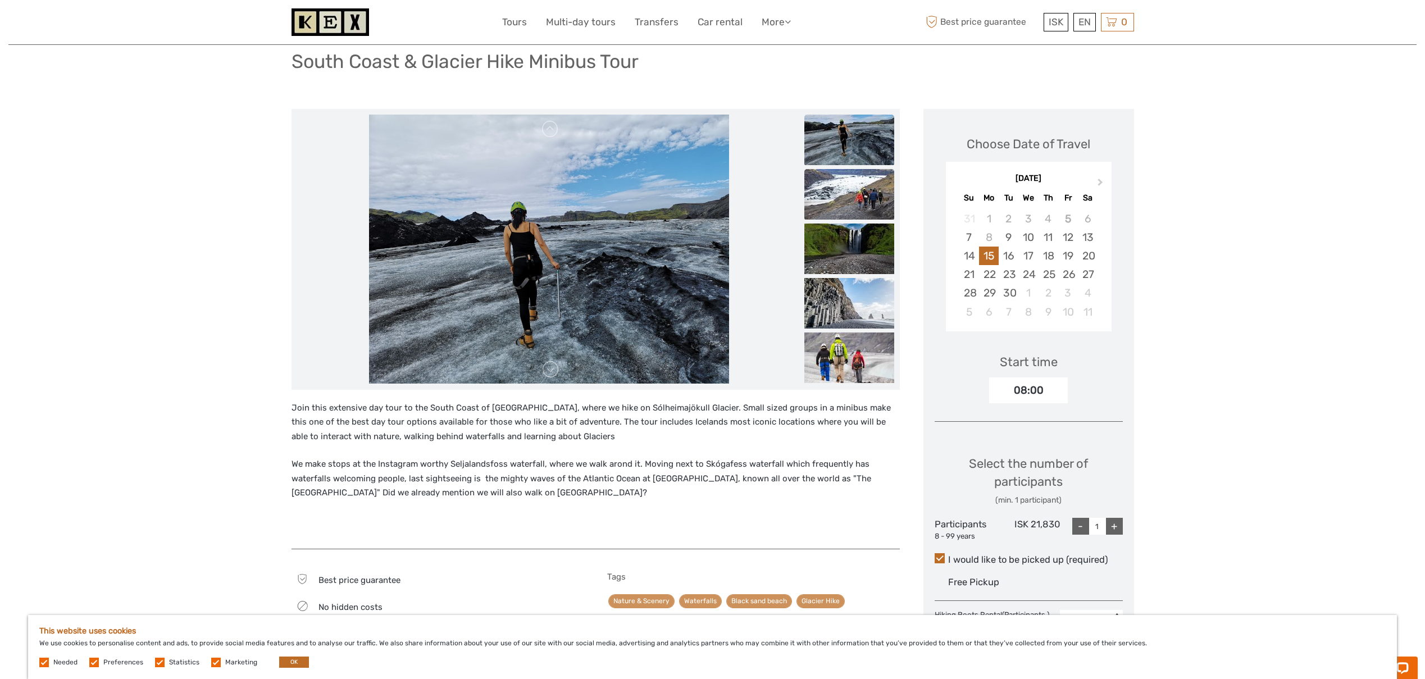
click at [858, 200] on img at bounding box center [849, 194] width 90 height 51
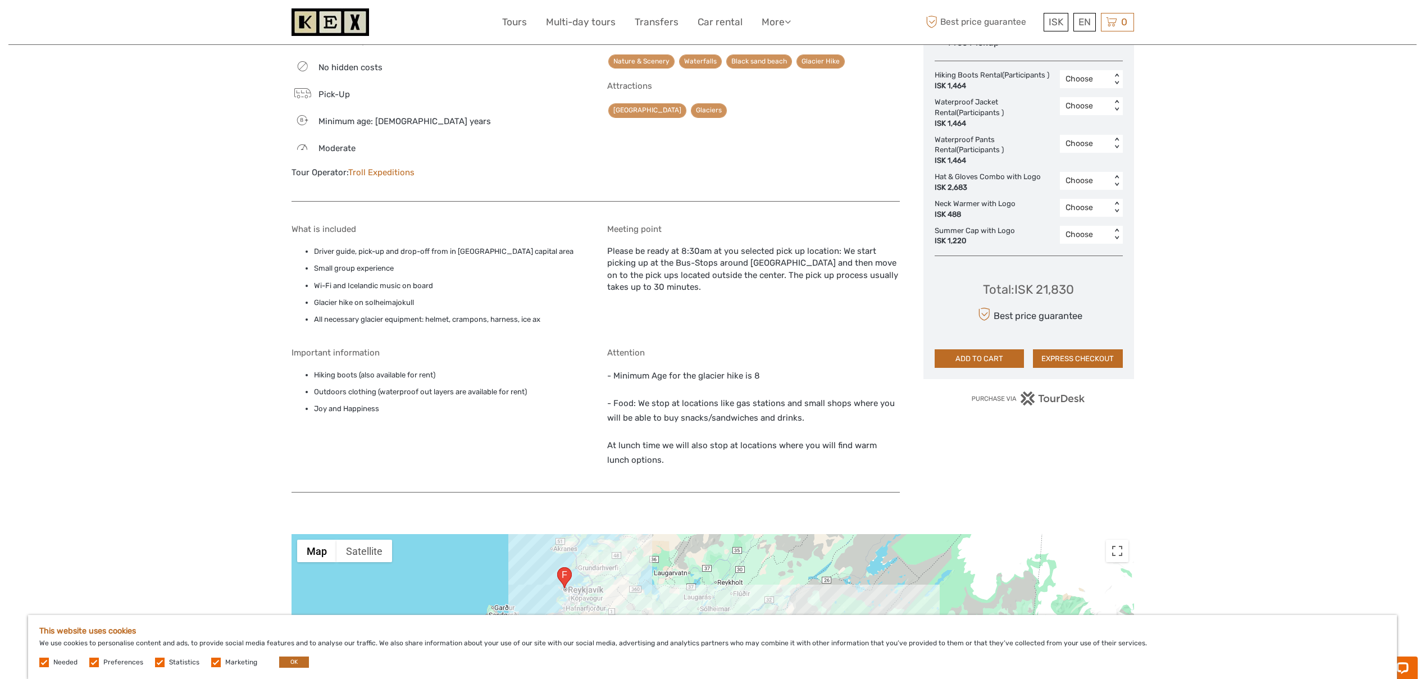
scroll to position [225, 0]
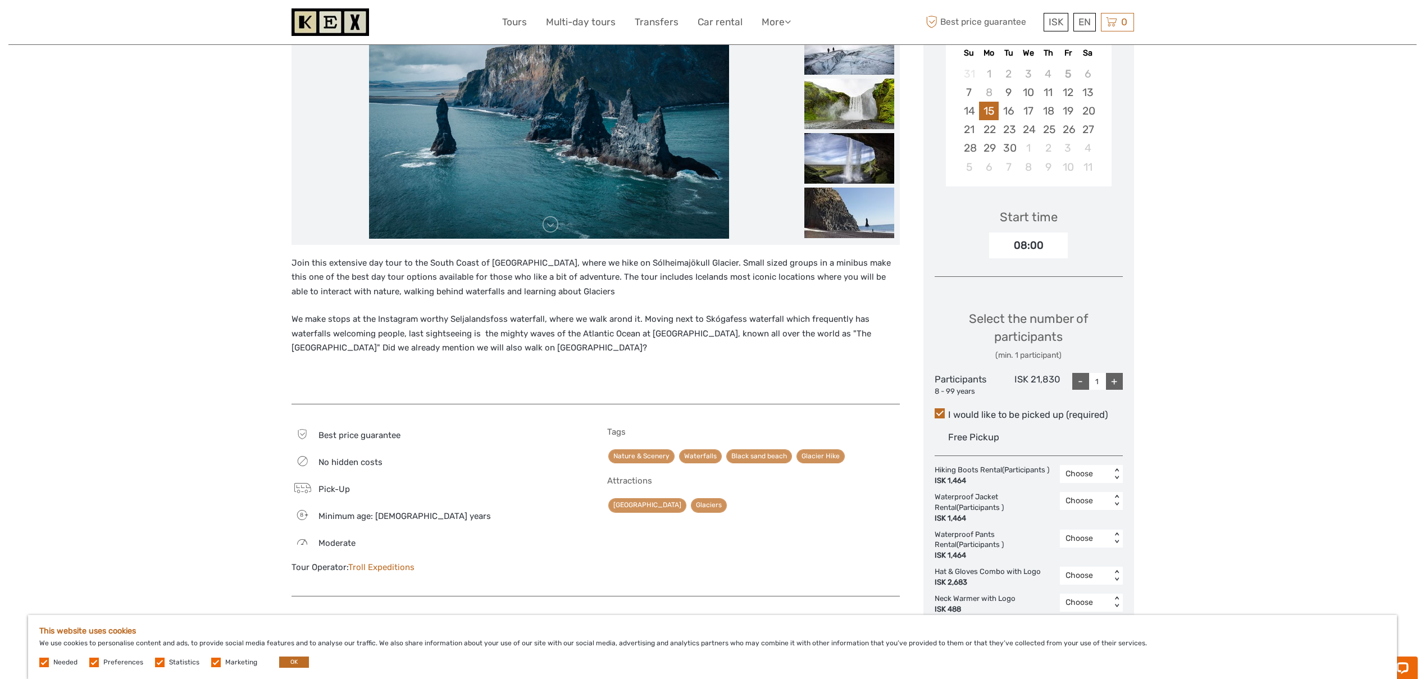
click at [340, 302] on div "Join this extensive day tour to the South Coast of Iceland, where we hike on Só…" at bounding box center [596, 324] width 608 height 137
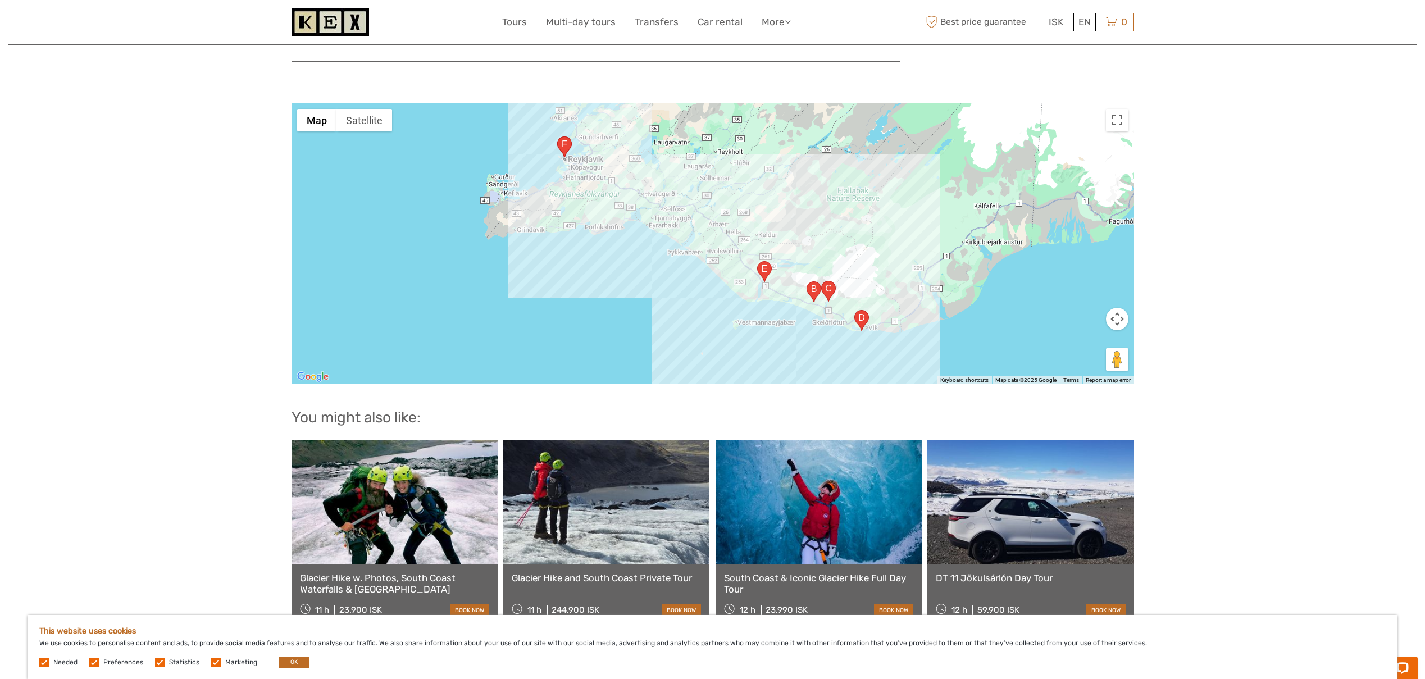
scroll to position [1253, 0]
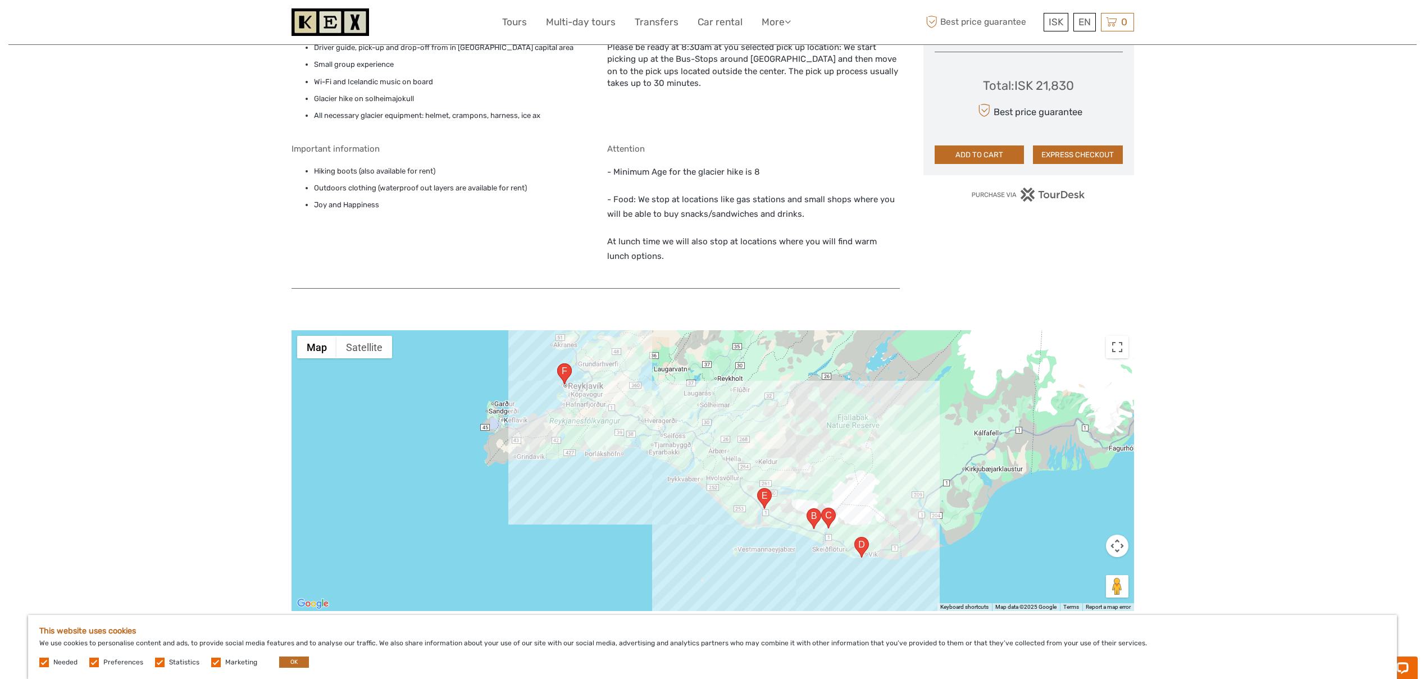
scroll to position [718, 0]
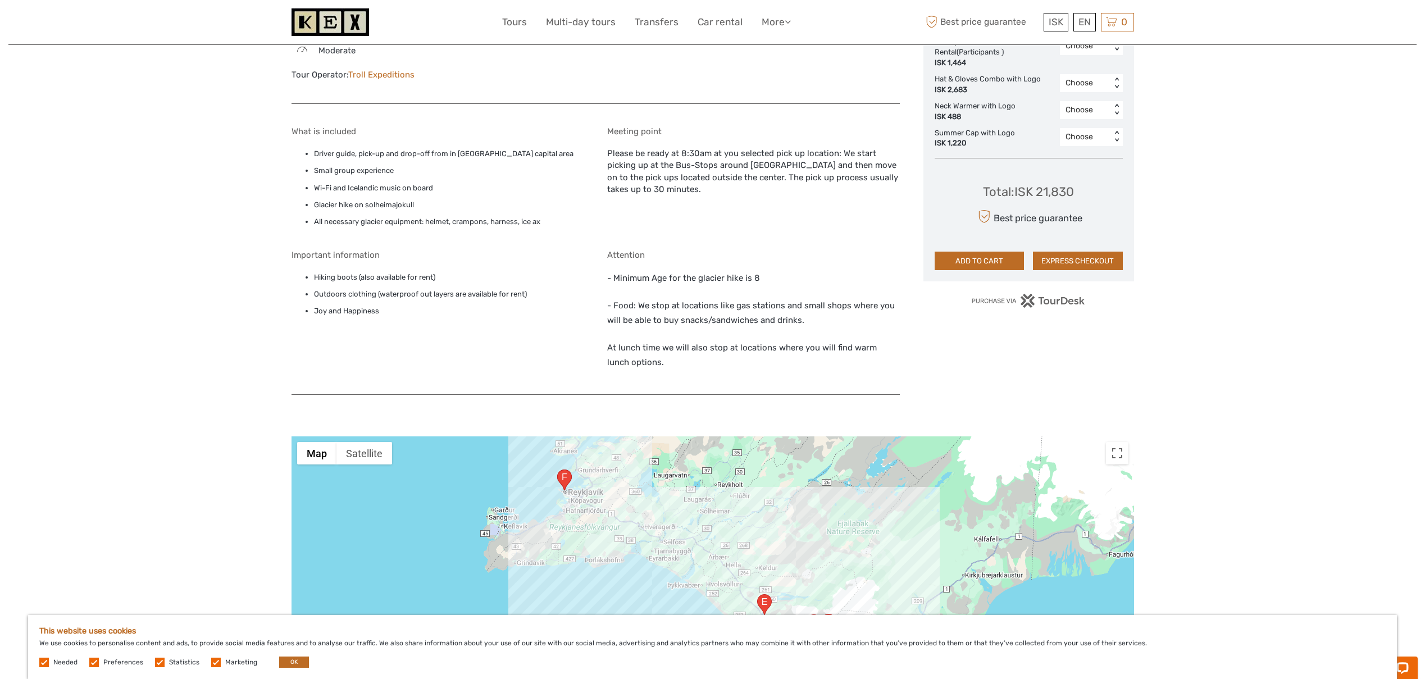
click at [195, 294] on div "Region / Starts from: Capital Region Travel method: Mini Bus / Car 12 hours Ver…" at bounding box center [712, 159] width 1408 height 1755
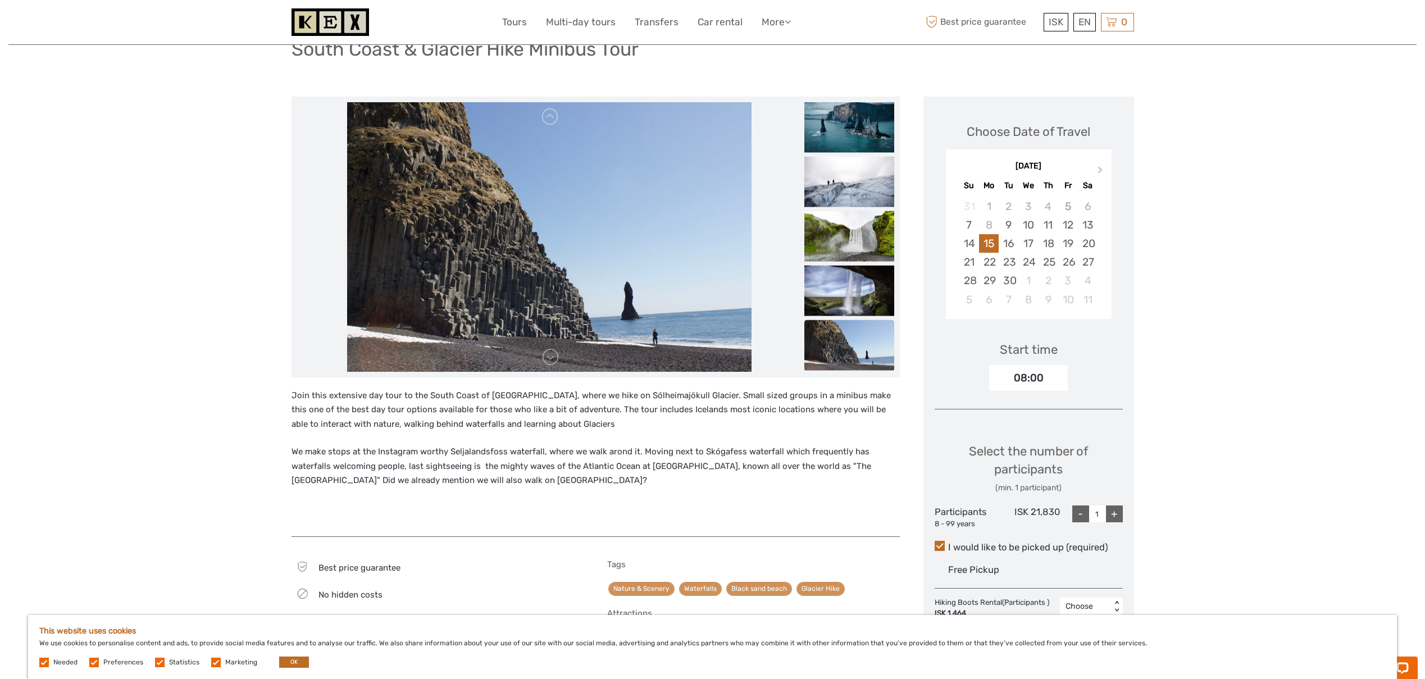
scroll to position [0, 0]
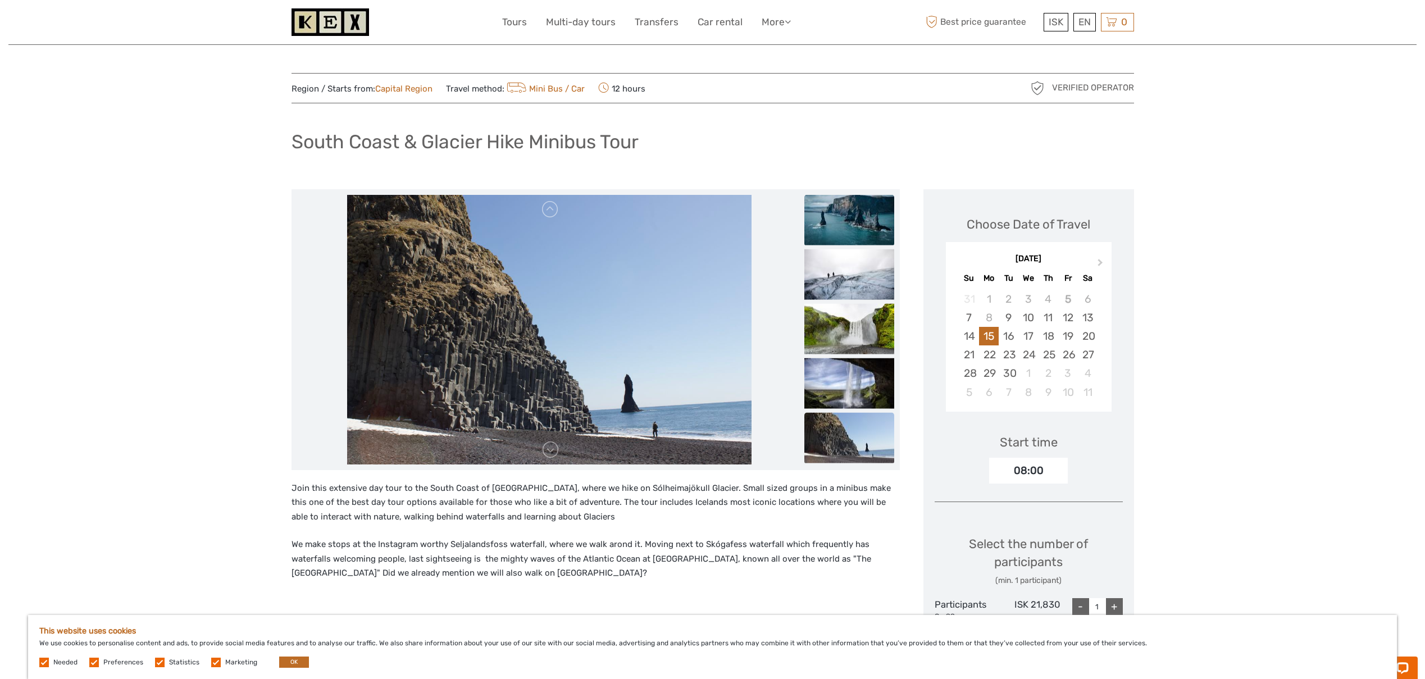
click at [840, 213] on img at bounding box center [849, 219] width 90 height 51
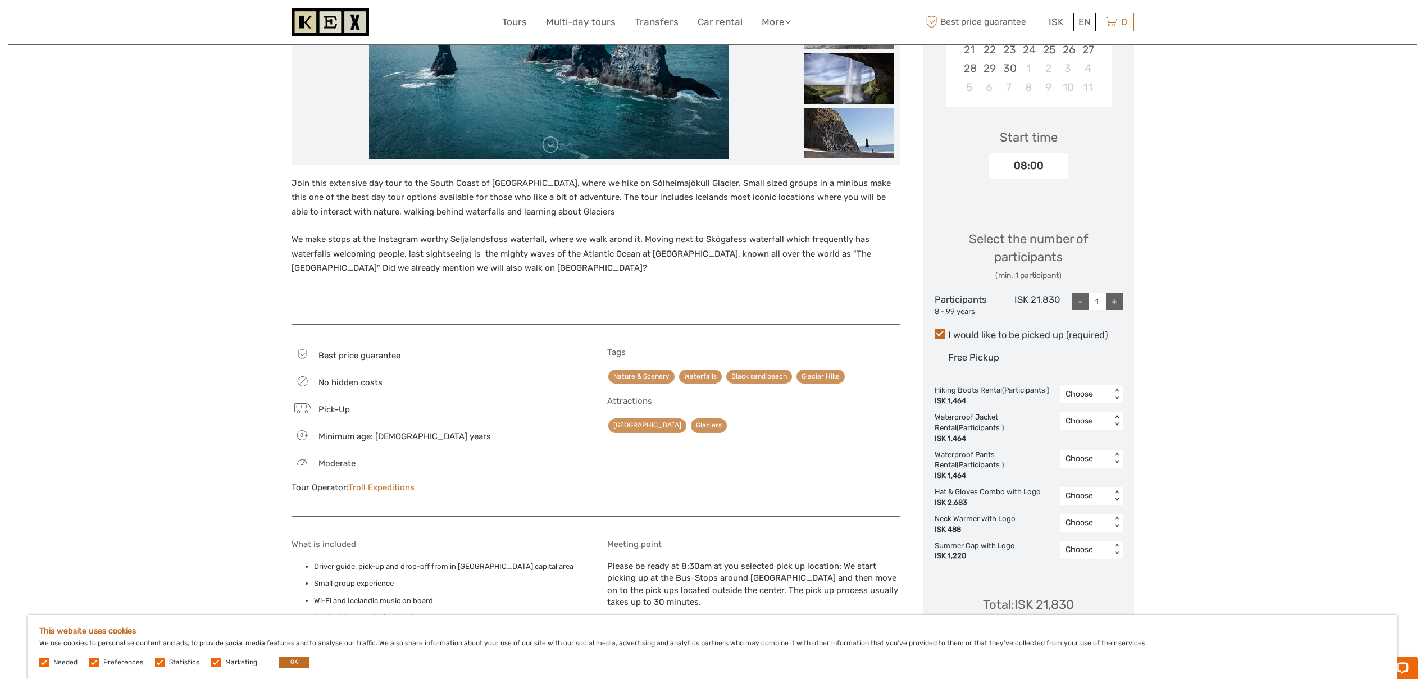
scroll to position [306, 0]
drag, startPoint x: 702, startPoint y: 195, endPoint x: 965, endPoint y: 193, distance: 263.4
click at [702, 195] on p "Join this extensive day tour to the South Coast of Iceland, where we hike on Só…" at bounding box center [596, 197] width 608 height 43
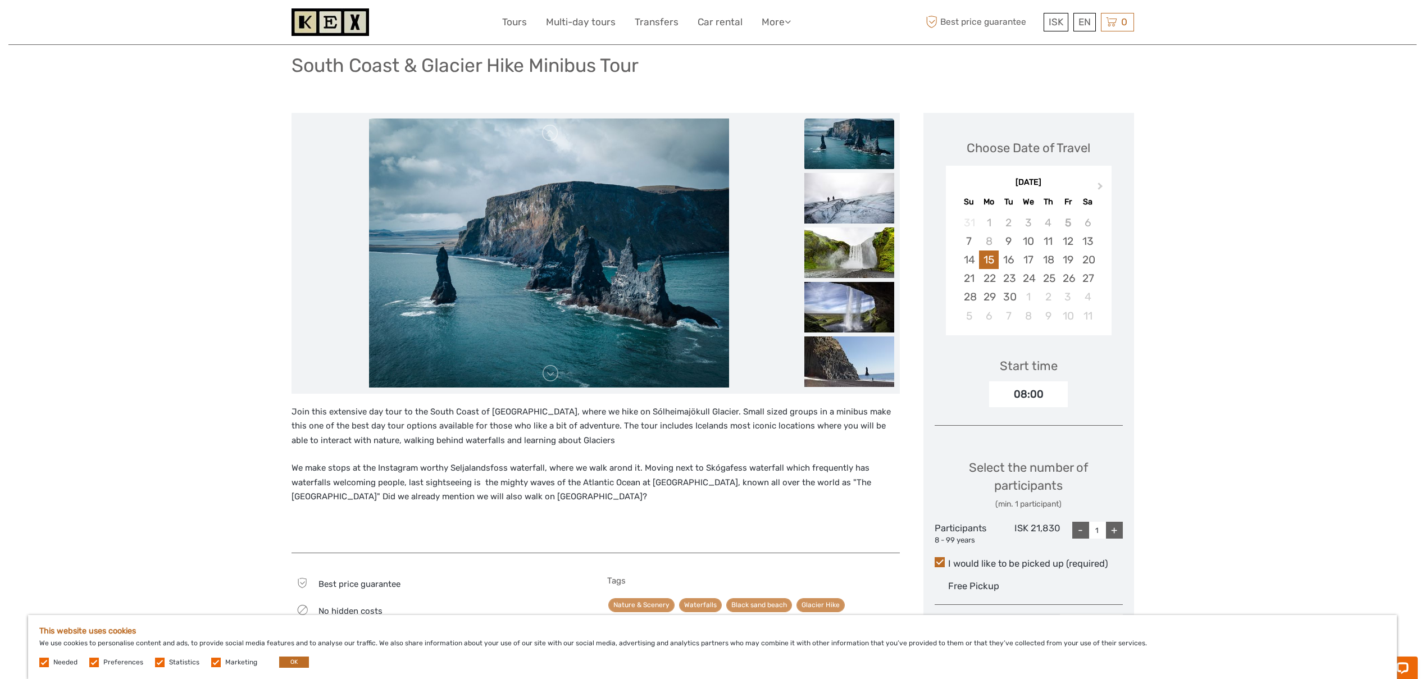
scroll to position [63, 0]
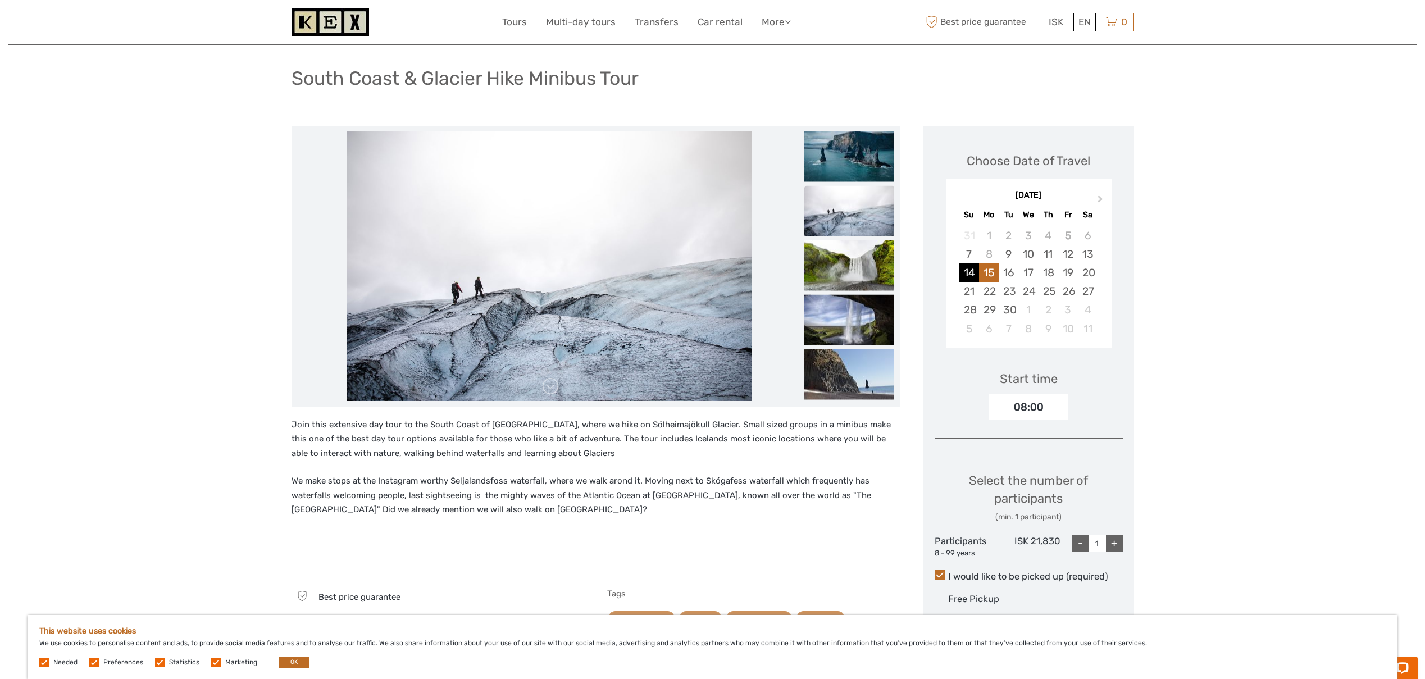
click at [968, 274] on div "14" at bounding box center [969, 272] width 20 height 19
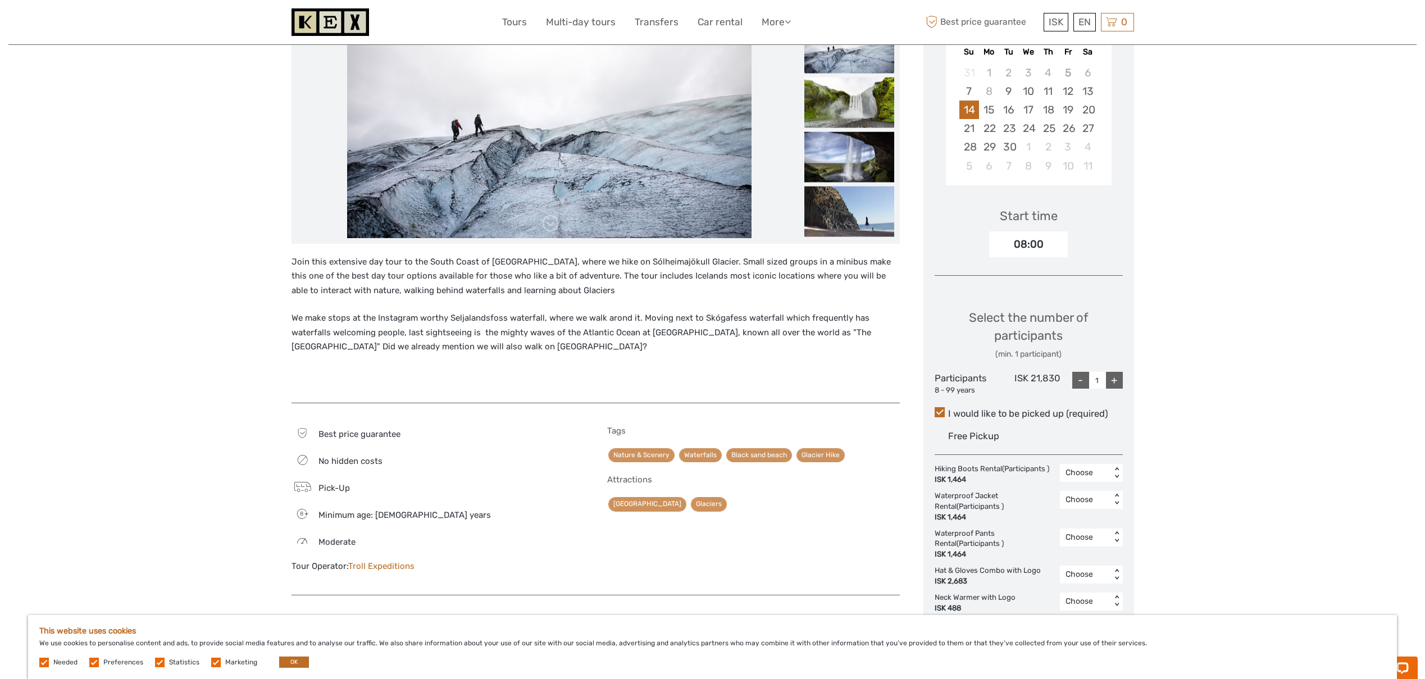
scroll to position [271, 0]
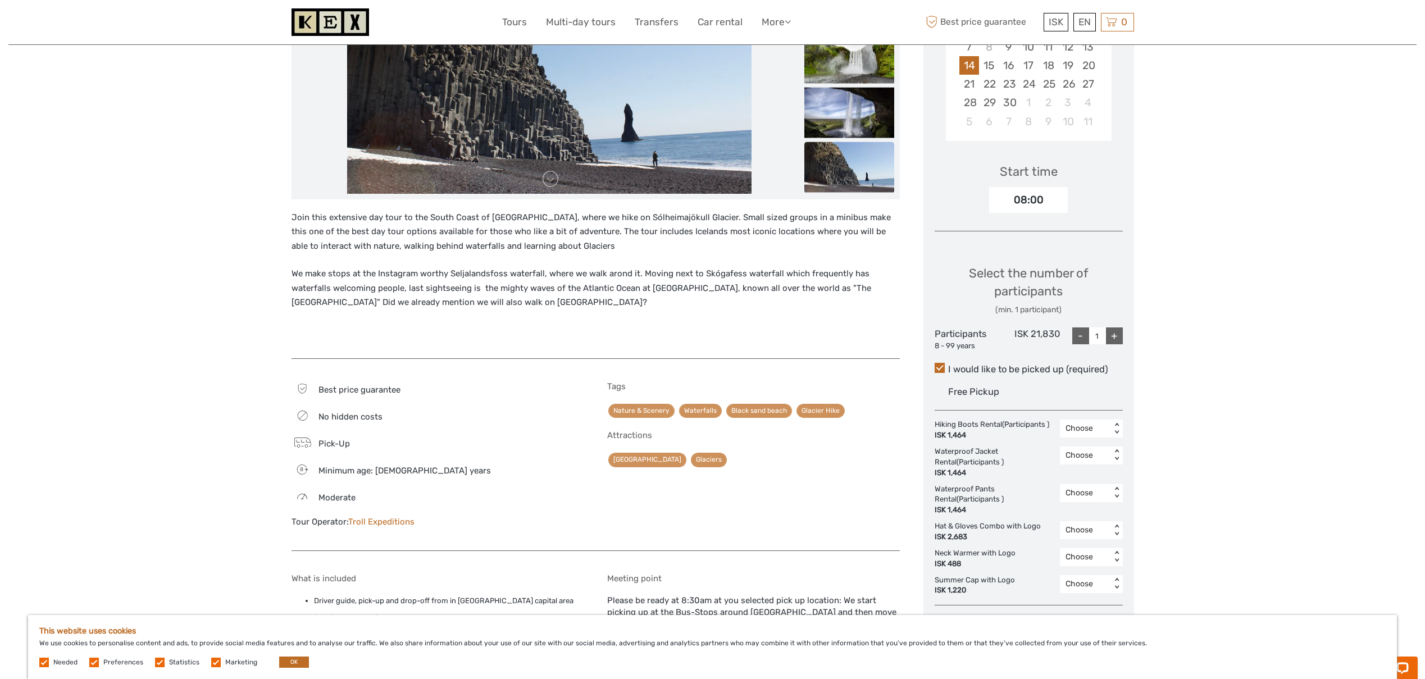
click at [1237, 201] on div "Region / Starts from: Capital Region Travel method: Mini Bus / Car 12 hours Ver…" at bounding box center [712, 606] width 1408 height 1755
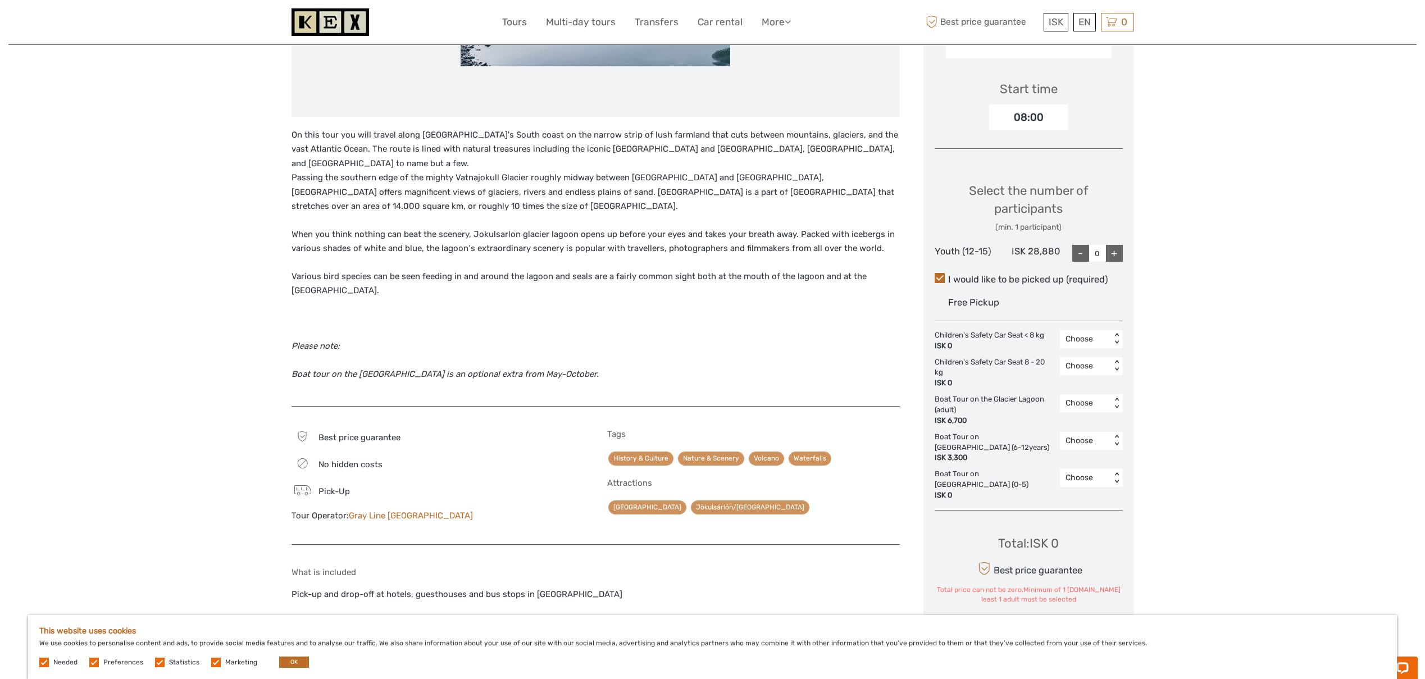
scroll to position [280, 0]
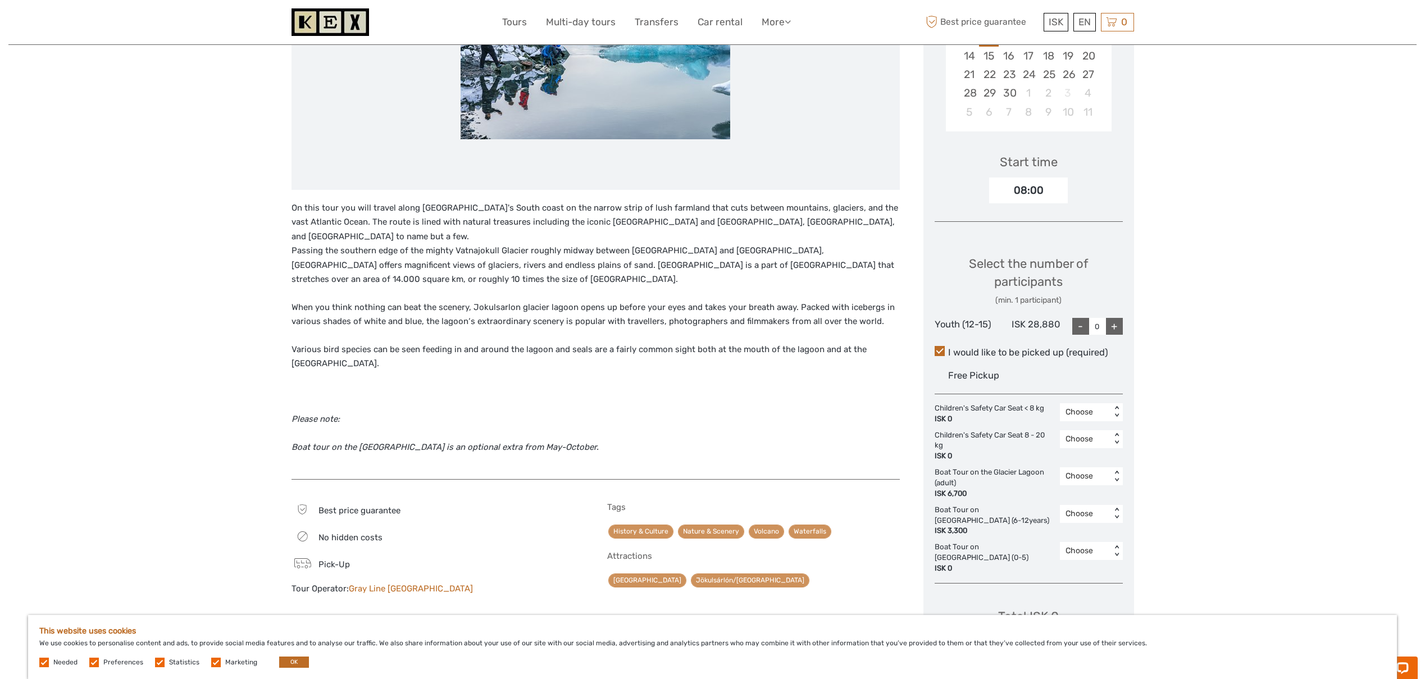
click at [334, 252] on p "On this tour you will travel along [GEOGRAPHIC_DATA]'s South coast on the narro…" at bounding box center [596, 244] width 608 height 86
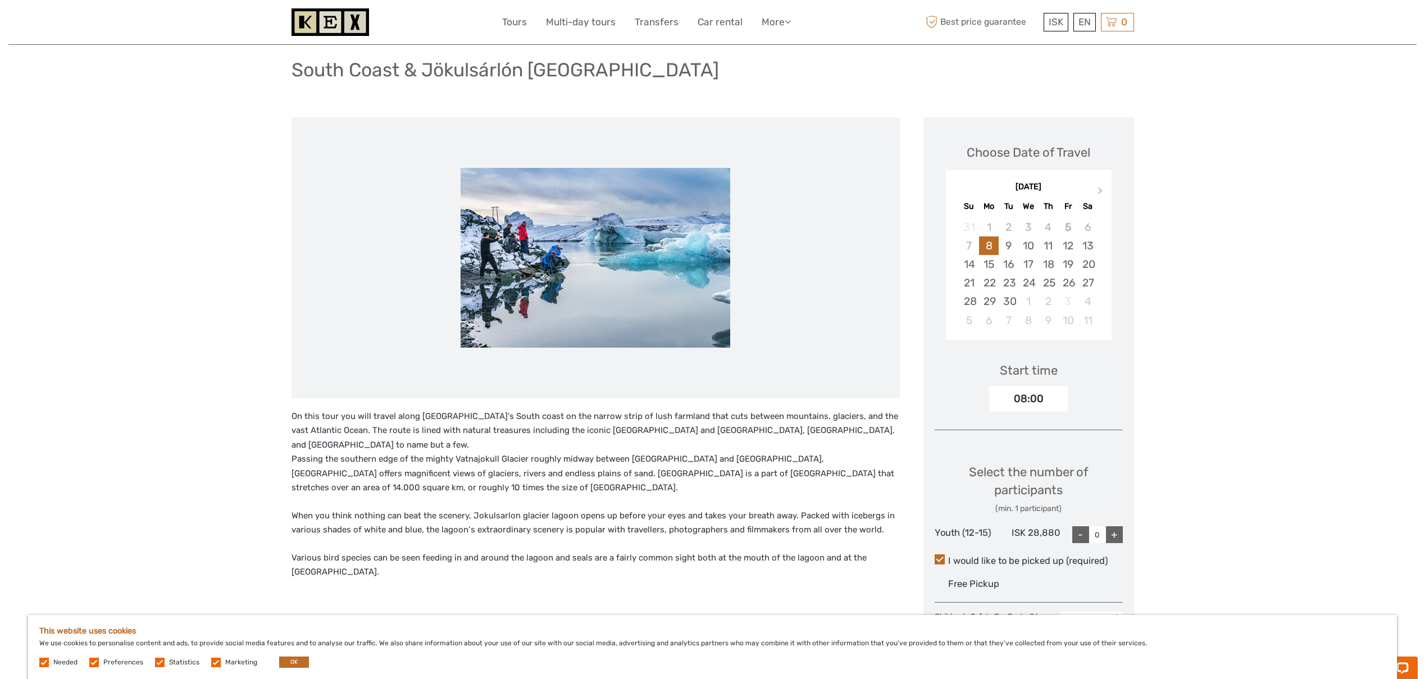
scroll to position [0, 0]
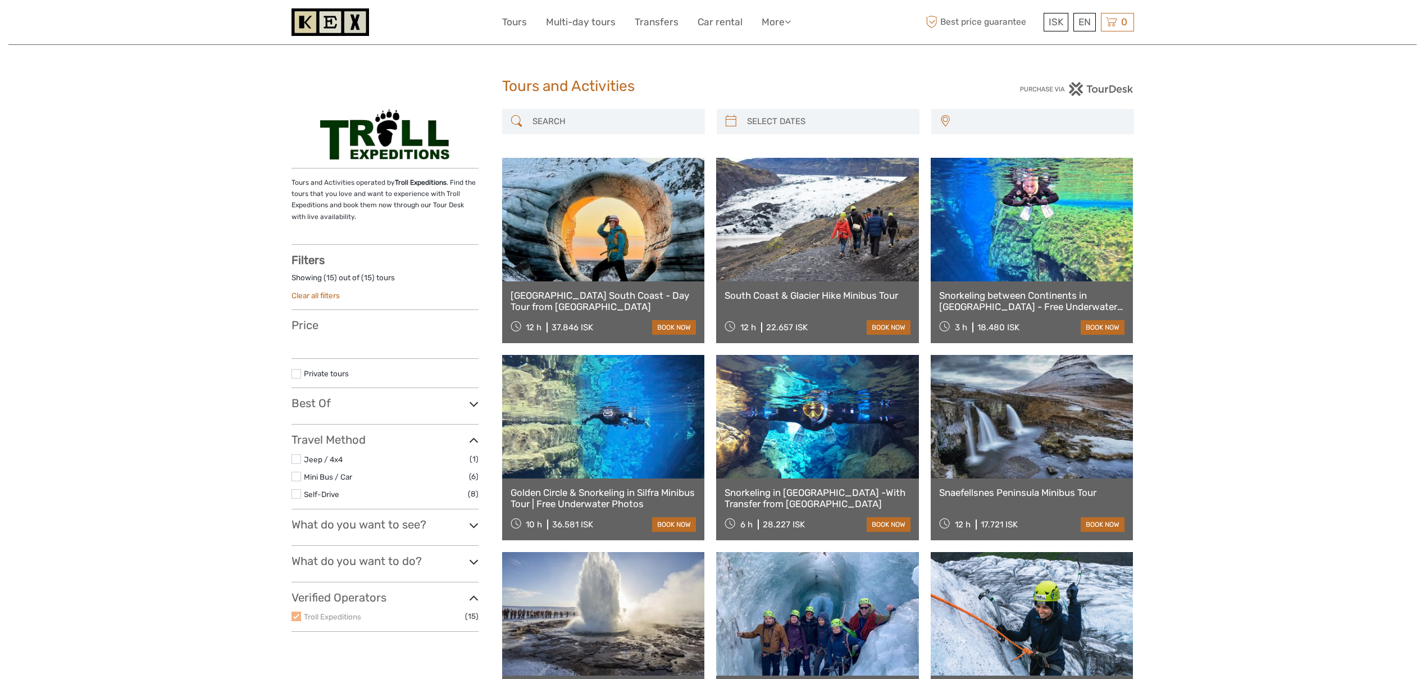
select select
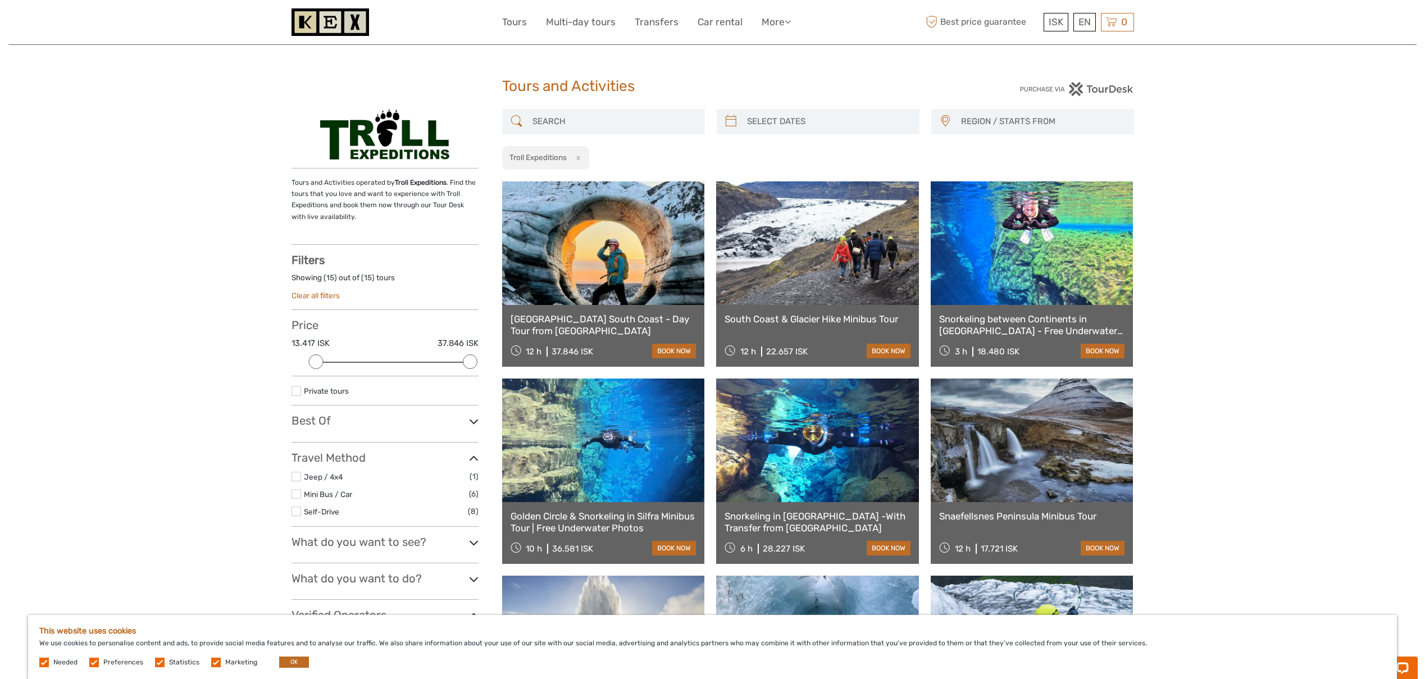
click at [1203, 154] on div "Tours and Activities Tours and Activities REGION / STARTS FROM Capital Region N…" at bounding box center [712, 631] width 1408 height 1262
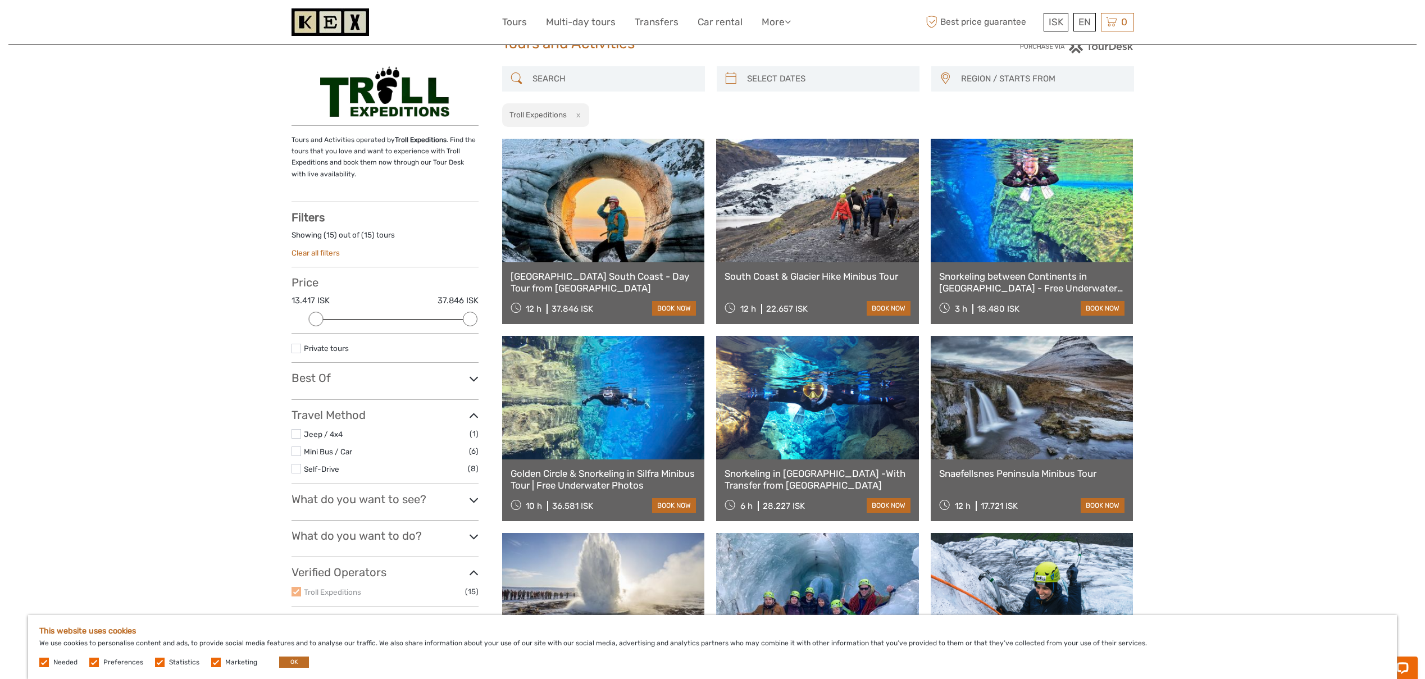
click at [1203, 156] on div "Tours and Activities Tours and Activities REGION / STARTS FROM Capital Region N…" at bounding box center [712, 588] width 1408 height 1262
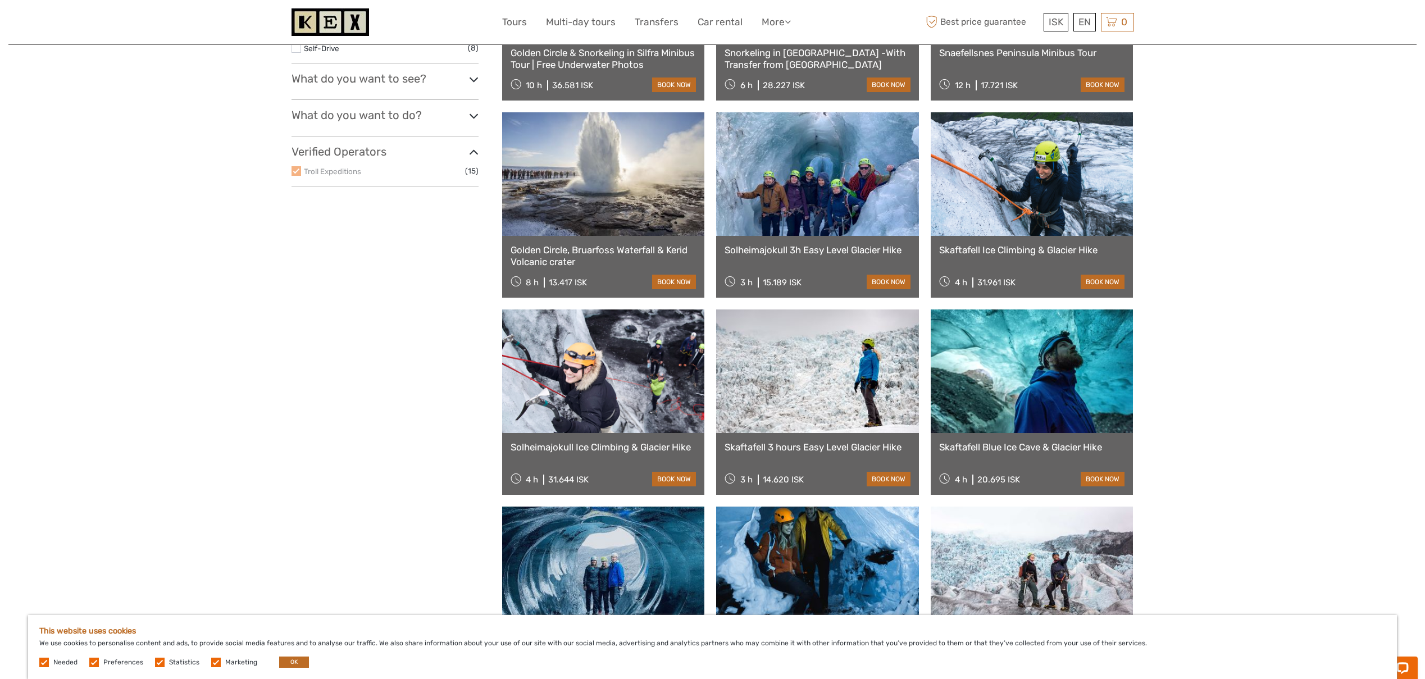
scroll to position [518, 0]
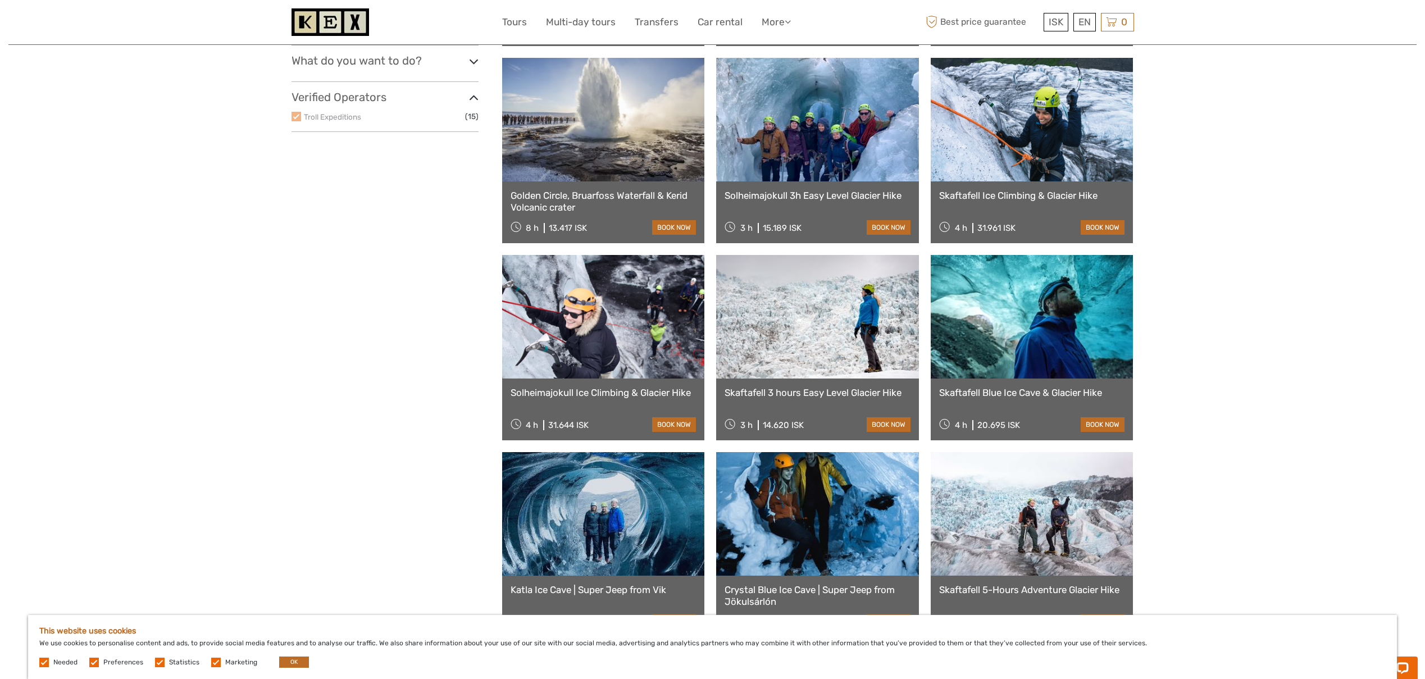
click at [1205, 165] on div "Tours and Activities Tours and Activities REGION / STARTS FROM Capital Region N…" at bounding box center [712, 113] width 1408 height 1262
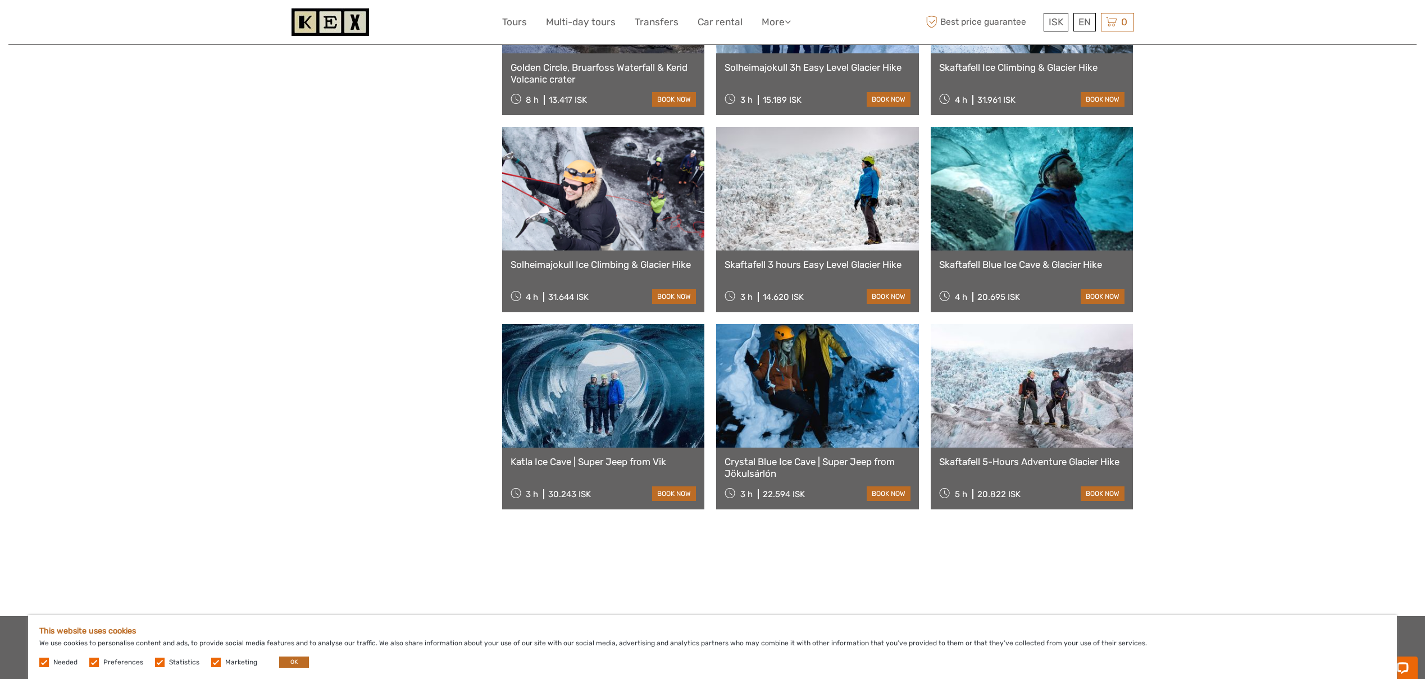
scroll to position [694, 0]
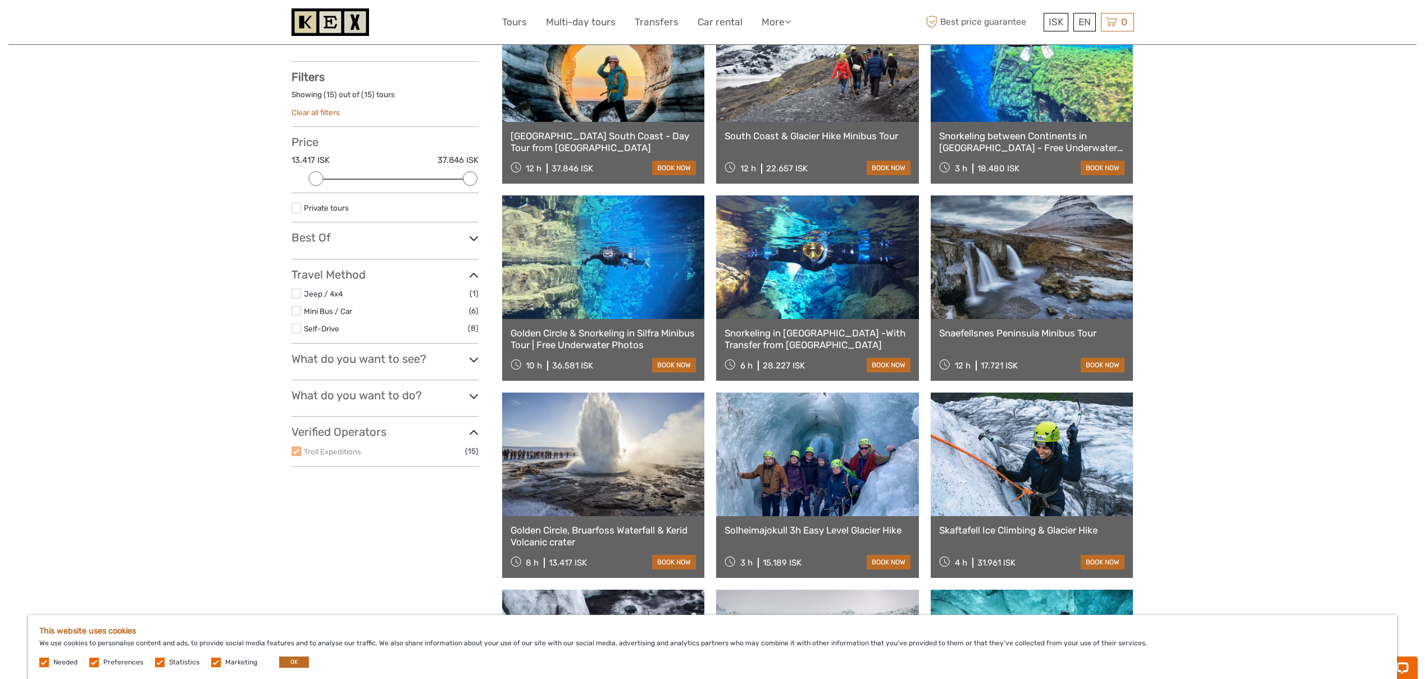
scroll to position [172, 0]
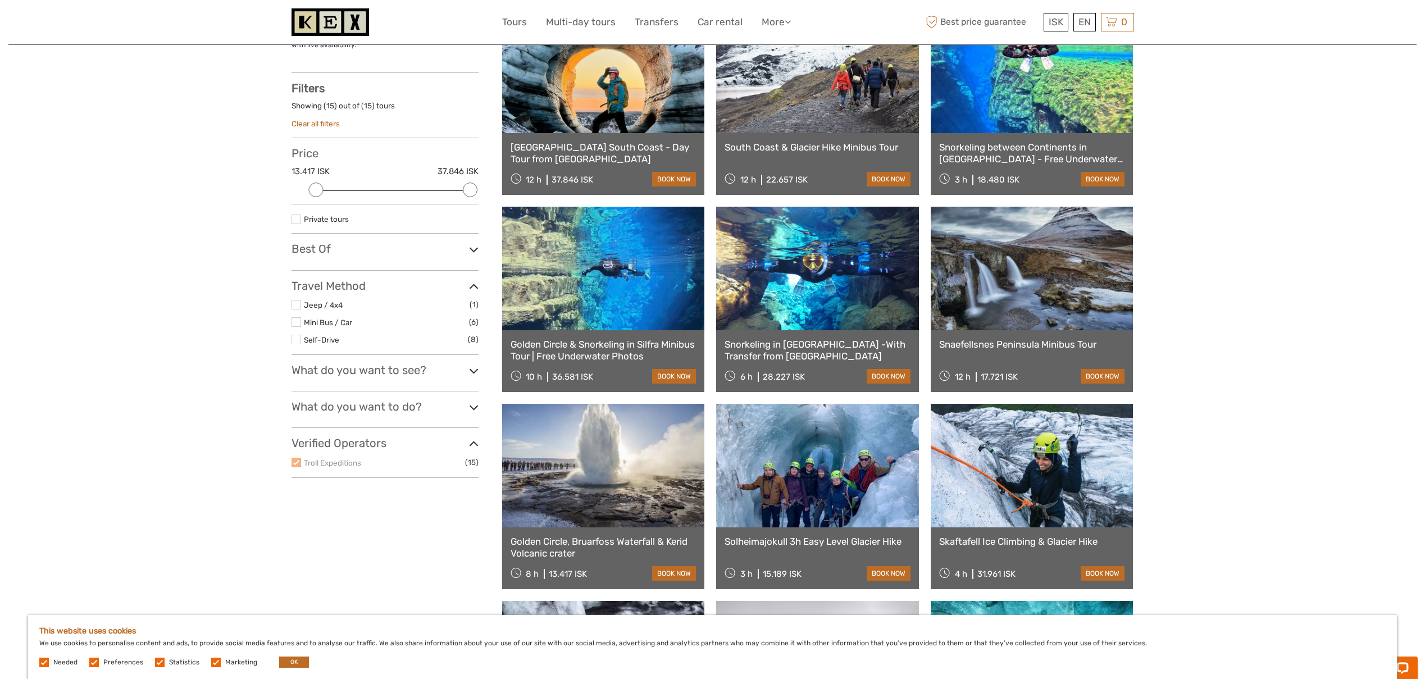
click at [1045, 283] on link at bounding box center [1032, 269] width 203 height 124
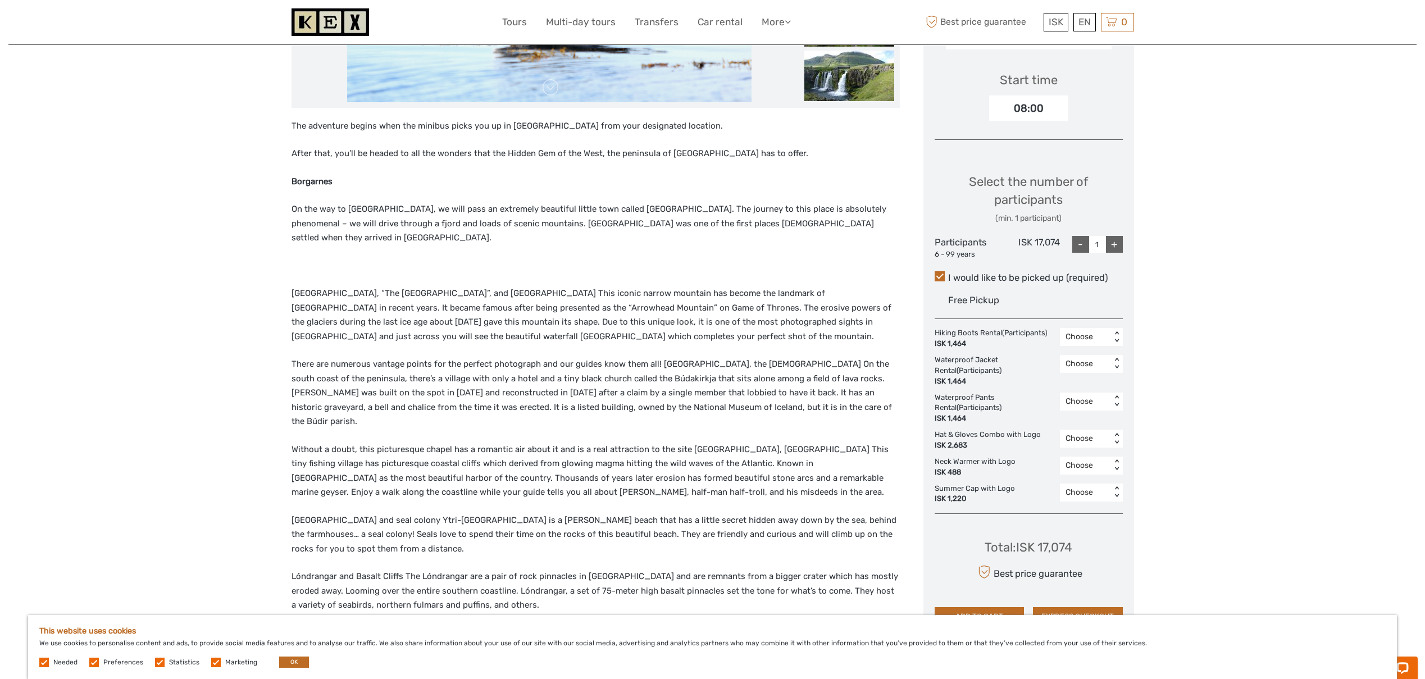
scroll to position [268, 0]
